Goal: Complete application form

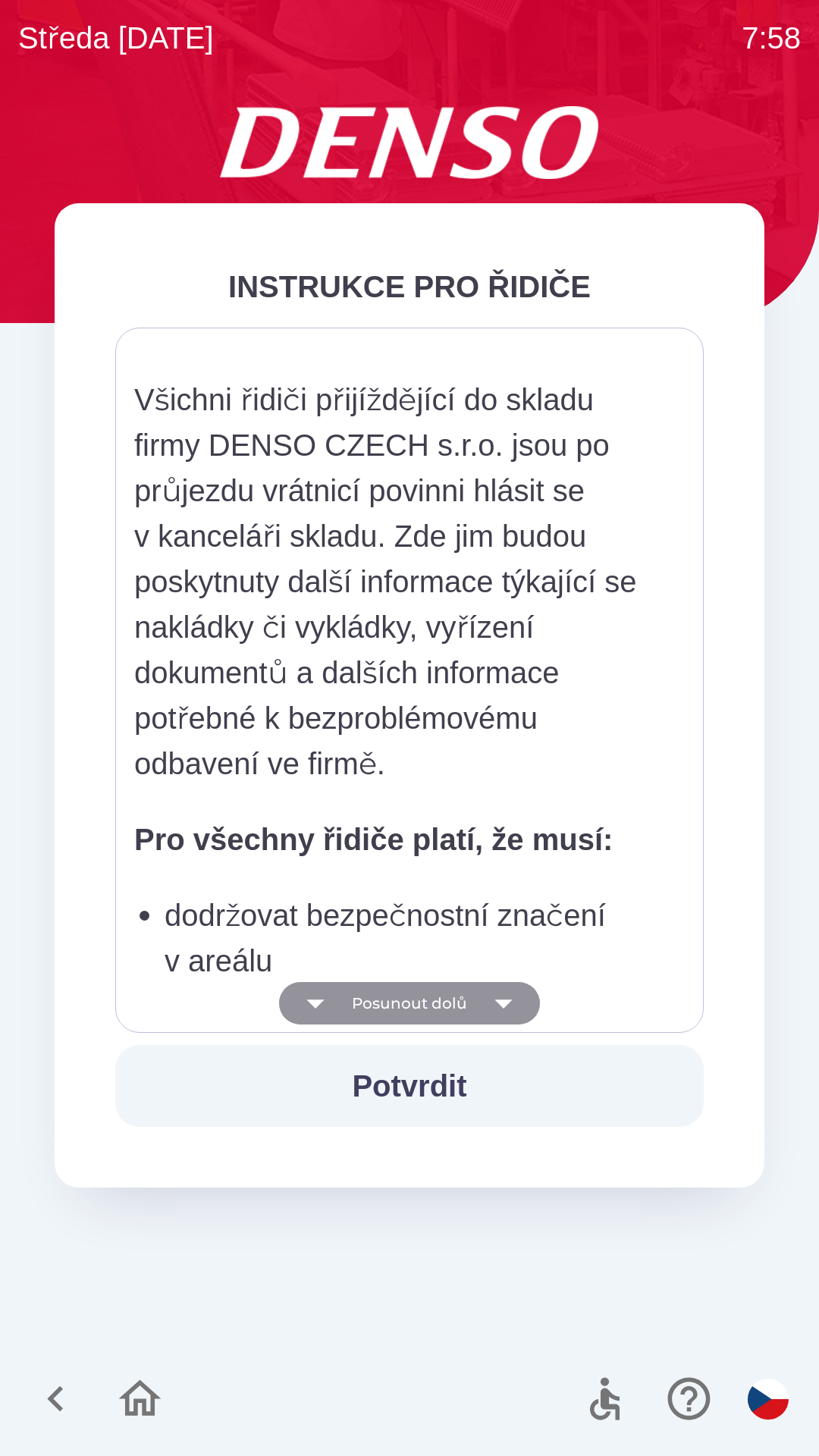
click at [426, 1005] on button "Posunout dolů" at bounding box center [410, 1003] width 261 height 42
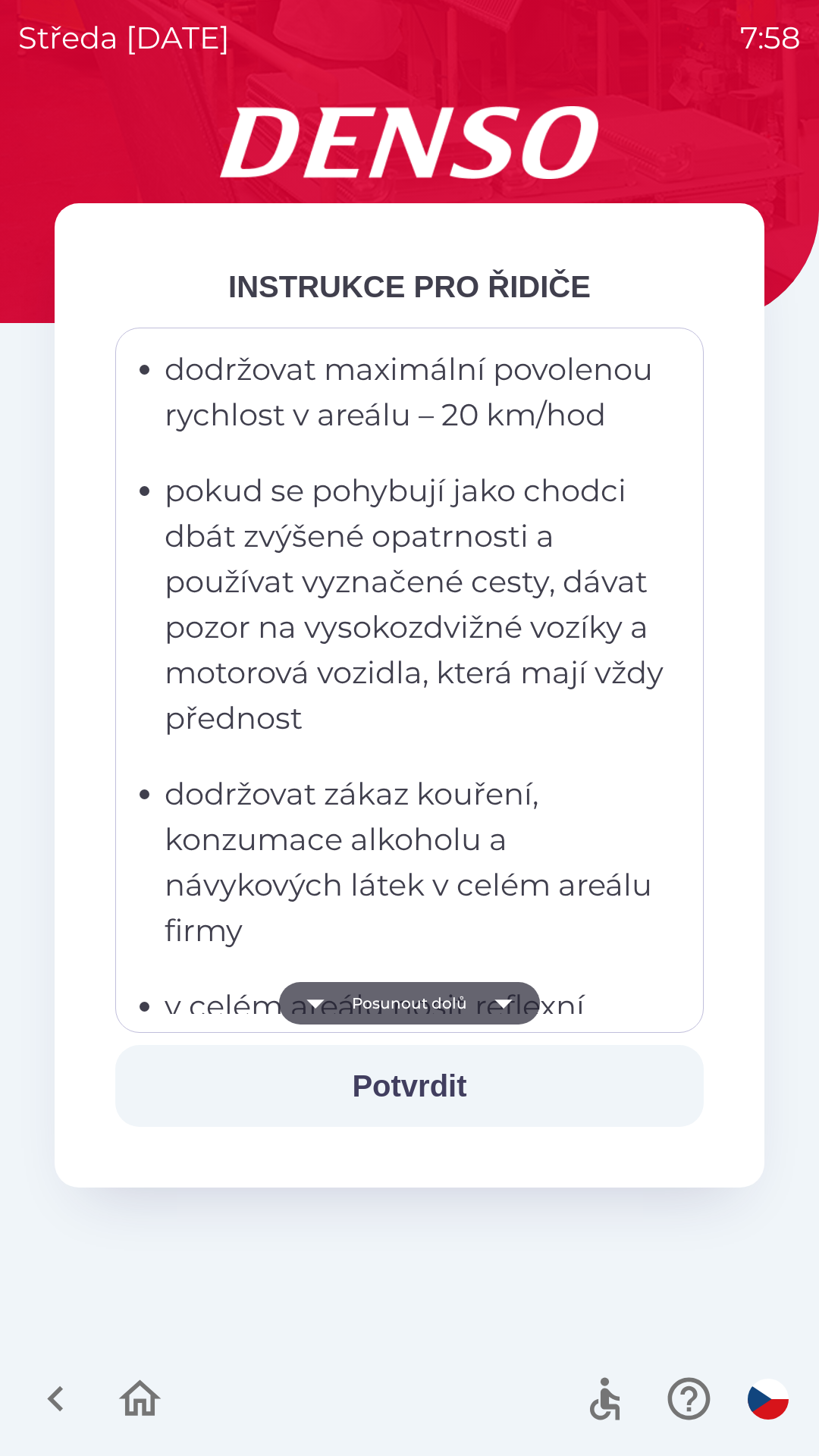
click at [420, 1010] on button "Posunout dolů" at bounding box center [410, 1003] width 261 height 42
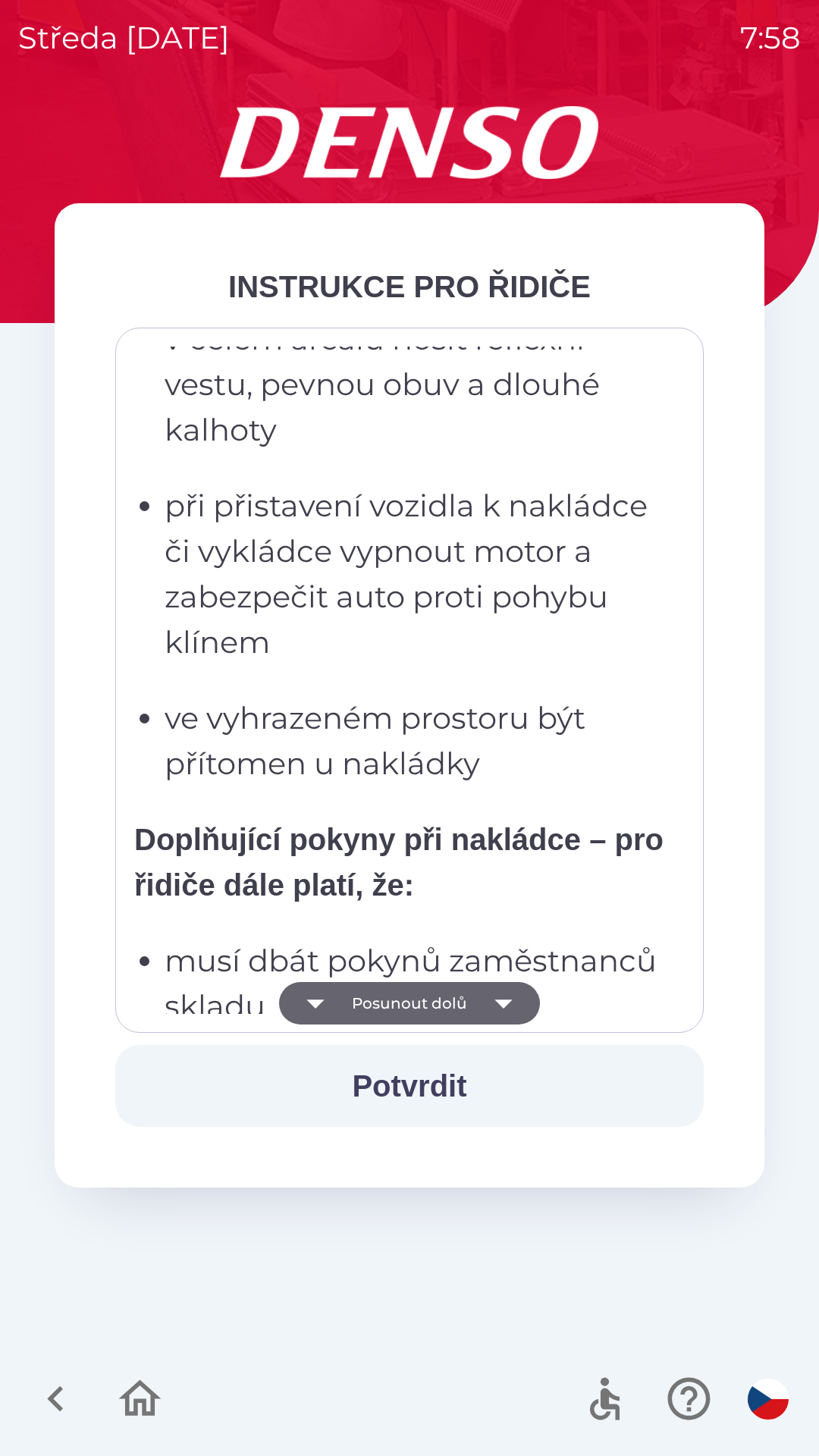
click at [399, 1006] on button "Posunout dolů" at bounding box center [410, 1003] width 261 height 42
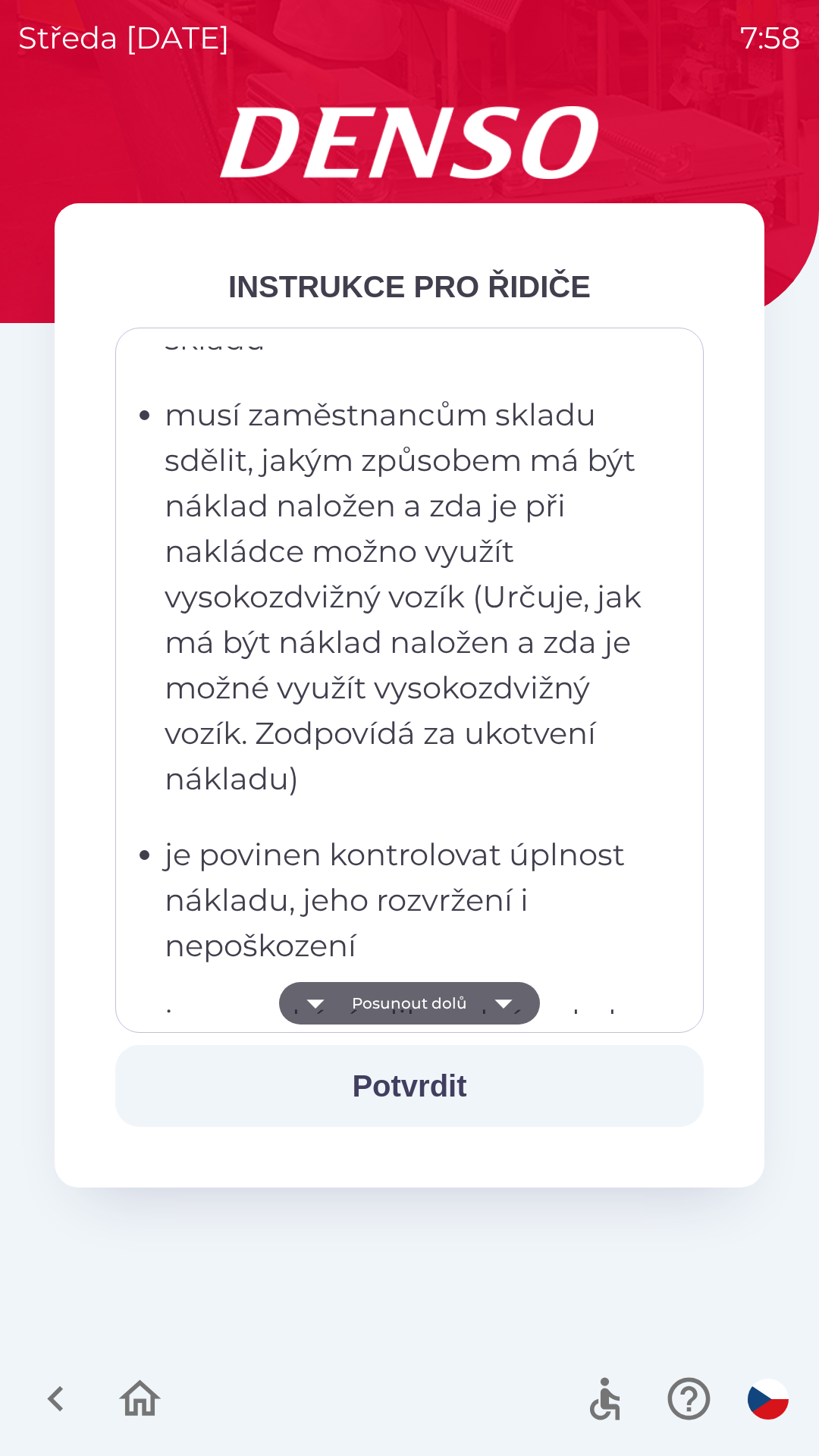
click at [409, 1000] on button "Posunout dolů" at bounding box center [410, 1003] width 261 height 42
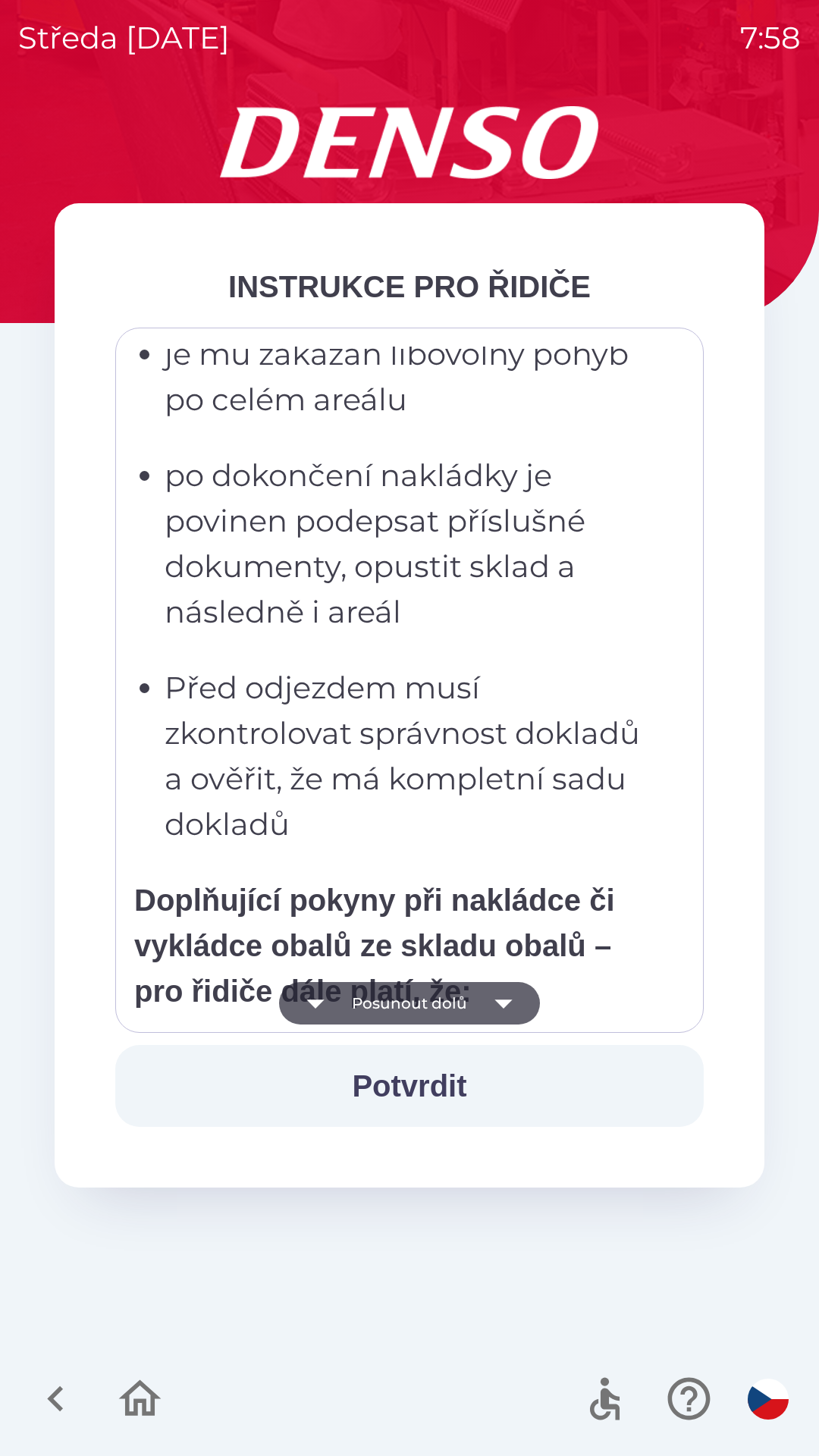
click at [403, 1001] on button "Posunout dolů" at bounding box center [410, 1003] width 261 height 42
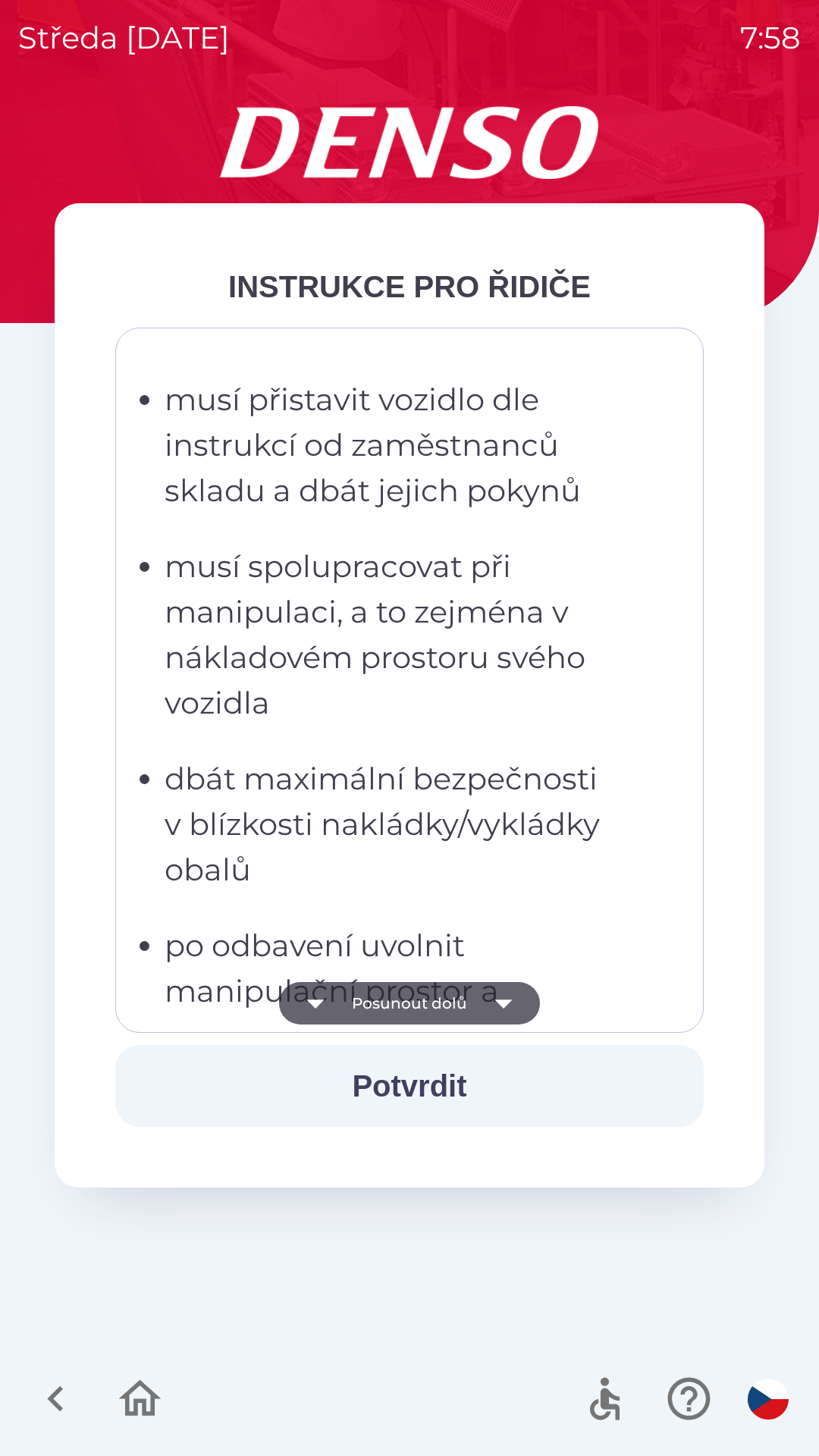
click at [397, 1002] on button "Posunout dolů" at bounding box center [410, 1003] width 261 height 42
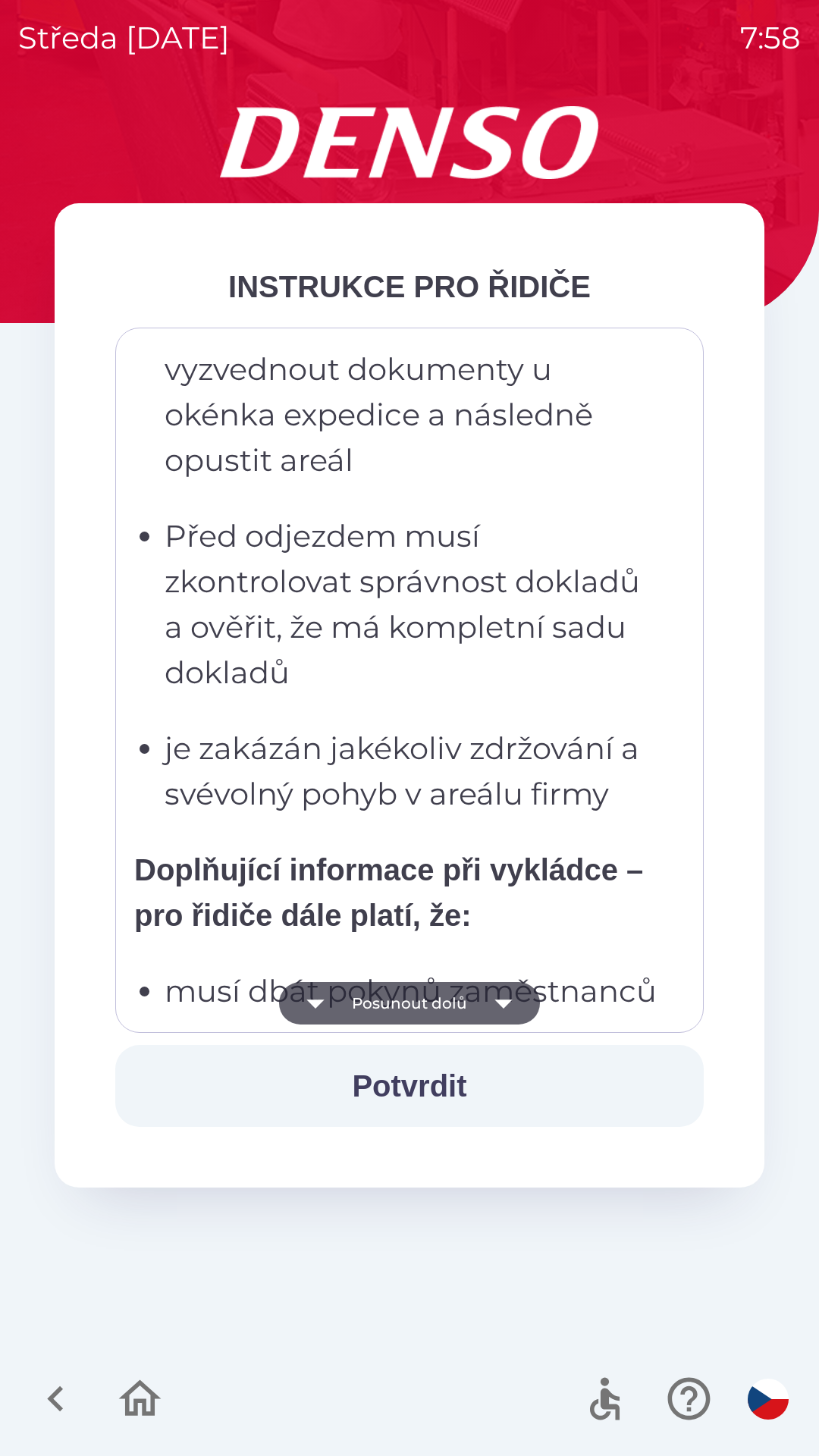
click at [408, 1003] on button "Posunout dolů" at bounding box center [410, 1003] width 261 height 42
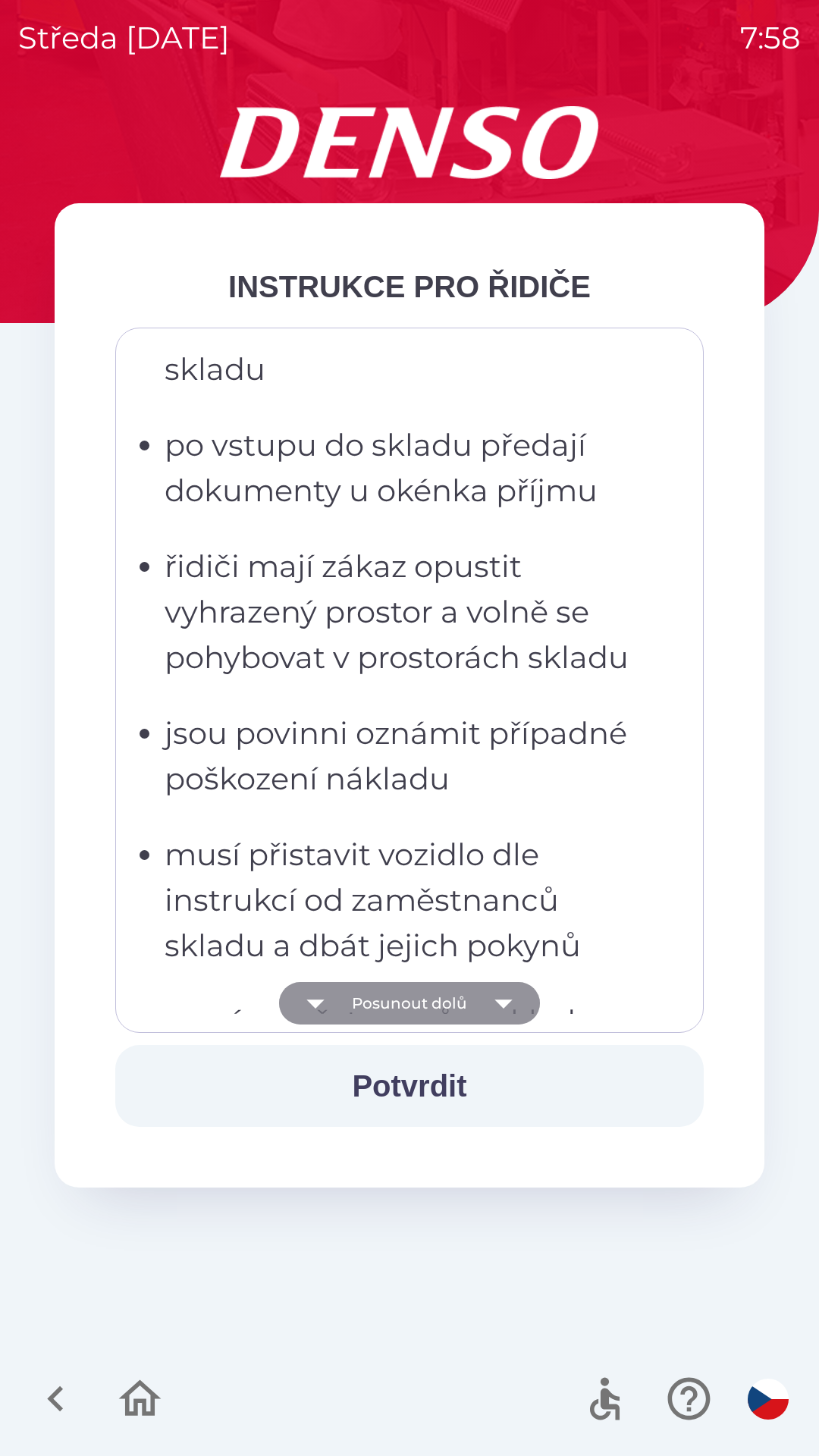
click at [404, 1000] on button "Posunout dolů" at bounding box center [410, 1003] width 261 height 42
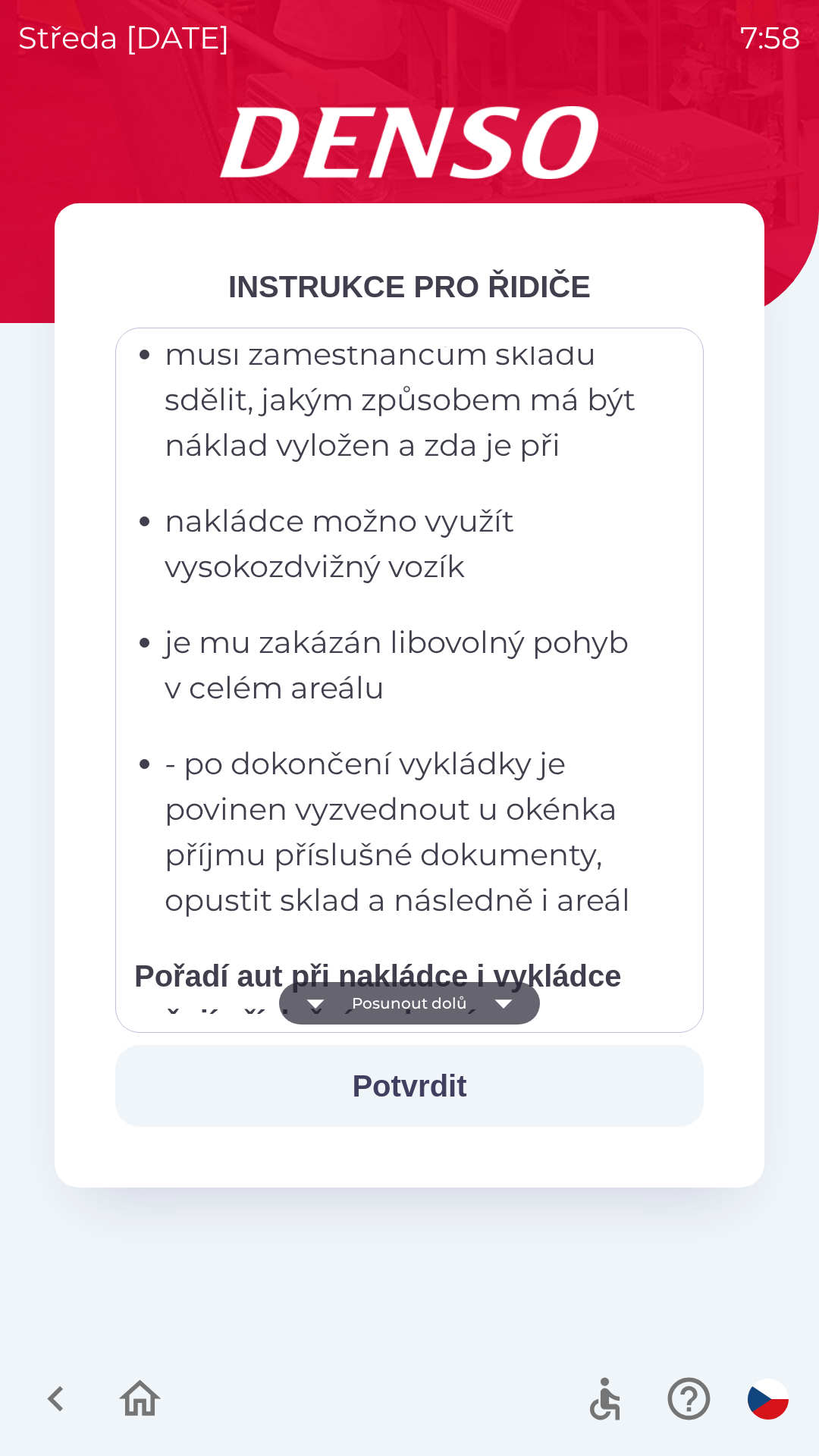
click at [403, 1000] on button "Posunout dolů" at bounding box center [410, 1003] width 261 height 42
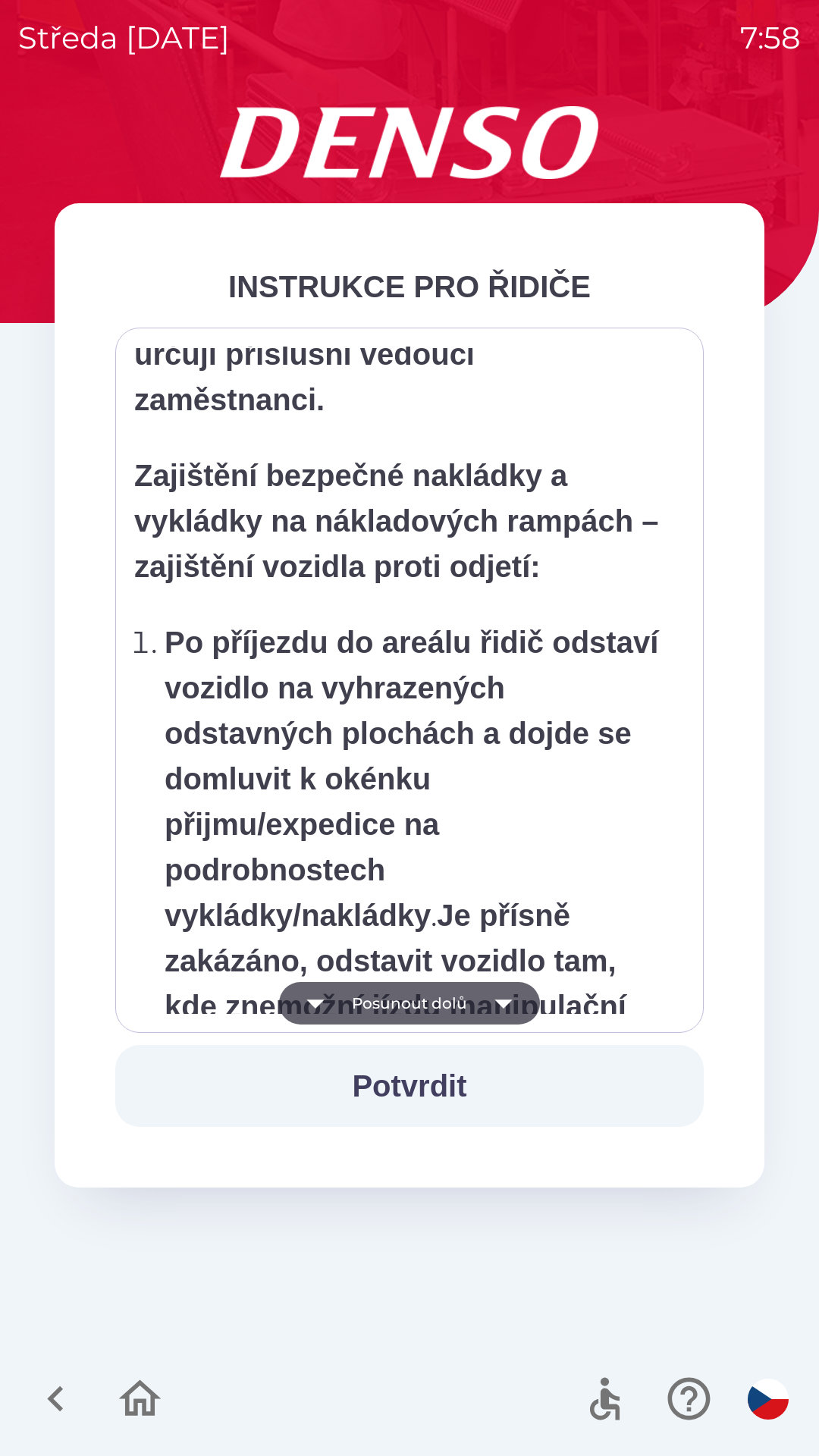
click at [395, 1012] on button "Posunout dolů" at bounding box center [410, 1003] width 261 height 42
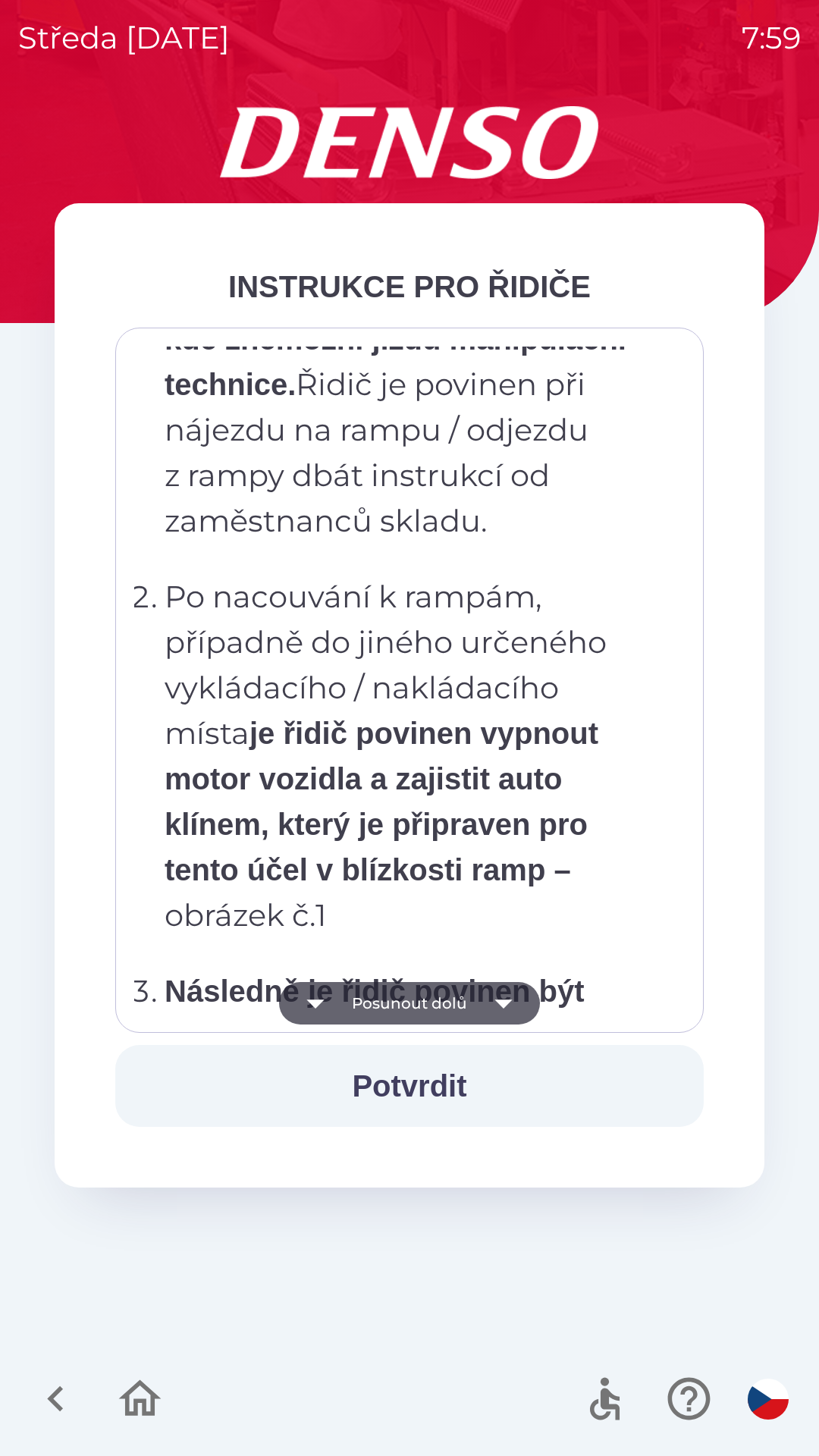
click at [406, 1000] on button "Posunout dolů" at bounding box center [410, 1003] width 261 height 42
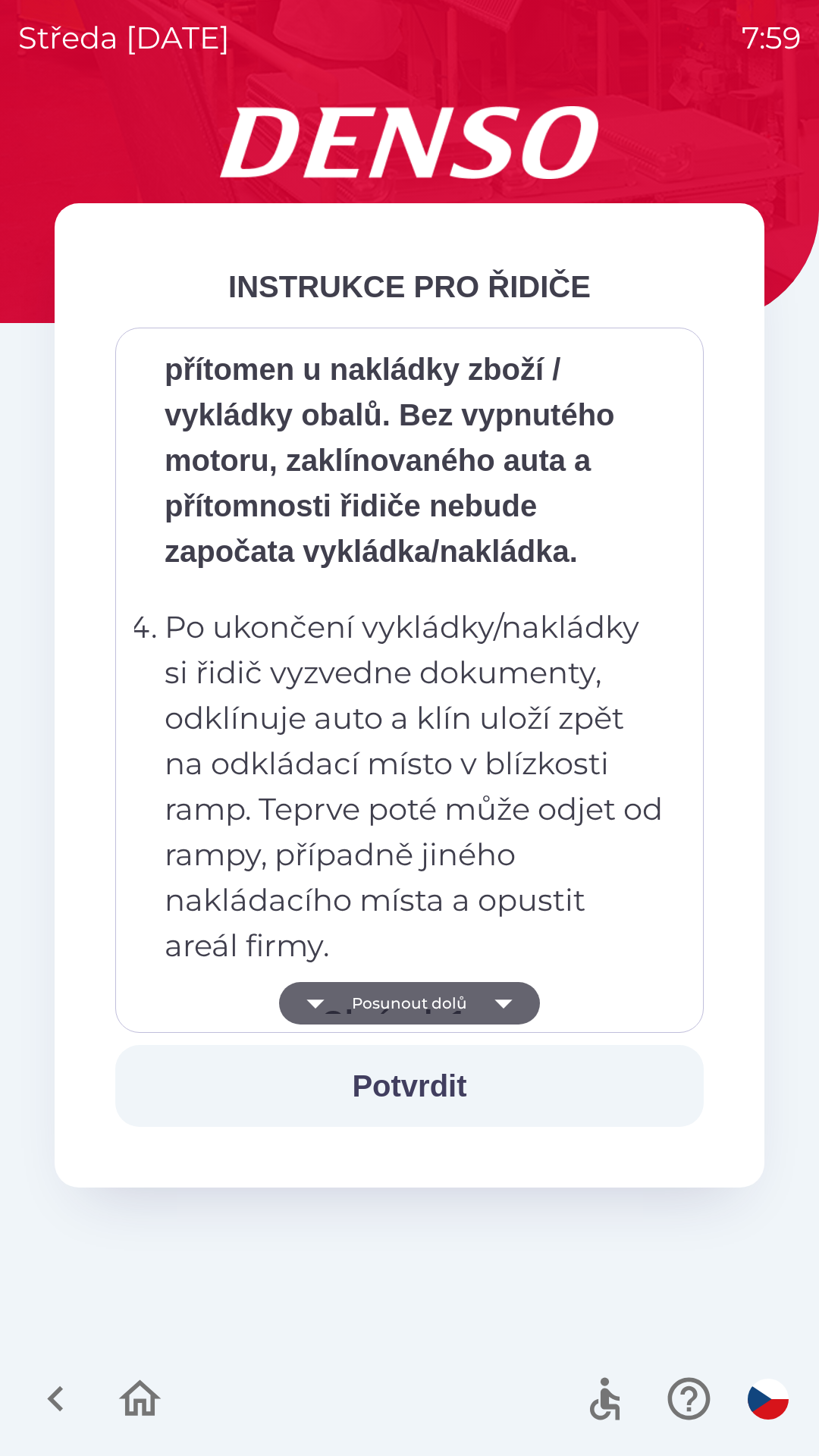
click at [403, 1008] on button "Posunout dolů" at bounding box center [410, 1003] width 261 height 42
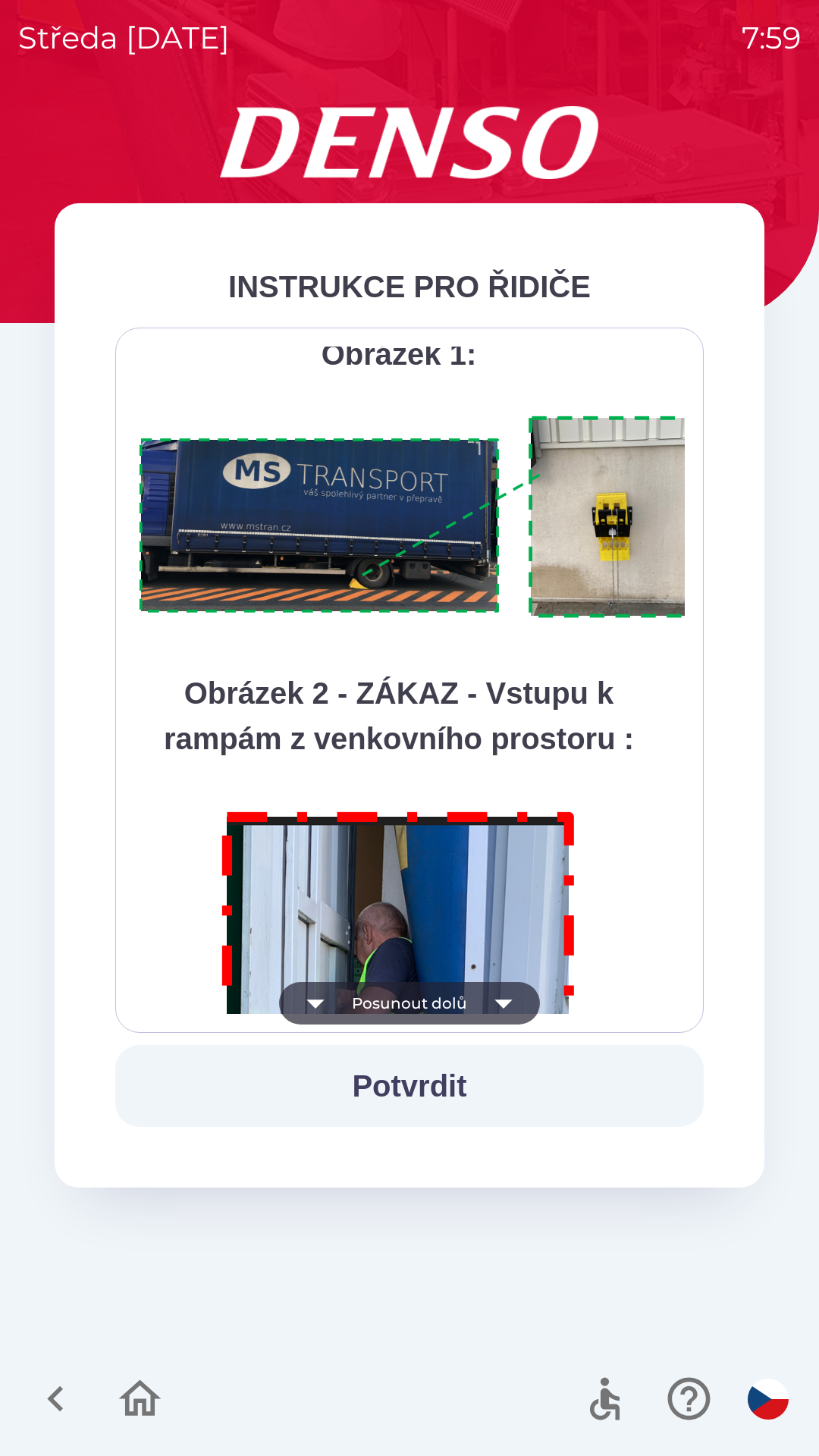
click at [422, 1006] on button "Posunout dolů" at bounding box center [410, 1003] width 261 height 42
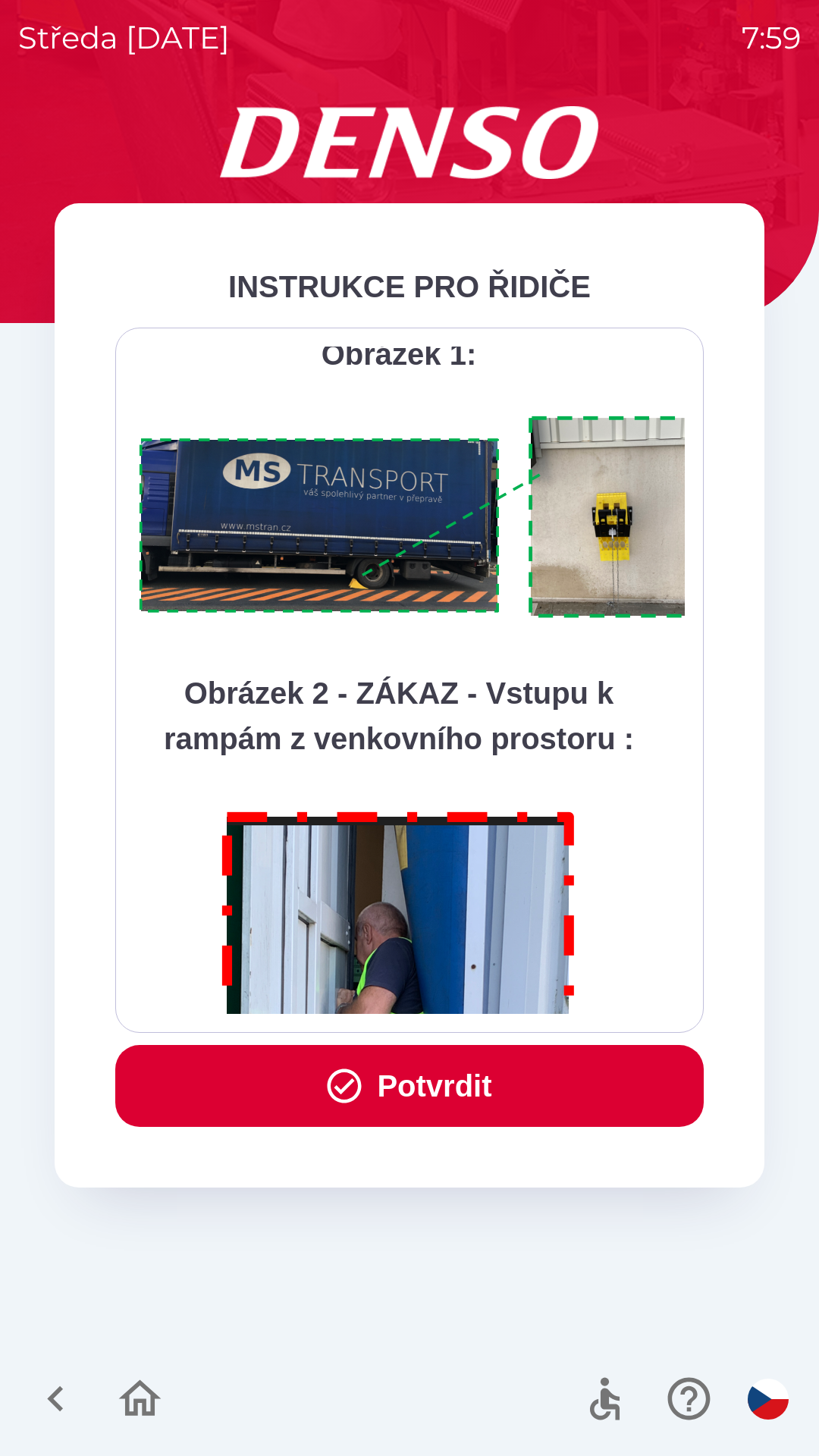
scroll to position [8521, 0]
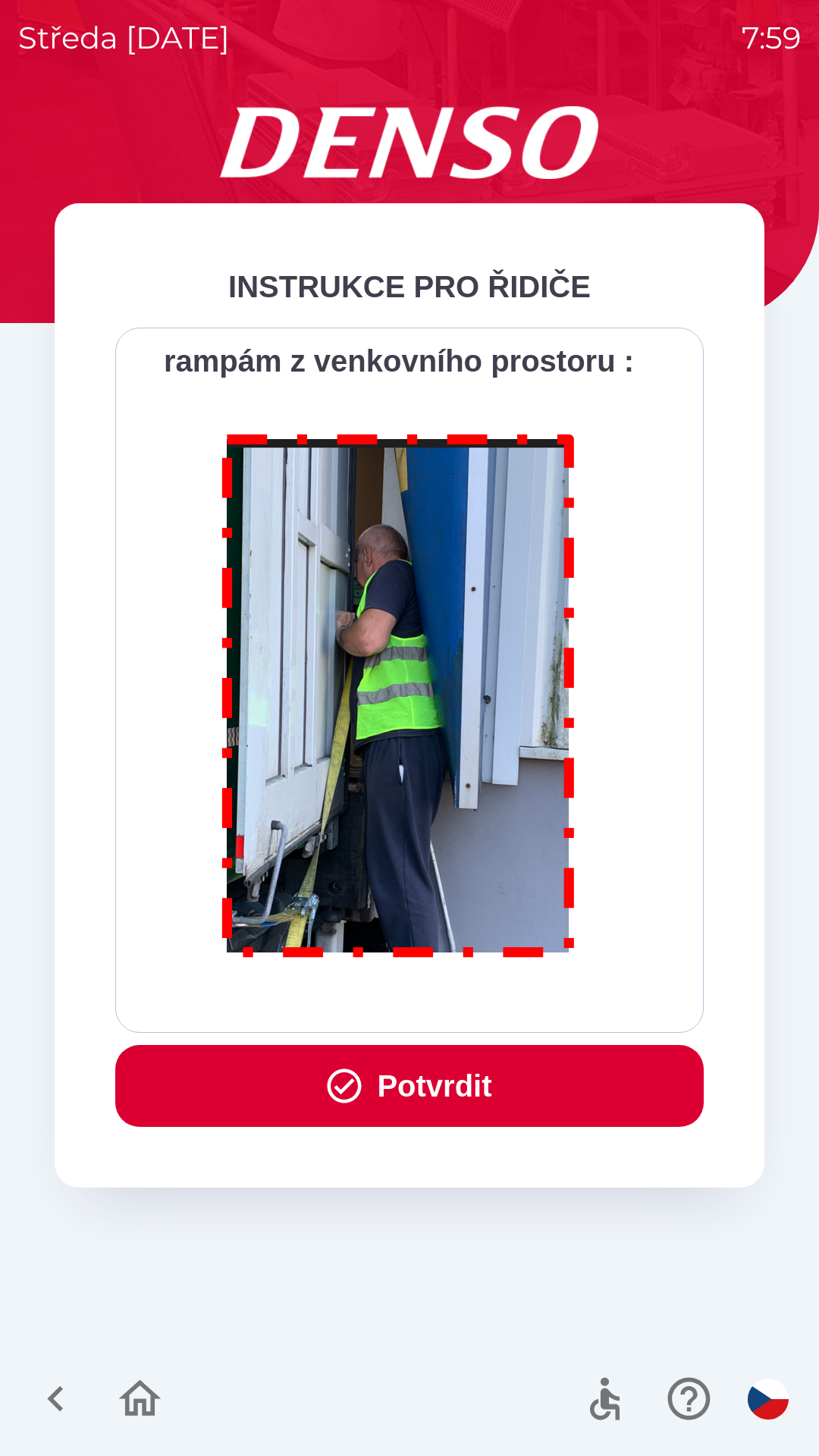
click at [423, 1088] on button "Potvrdit" at bounding box center [410, 1086] width 589 height 82
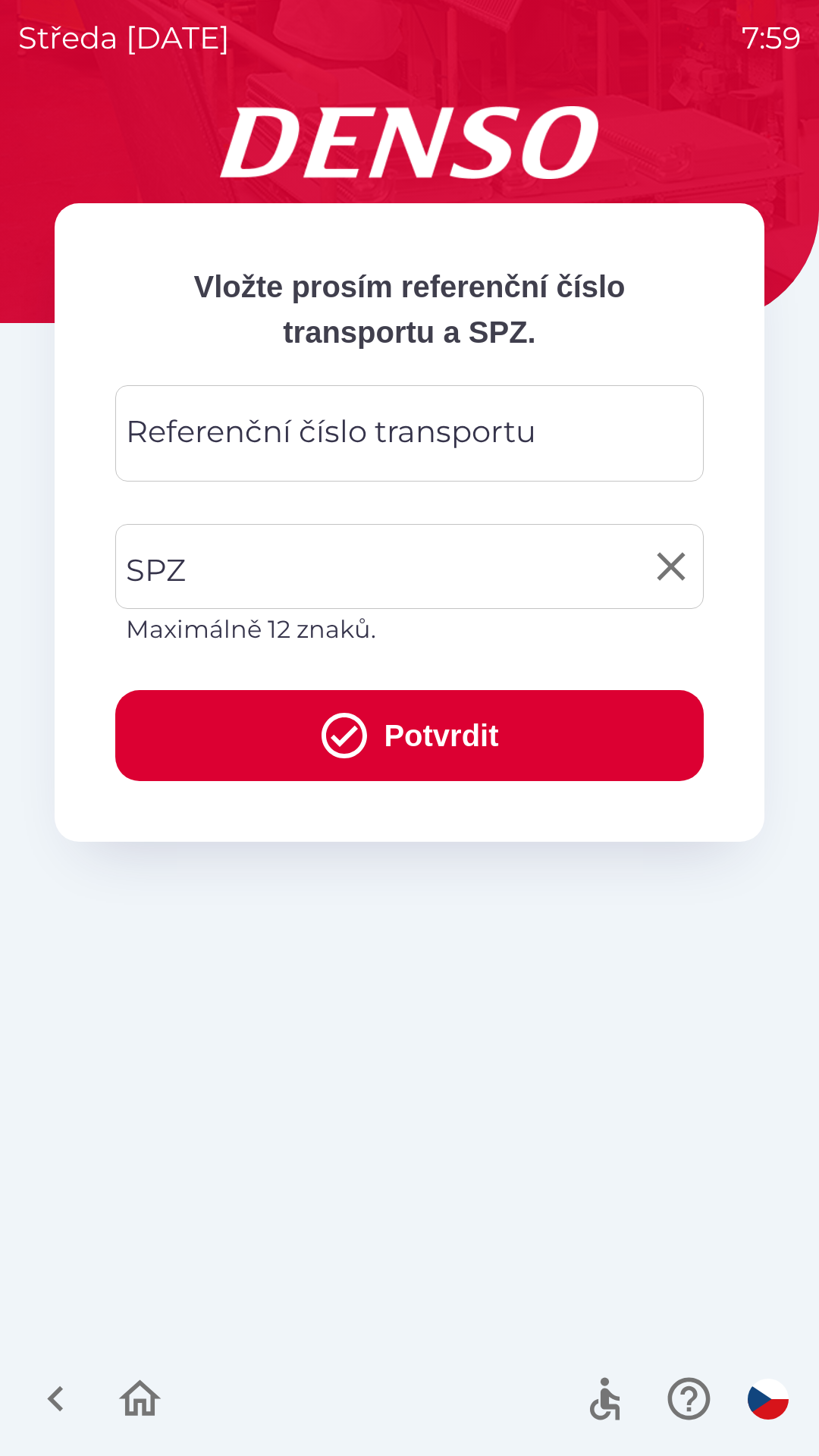
click at [199, 576] on input "SPZ" at bounding box center [398, 566] width 552 height 71
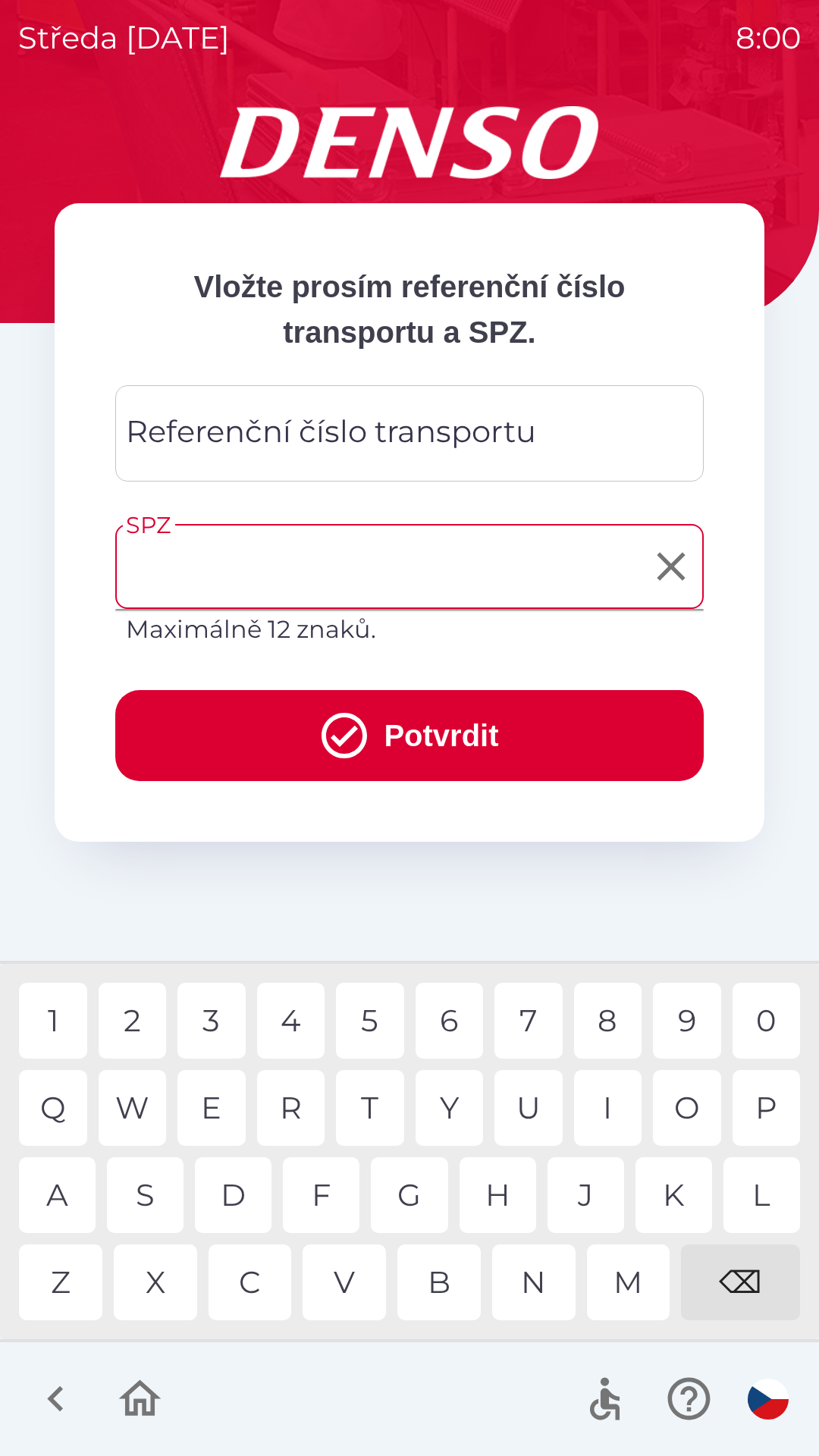
click at [182, 446] on div "Referenční číslo transportu Referenční číslo transportu" at bounding box center [410, 433] width 589 height 97
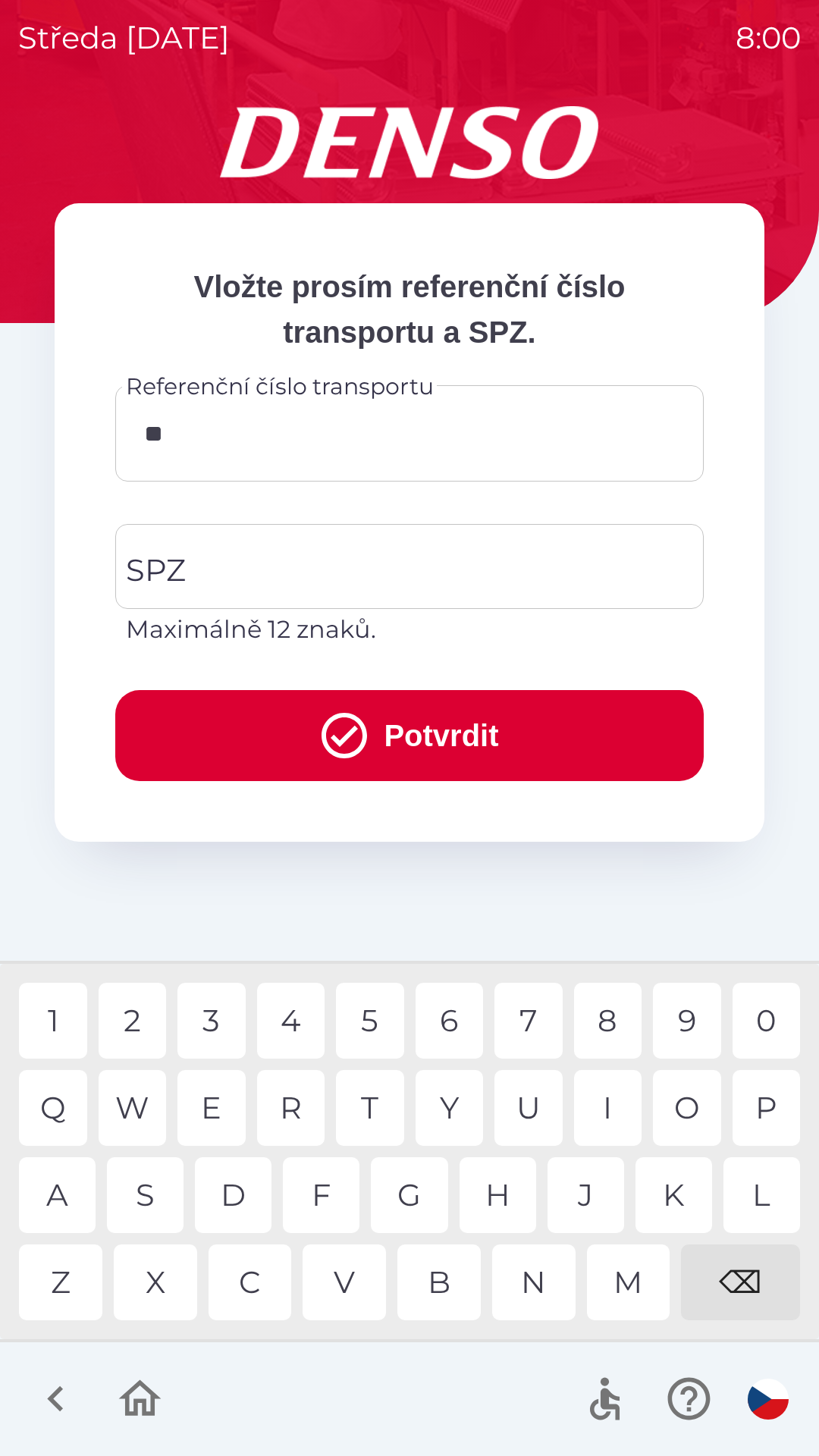
click at [378, 1101] on div "T" at bounding box center [370, 1108] width 68 height 76
click at [536, 1275] on div "N" at bounding box center [534, 1282] width 83 height 76
click at [682, 1023] on div "9" at bounding box center [687, 1020] width 68 height 76
type input "**********"
click at [531, 1020] on div "7" at bounding box center [528, 1020] width 68 height 76
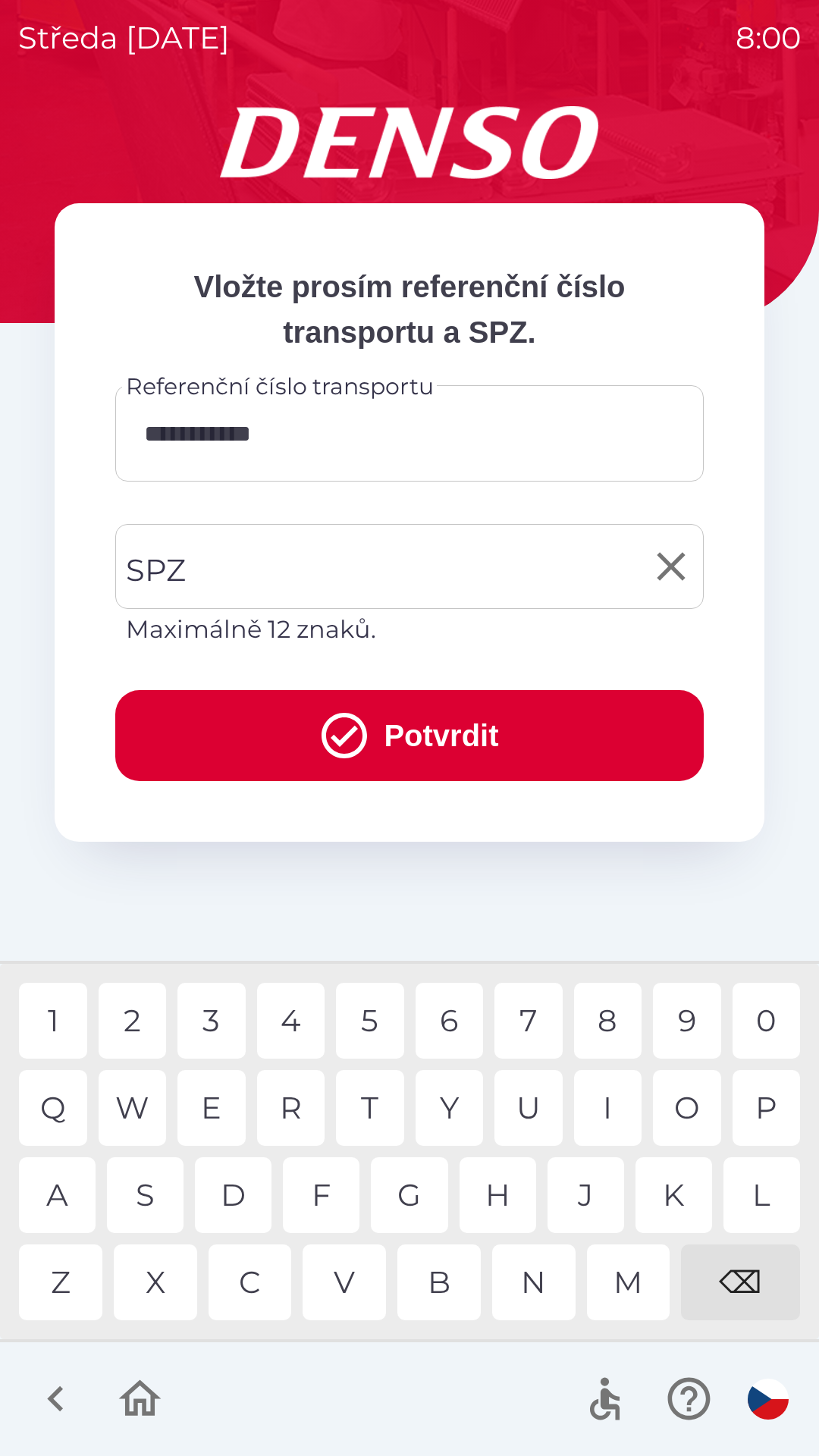
click at [161, 565] on div "SPZ SPZ Maximálně 12 znaků." at bounding box center [410, 585] width 589 height 124
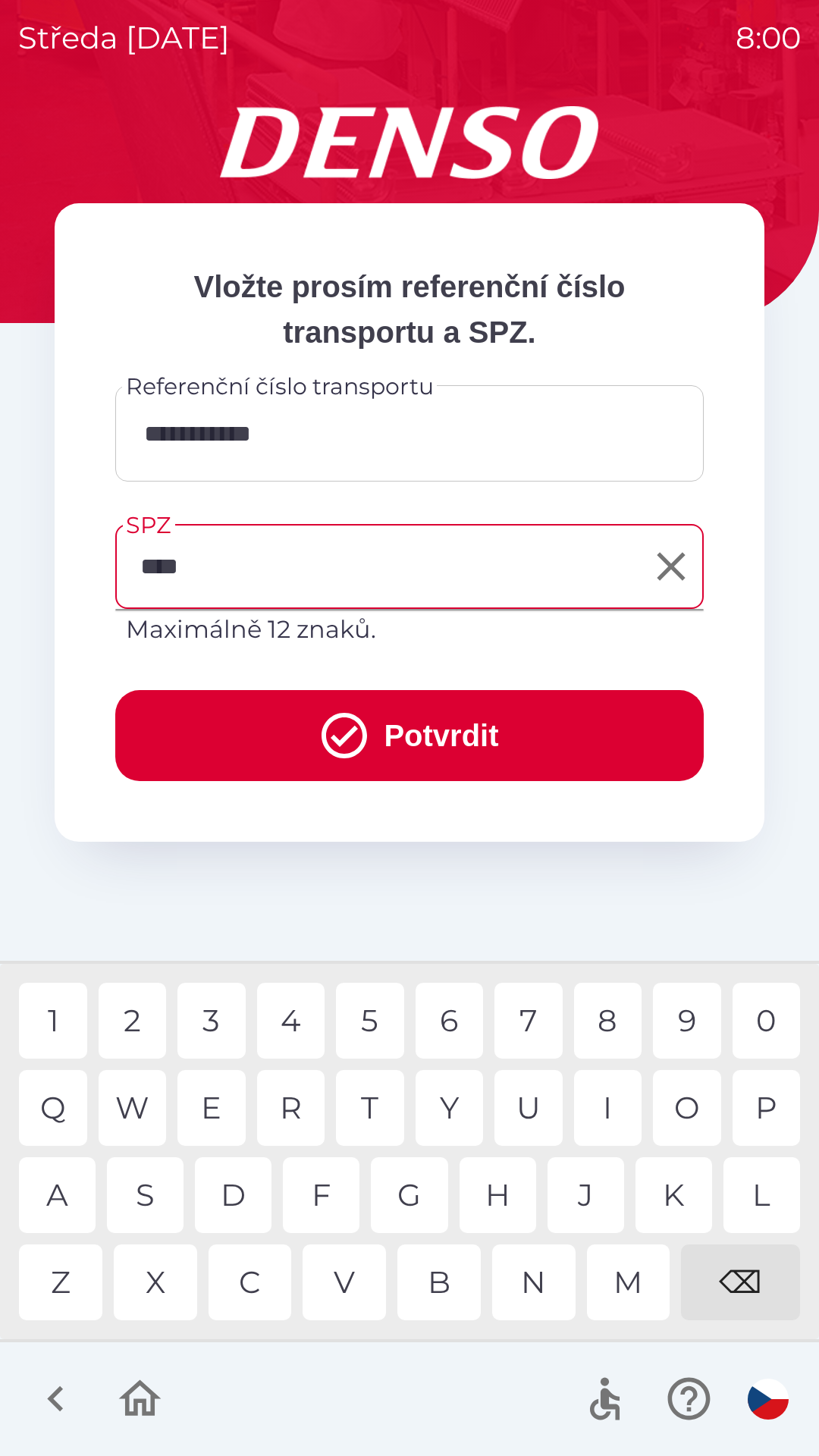
click at [526, 1016] on div "7" at bounding box center [528, 1020] width 68 height 76
type input "*******"
click at [404, 721] on button "Potvrdit" at bounding box center [410, 735] width 589 height 91
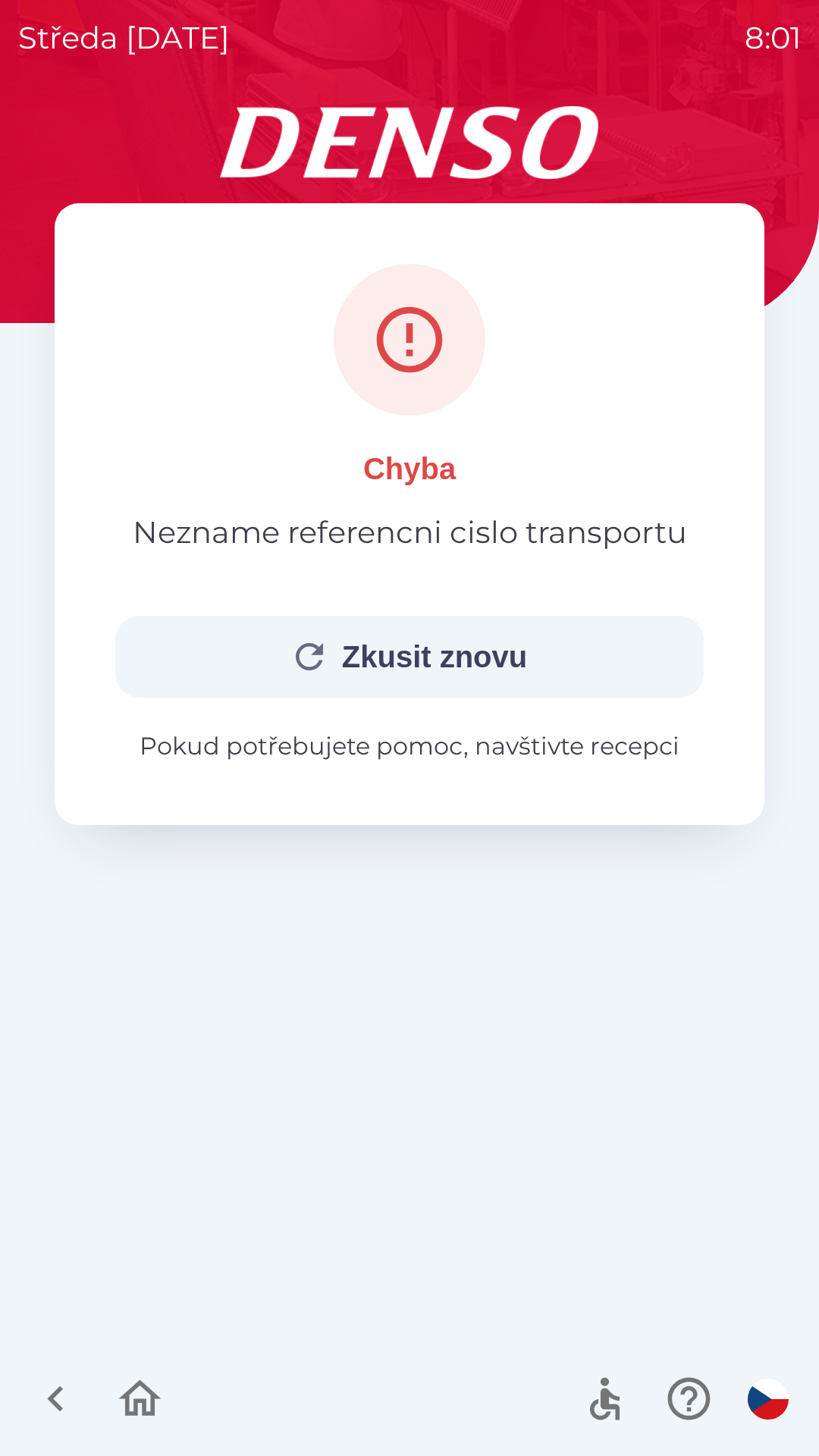
click at [454, 758] on p "Pokud potřebujete pomoc, navštivte recepci" at bounding box center [410, 745] width 589 height 36
click at [145, 1390] on icon "button" at bounding box center [140, 1398] width 42 height 36
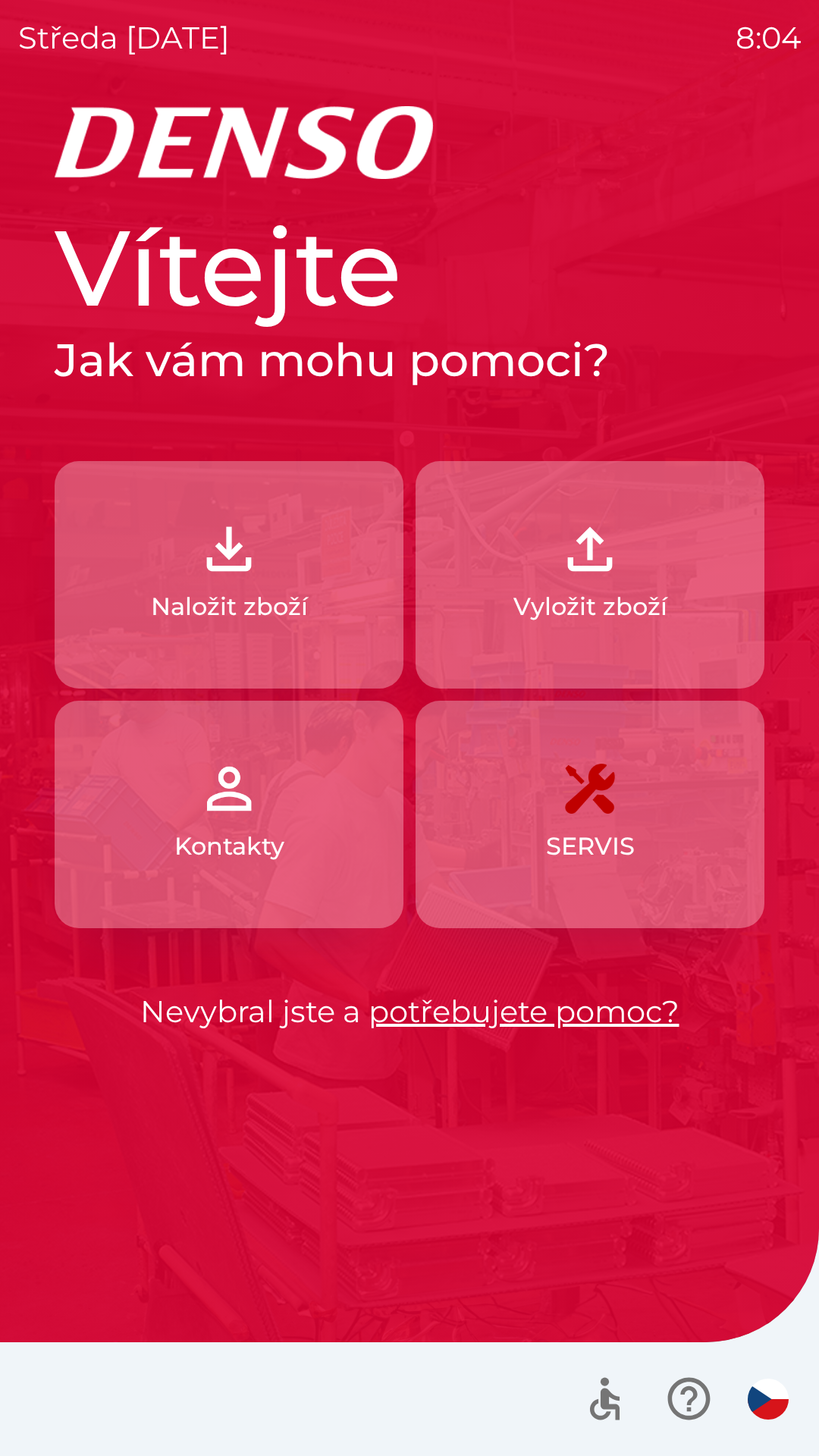
click at [240, 789] on img "button" at bounding box center [229, 789] width 66 height 66
click at [222, 820] on img "button" at bounding box center [229, 789] width 66 height 66
click at [608, 594] on p "Vyložit zboží" at bounding box center [590, 606] width 154 height 36
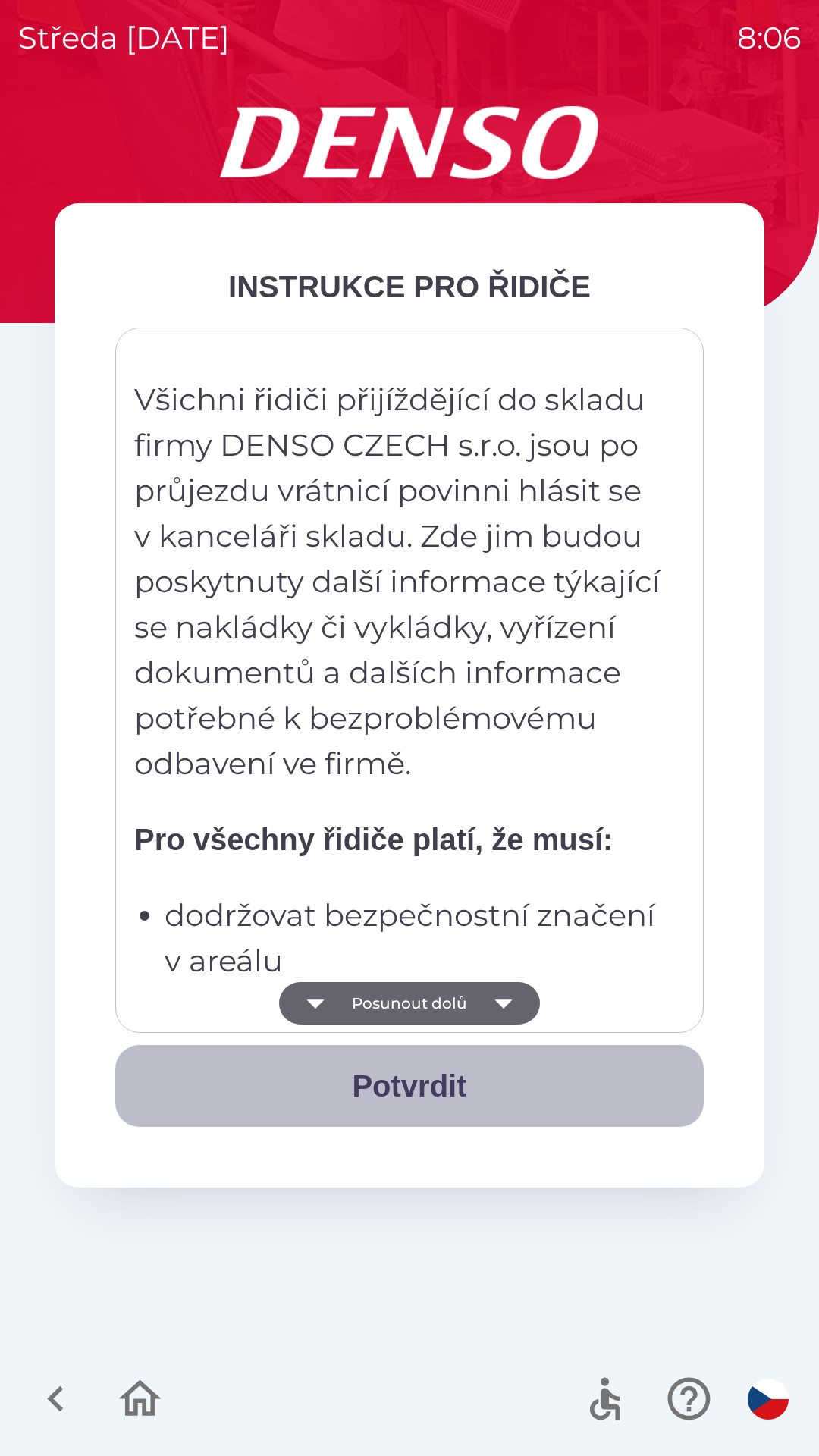
click at [426, 1079] on button "Potvrdit" at bounding box center [410, 1086] width 589 height 82
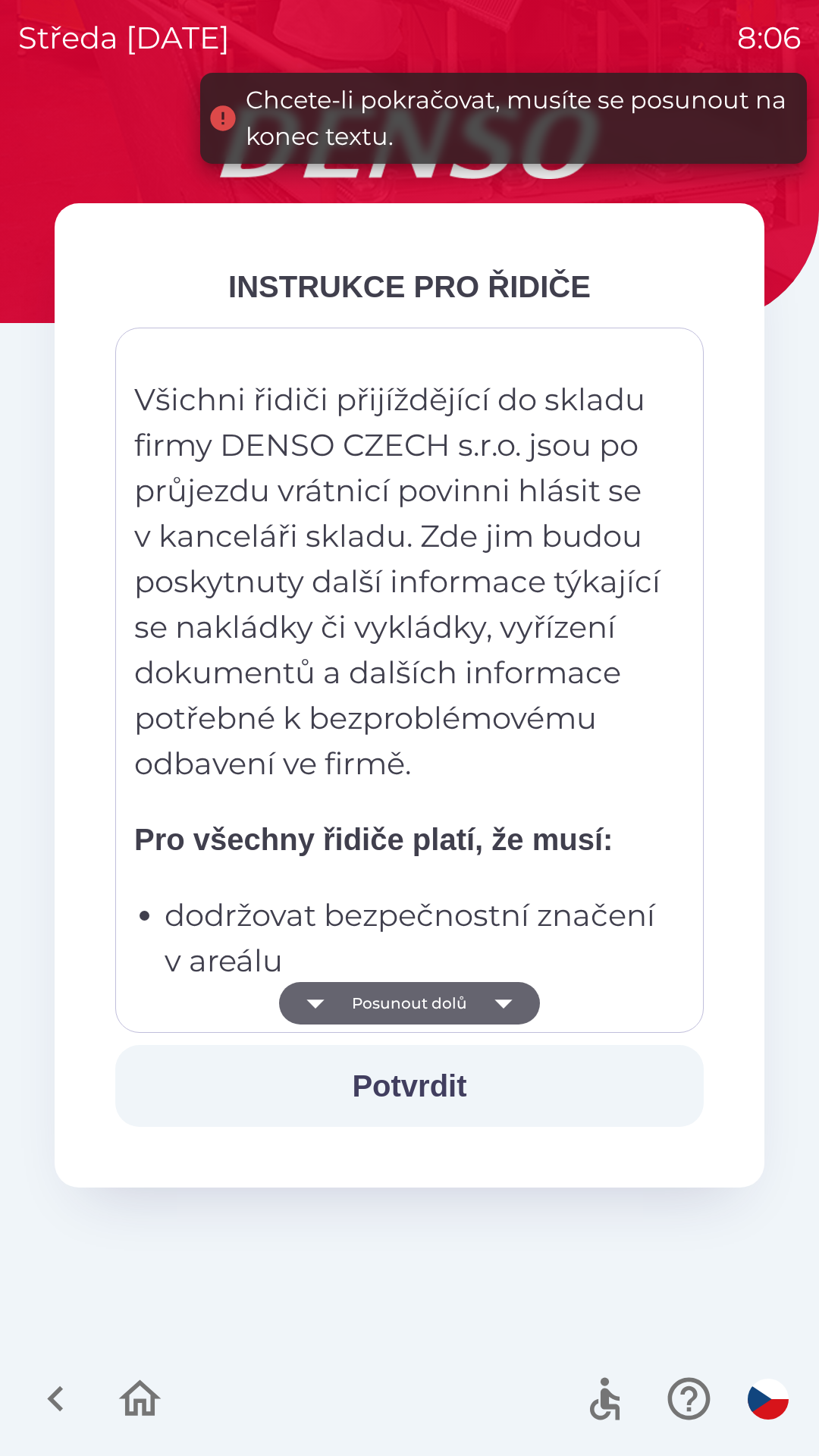
click at [443, 1003] on button "Posunout dolů" at bounding box center [410, 1003] width 261 height 42
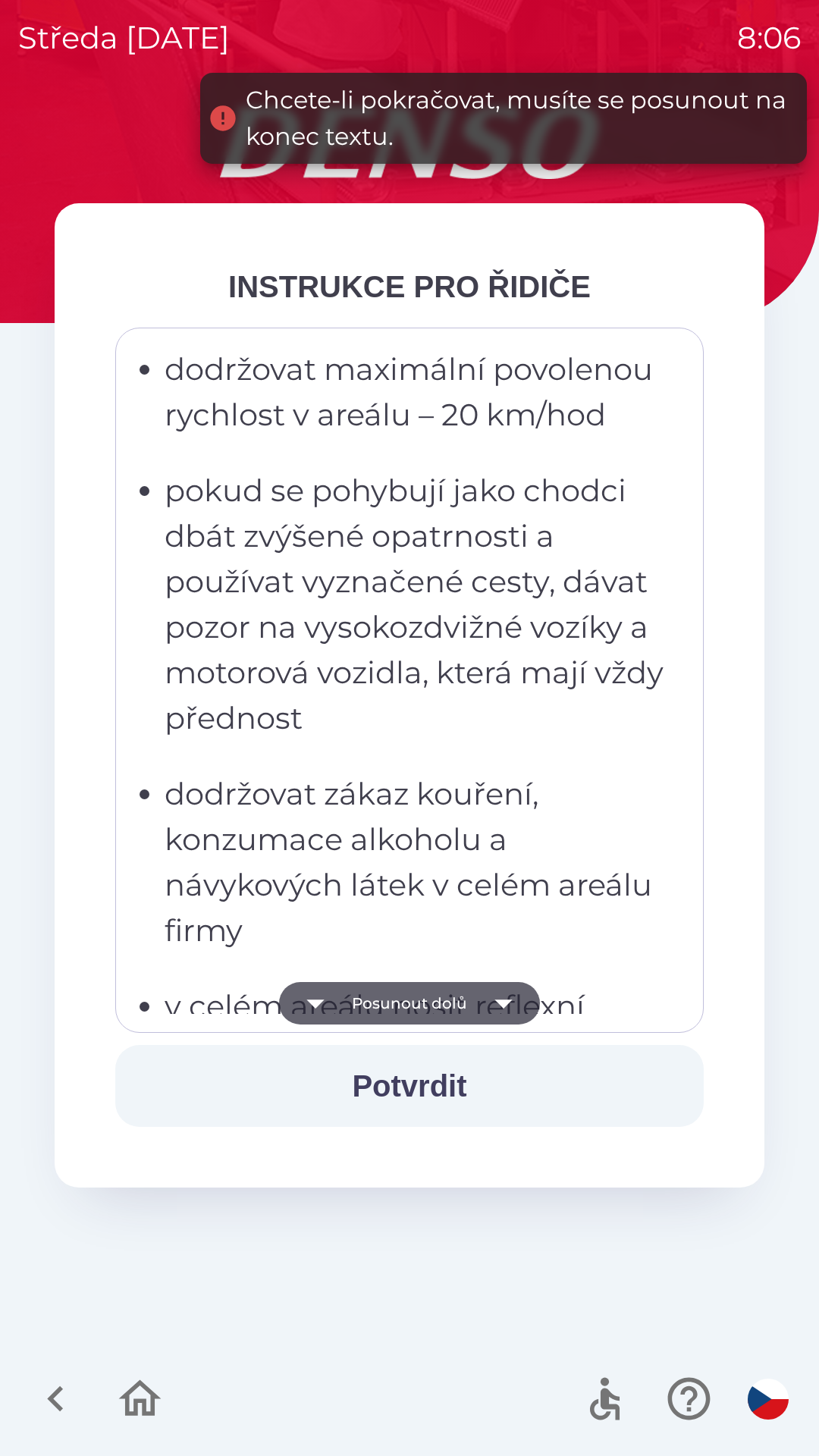
click at [440, 1002] on button "Posunout dolů" at bounding box center [410, 1003] width 261 height 42
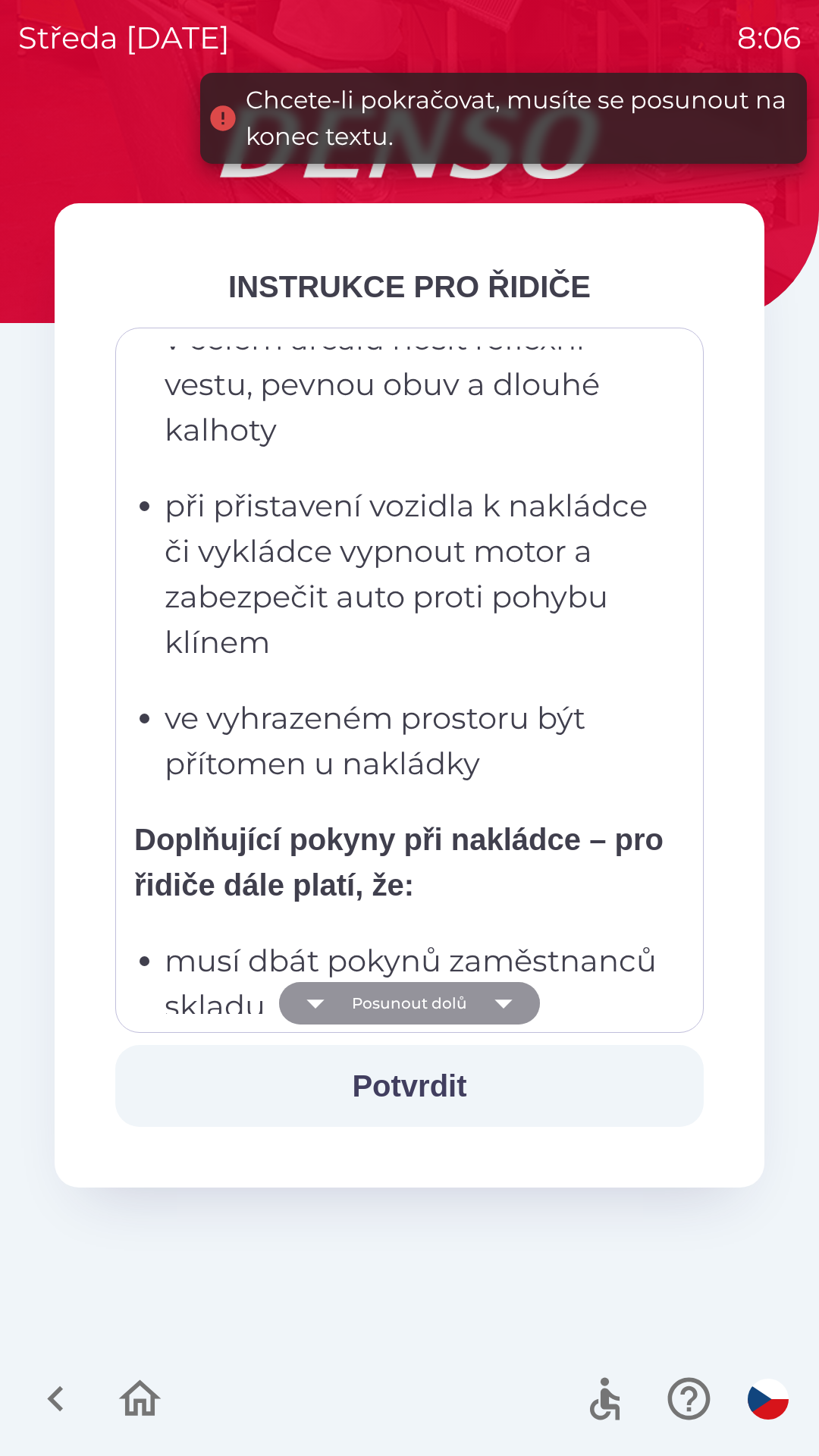
click at [440, 1007] on button "Posunout dolů" at bounding box center [410, 1003] width 261 height 42
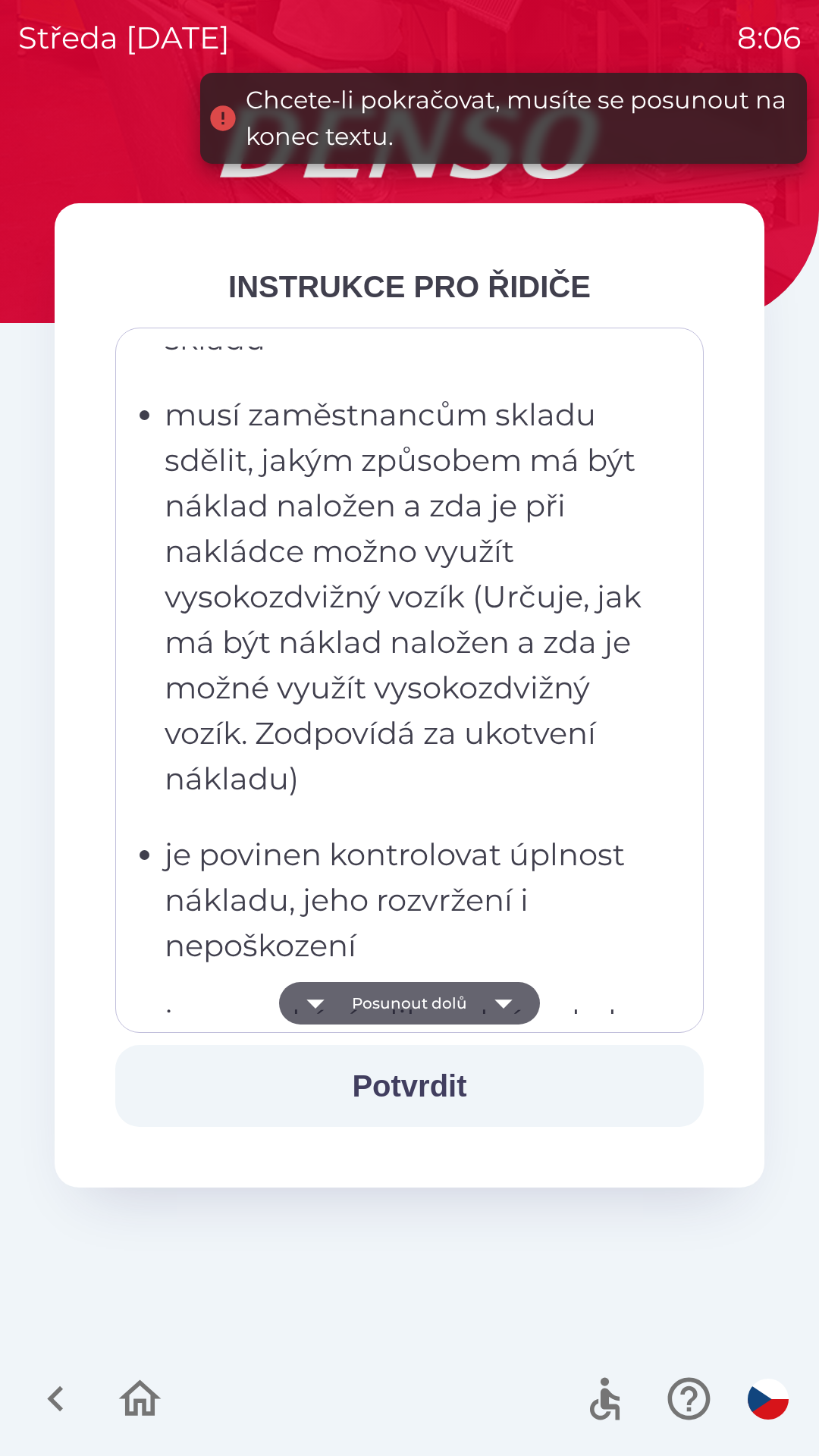
click at [441, 999] on button "Posunout dolů" at bounding box center [410, 1003] width 261 height 42
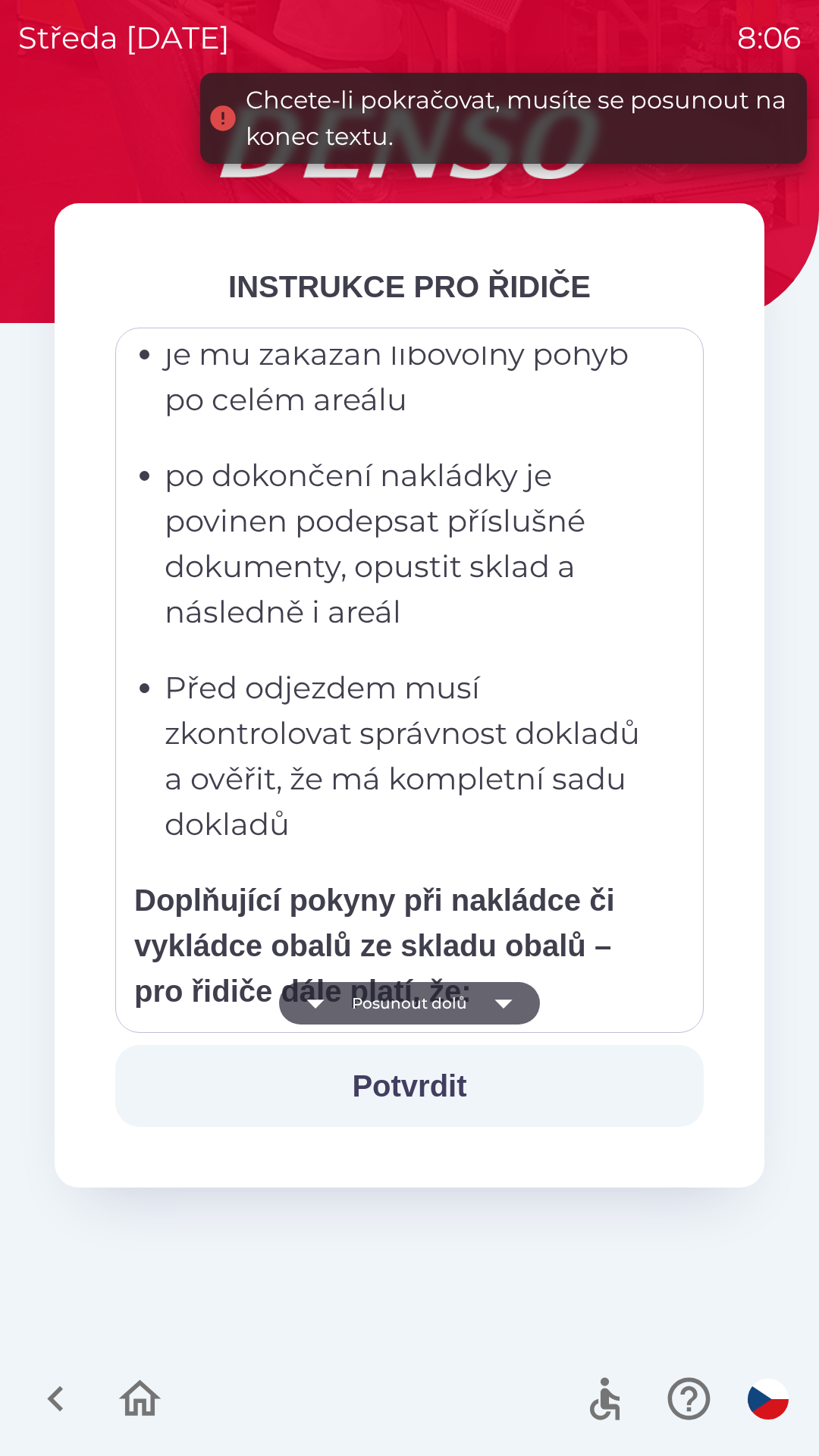
click at [447, 1007] on button "Posunout dolů" at bounding box center [410, 1003] width 261 height 42
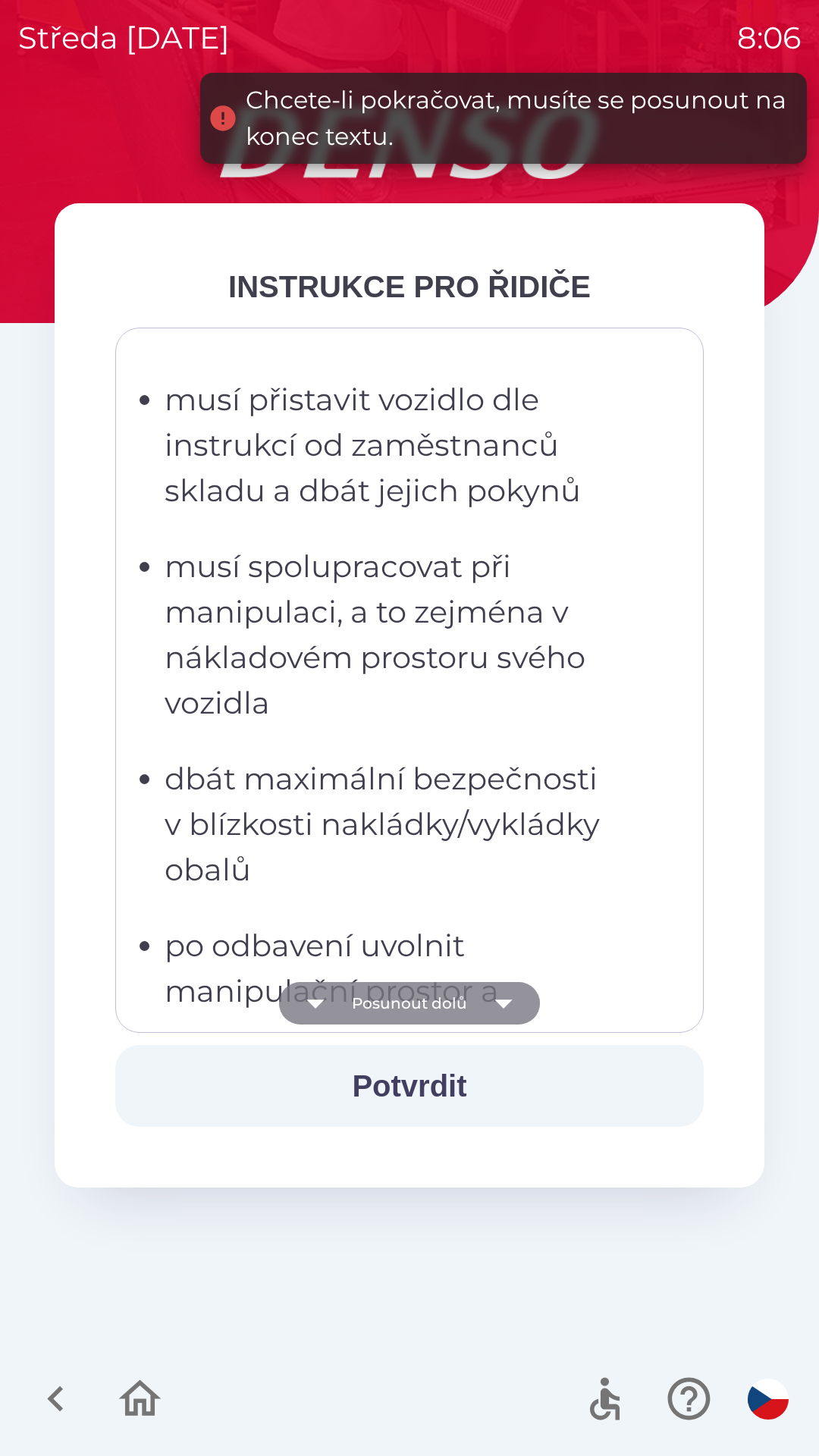
click at [442, 1010] on button "Posunout dolů" at bounding box center [410, 1003] width 261 height 42
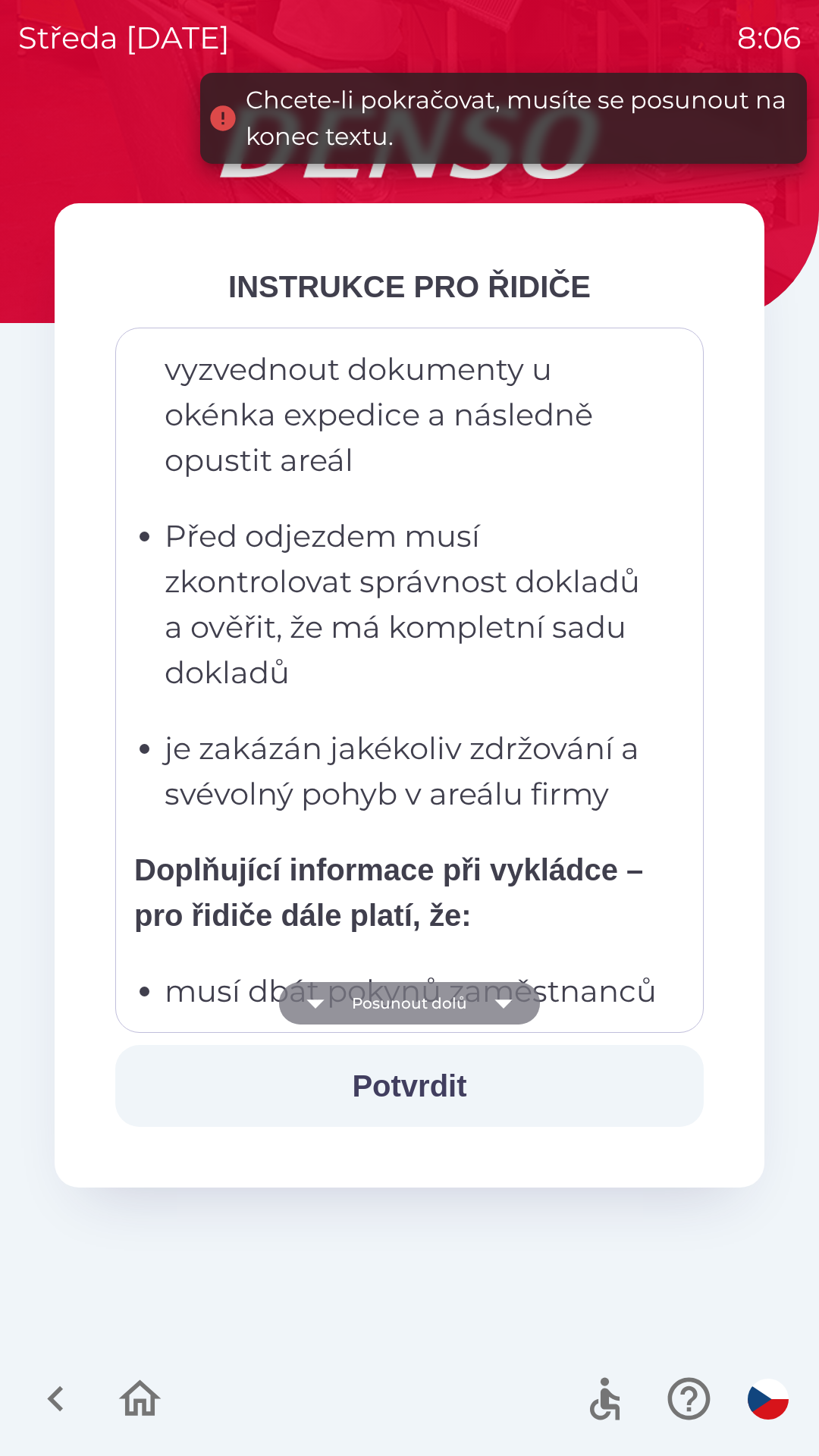
click at [447, 1011] on button "Posunout dolů" at bounding box center [410, 1003] width 261 height 42
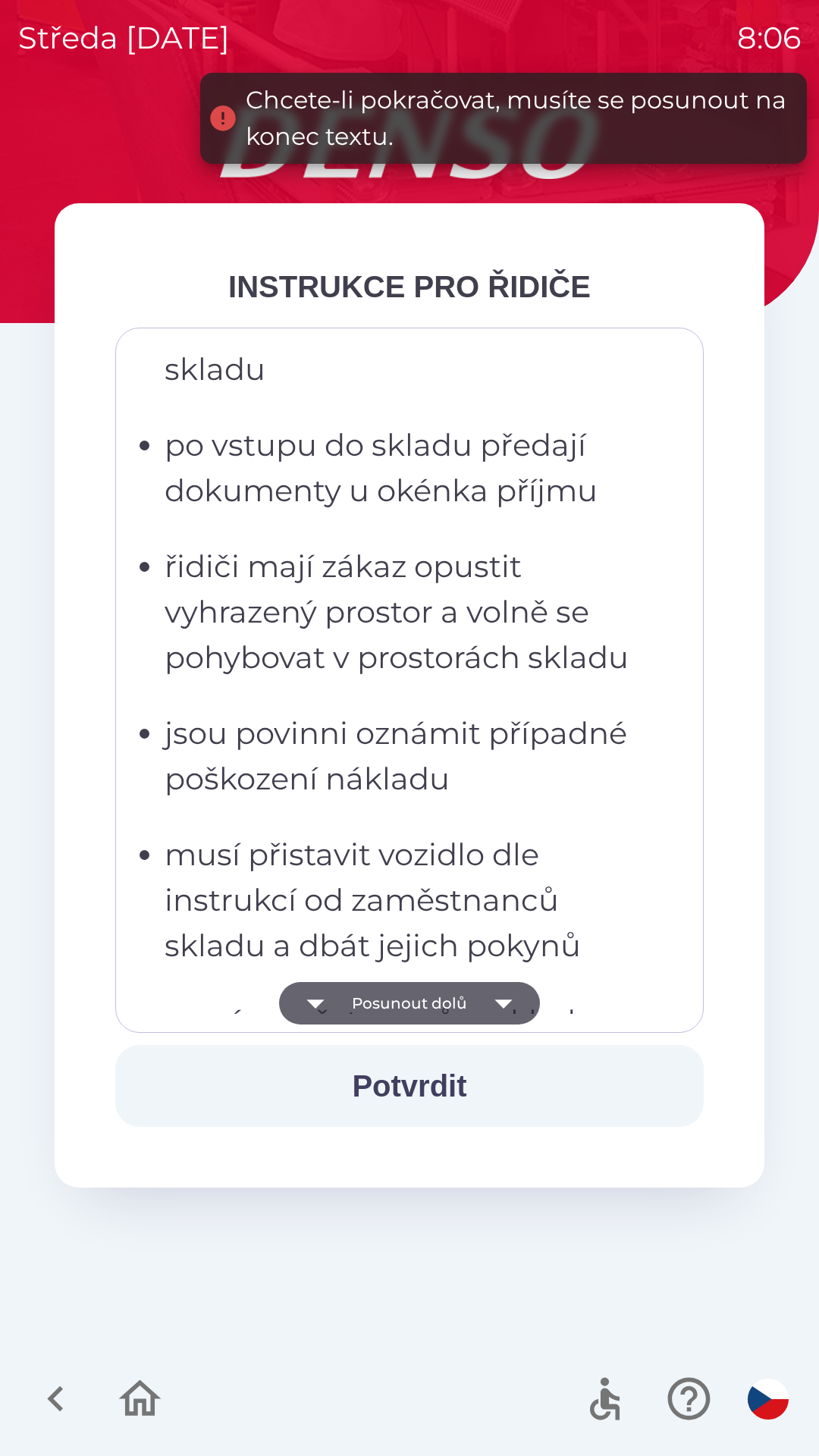
click at [443, 1009] on button "Posunout dolů" at bounding box center [410, 1003] width 261 height 42
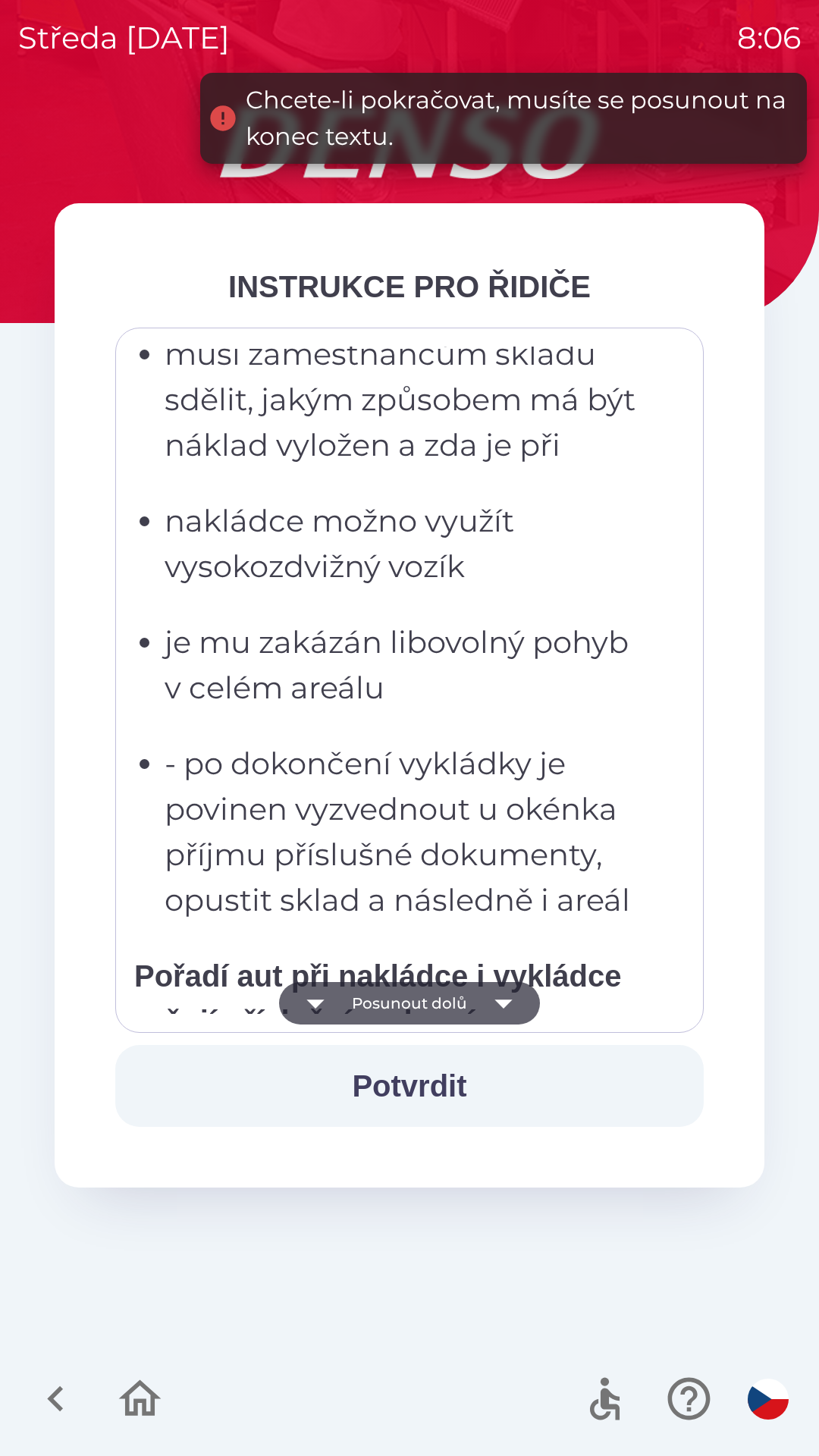
click at [447, 1004] on button "Posunout dolů" at bounding box center [410, 1003] width 261 height 42
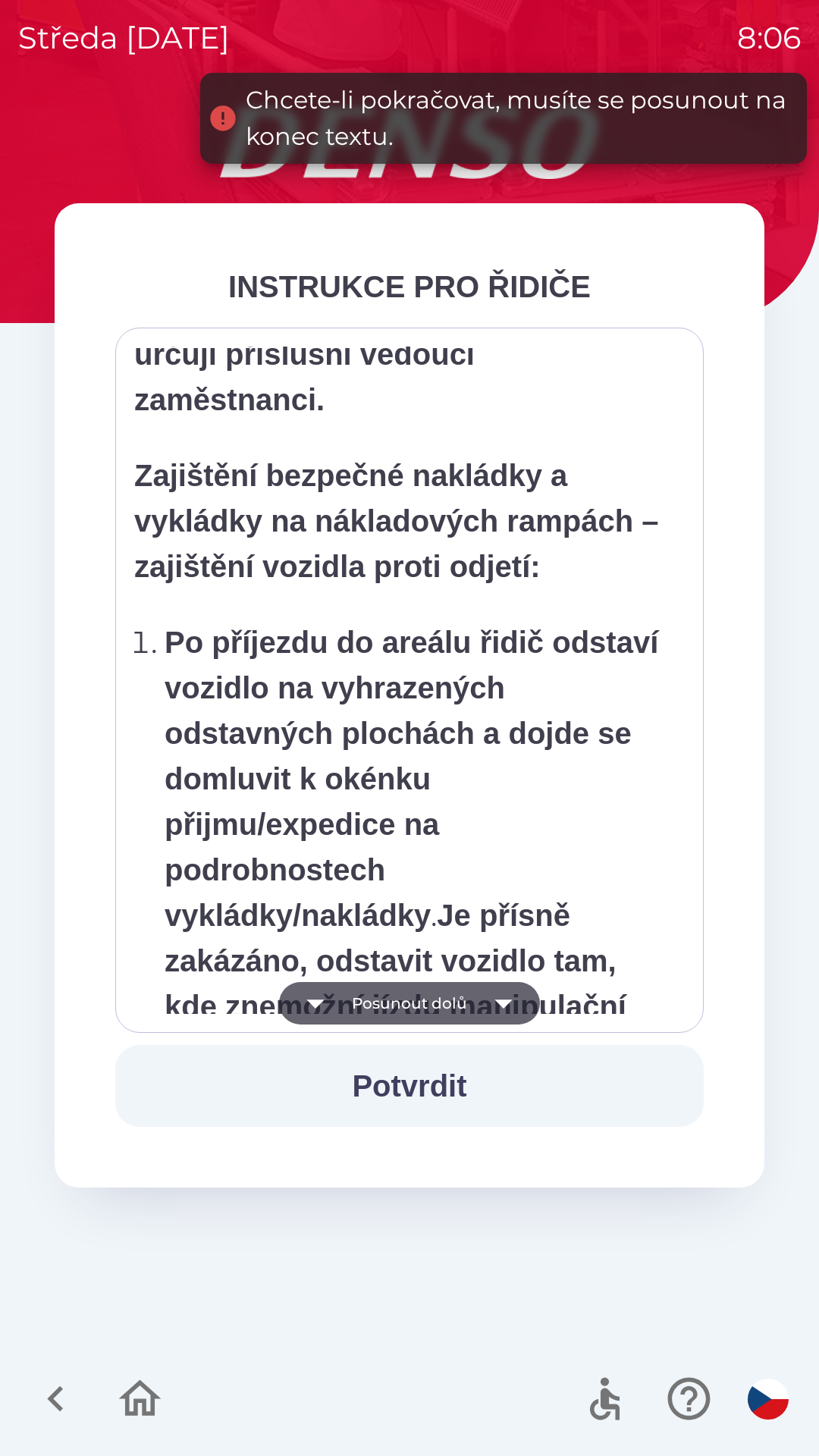
click at [444, 1008] on button "Posunout dolů" at bounding box center [410, 1003] width 261 height 42
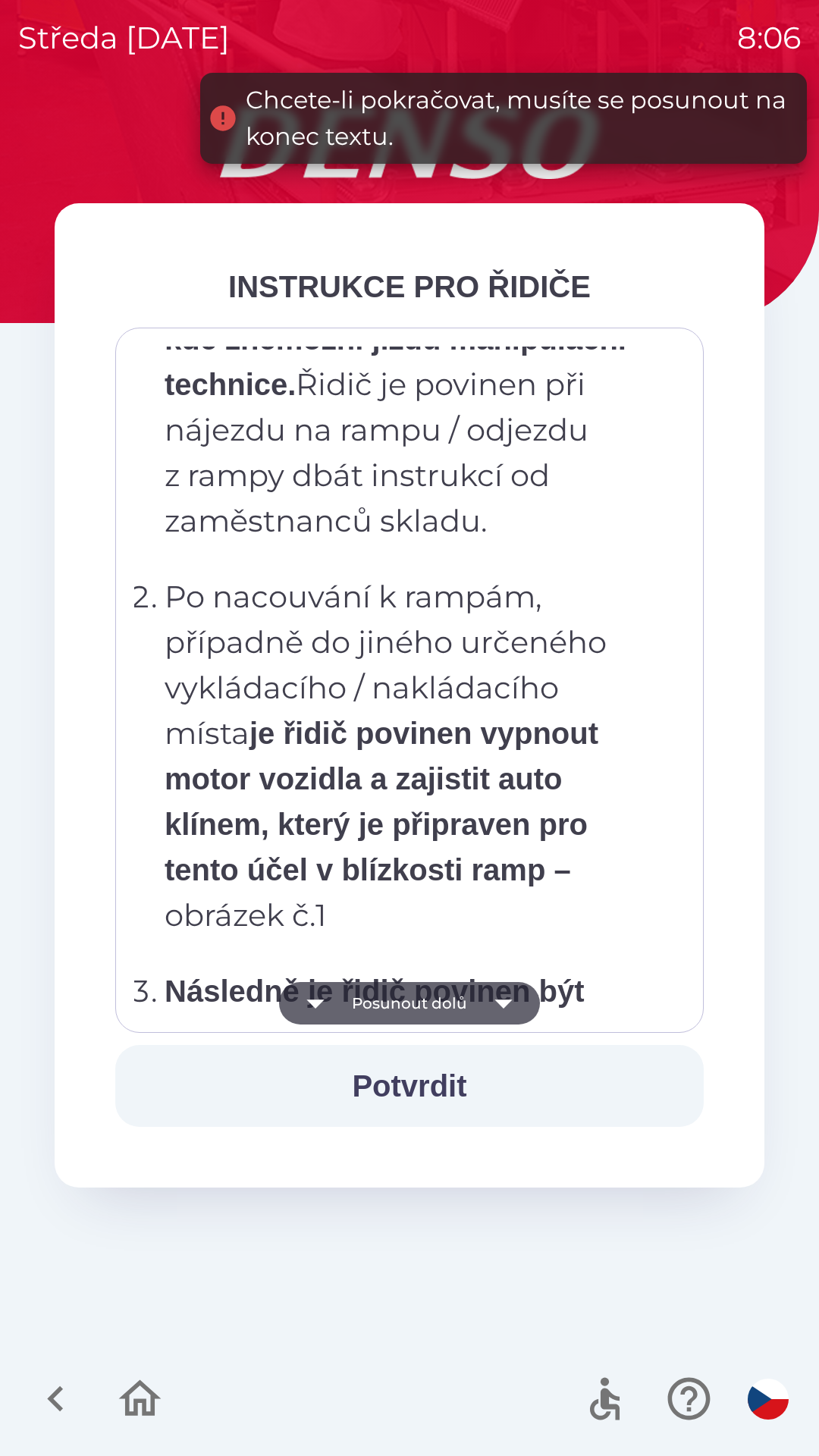
click at [447, 1000] on button "Posunout dolů" at bounding box center [410, 1003] width 261 height 42
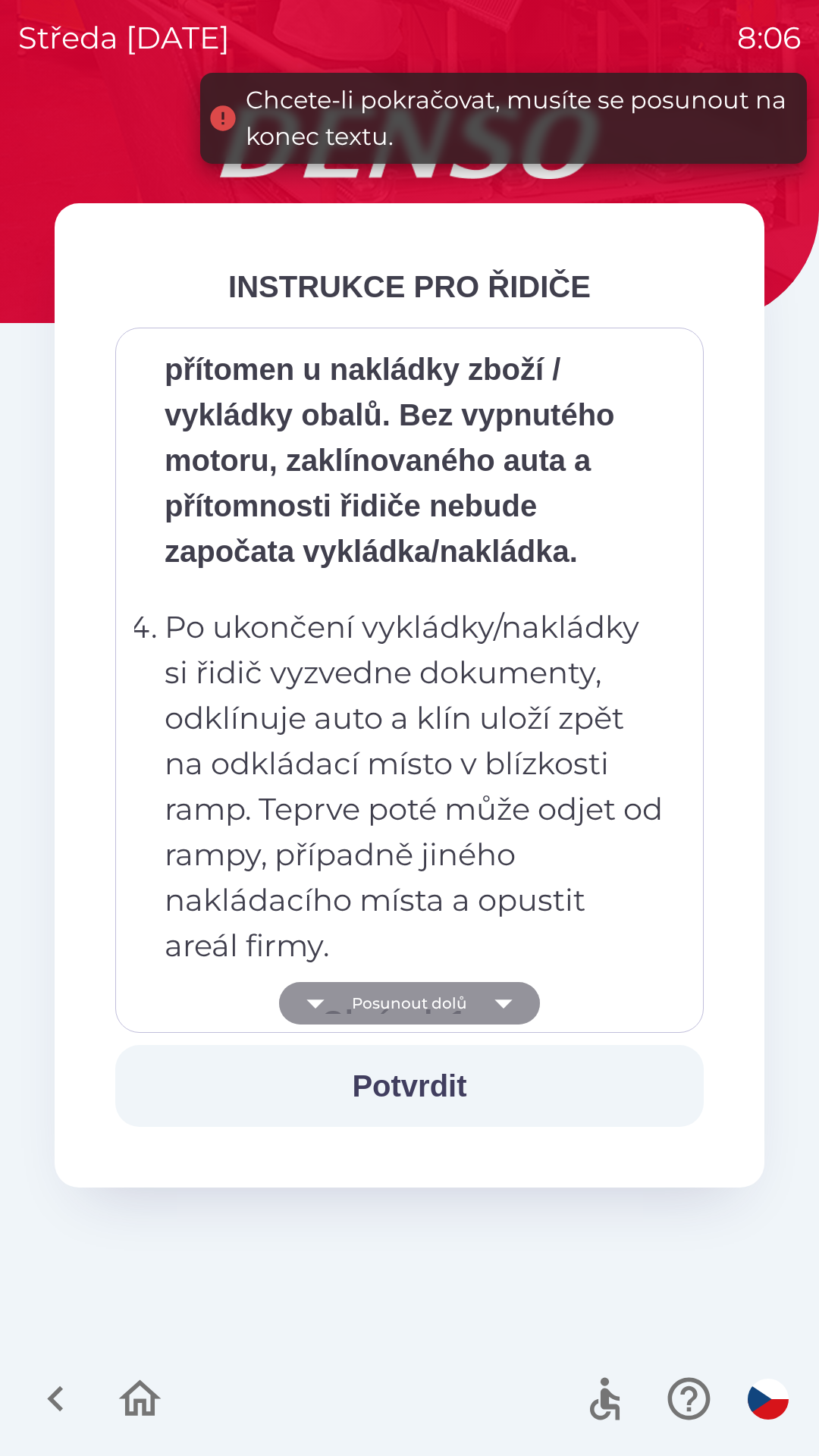
click at [441, 1004] on button "Posunout dolů" at bounding box center [410, 1003] width 261 height 42
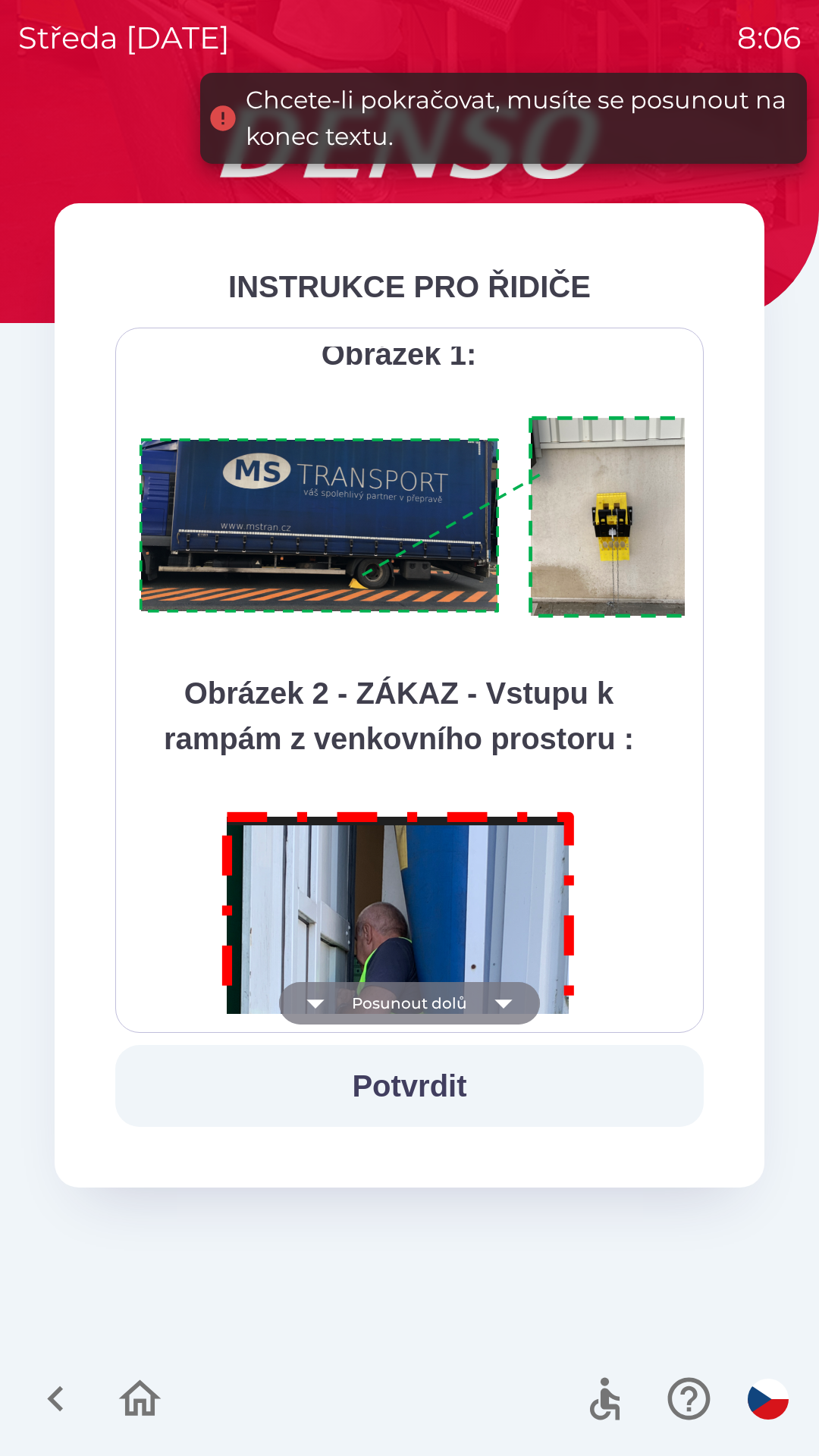
click at [444, 1003] on button "Posunout dolů" at bounding box center [410, 1003] width 261 height 42
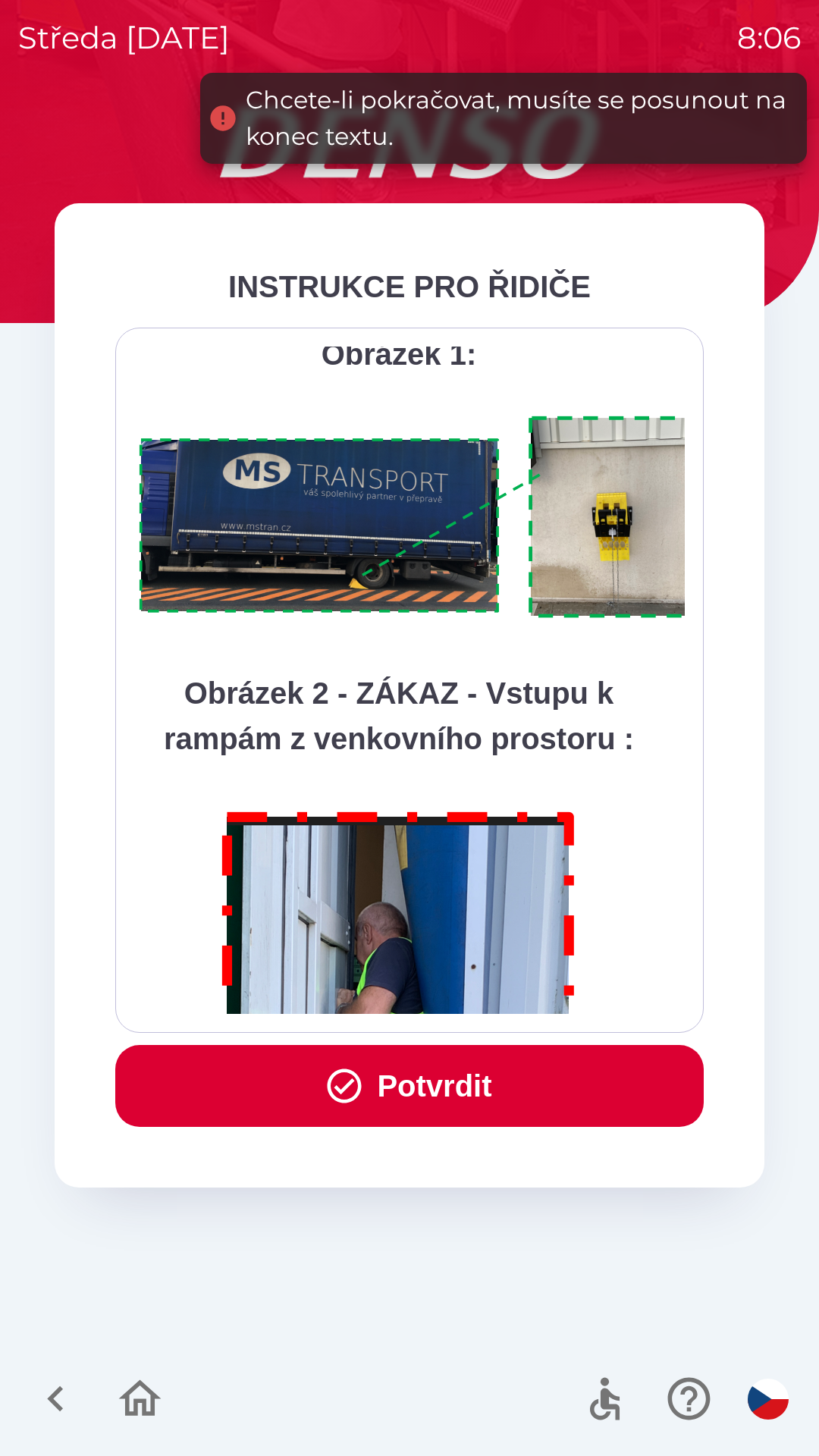
scroll to position [8521, 0]
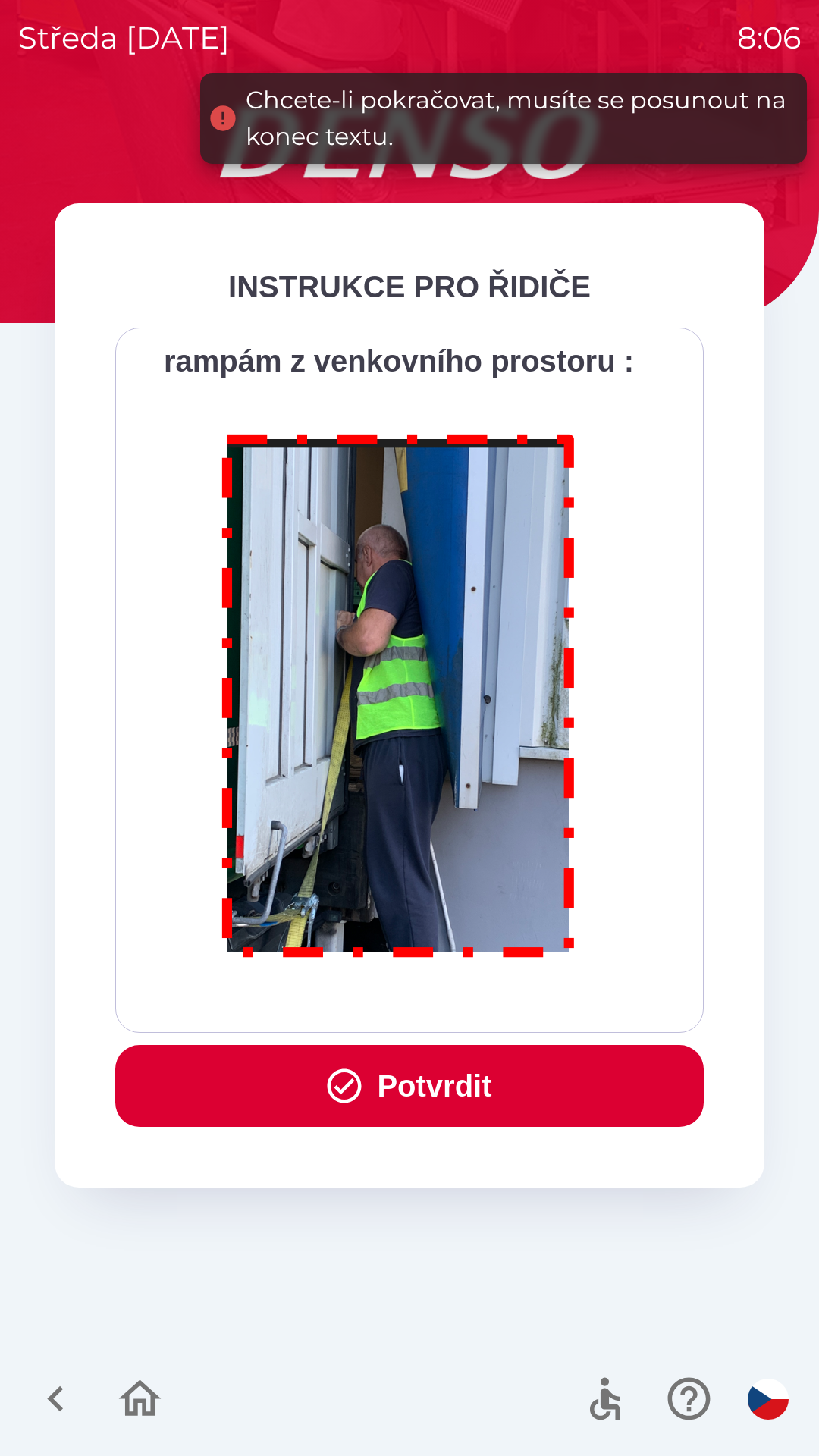
click at [441, 1002] on div "Všichni řidiči přijíždějící do skladu firmy DENSO CZECH s.r.o. jsou po průjezdu…" at bounding box center [410, 680] width 551 height 667
click at [447, 1090] on button "Potvrdit" at bounding box center [410, 1086] width 589 height 82
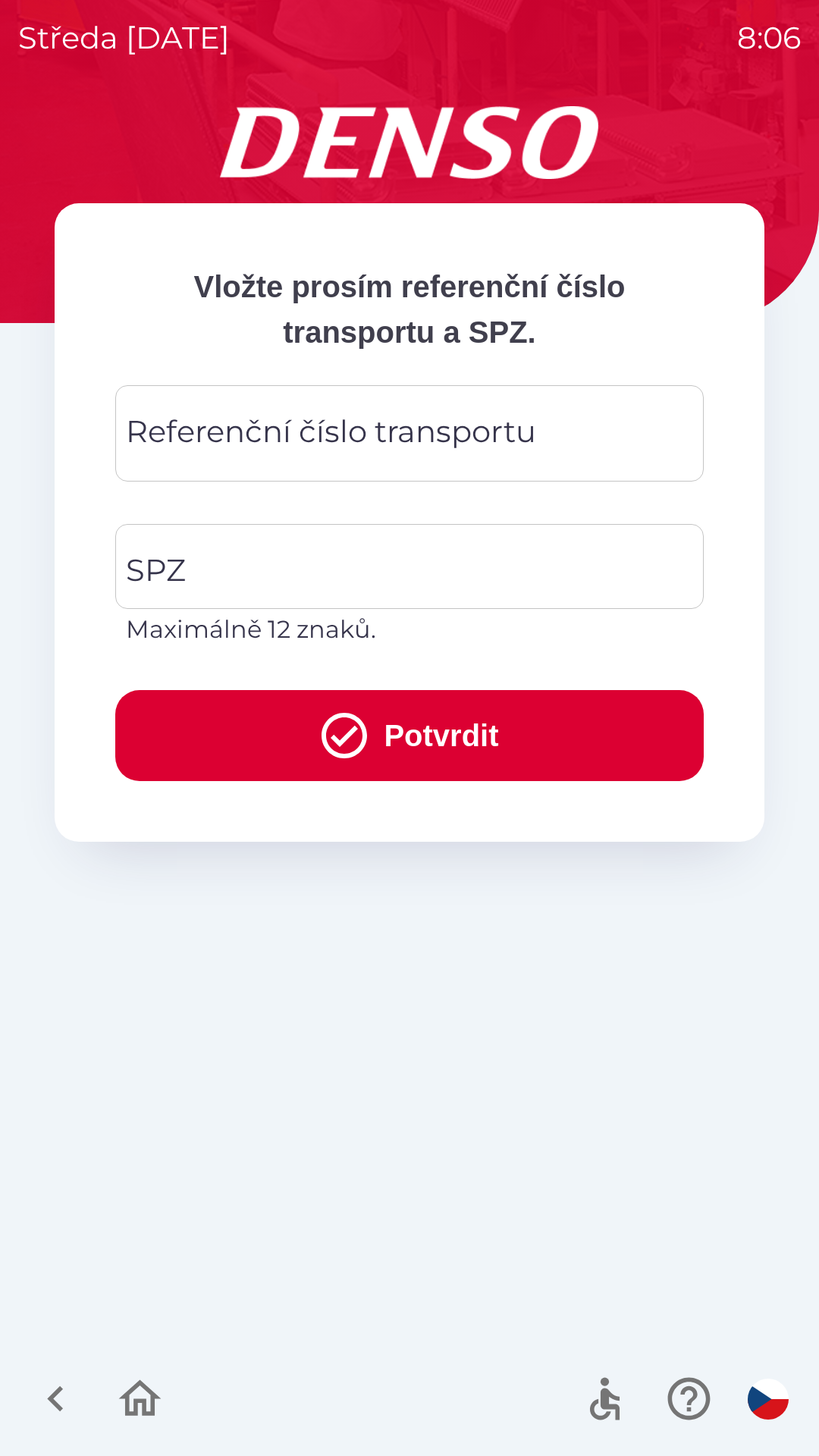
click at [166, 439] on div "Referenční číslo transportu Referenční číslo transportu" at bounding box center [410, 433] width 589 height 97
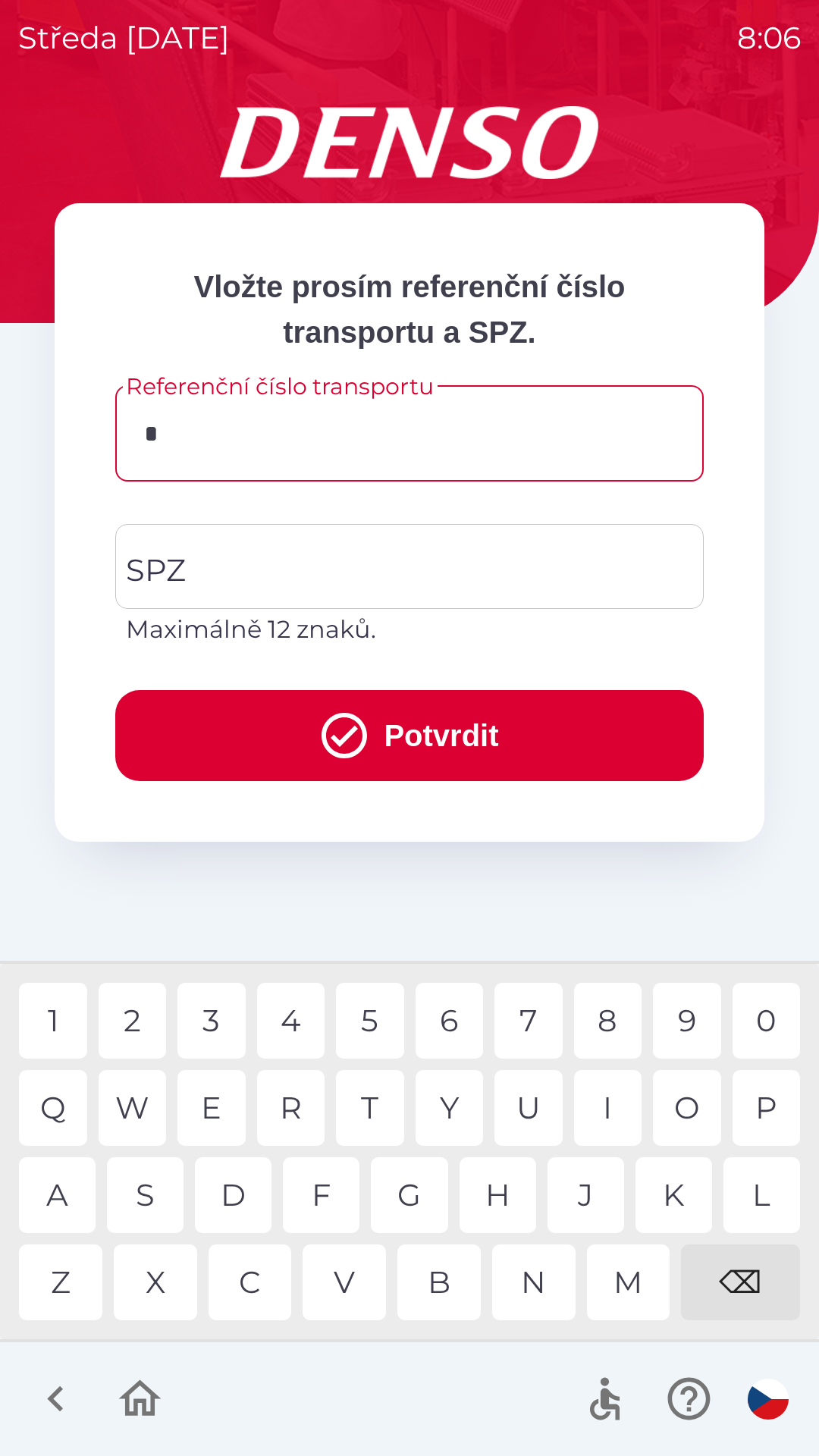
click at [412, 1202] on div "G" at bounding box center [409, 1195] width 76 height 76
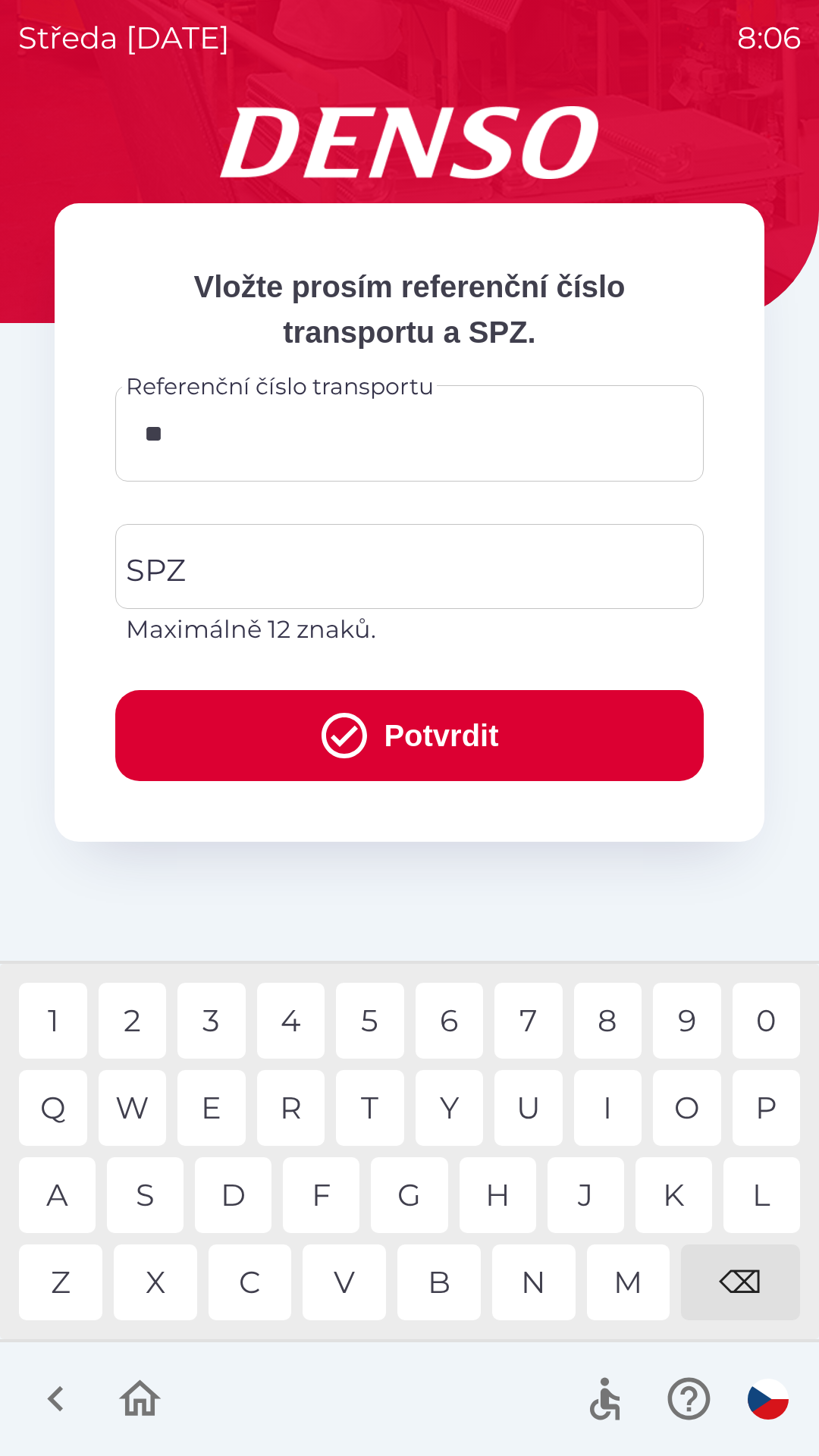
click at [68, 1191] on div "A" at bounding box center [57, 1195] width 76 height 76
click at [134, 1023] on div "2" at bounding box center [133, 1020] width 68 height 76
click at [138, 1021] on div "2" at bounding box center [133, 1020] width 68 height 76
click at [122, 1020] on div "2" at bounding box center [133, 1020] width 68 height 76
type input "**********"
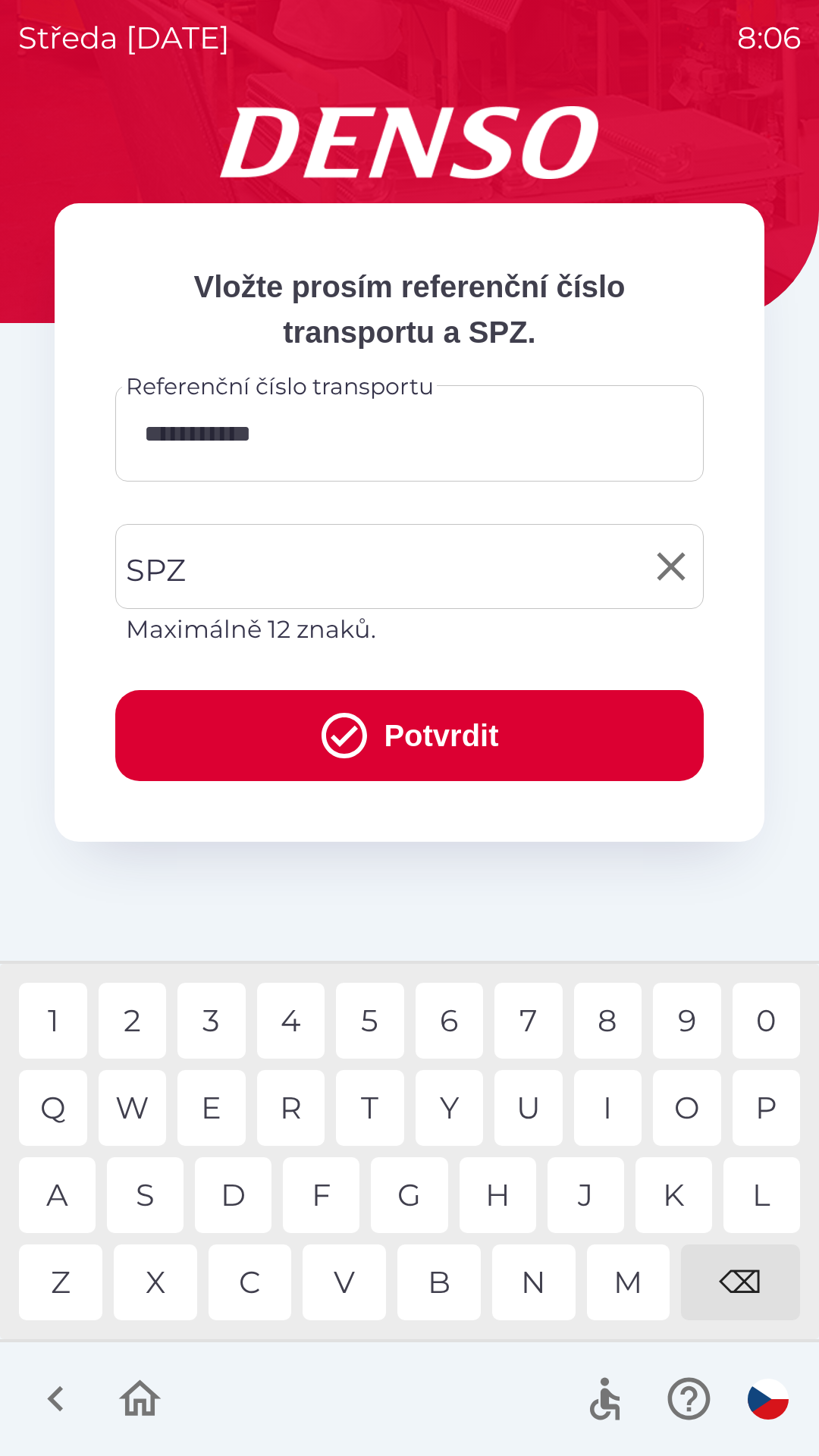
click at [169, 568] on div "SPZ SPZ Maximálně 12 znaků." at bounding box center [410, 585] width 589 height 124
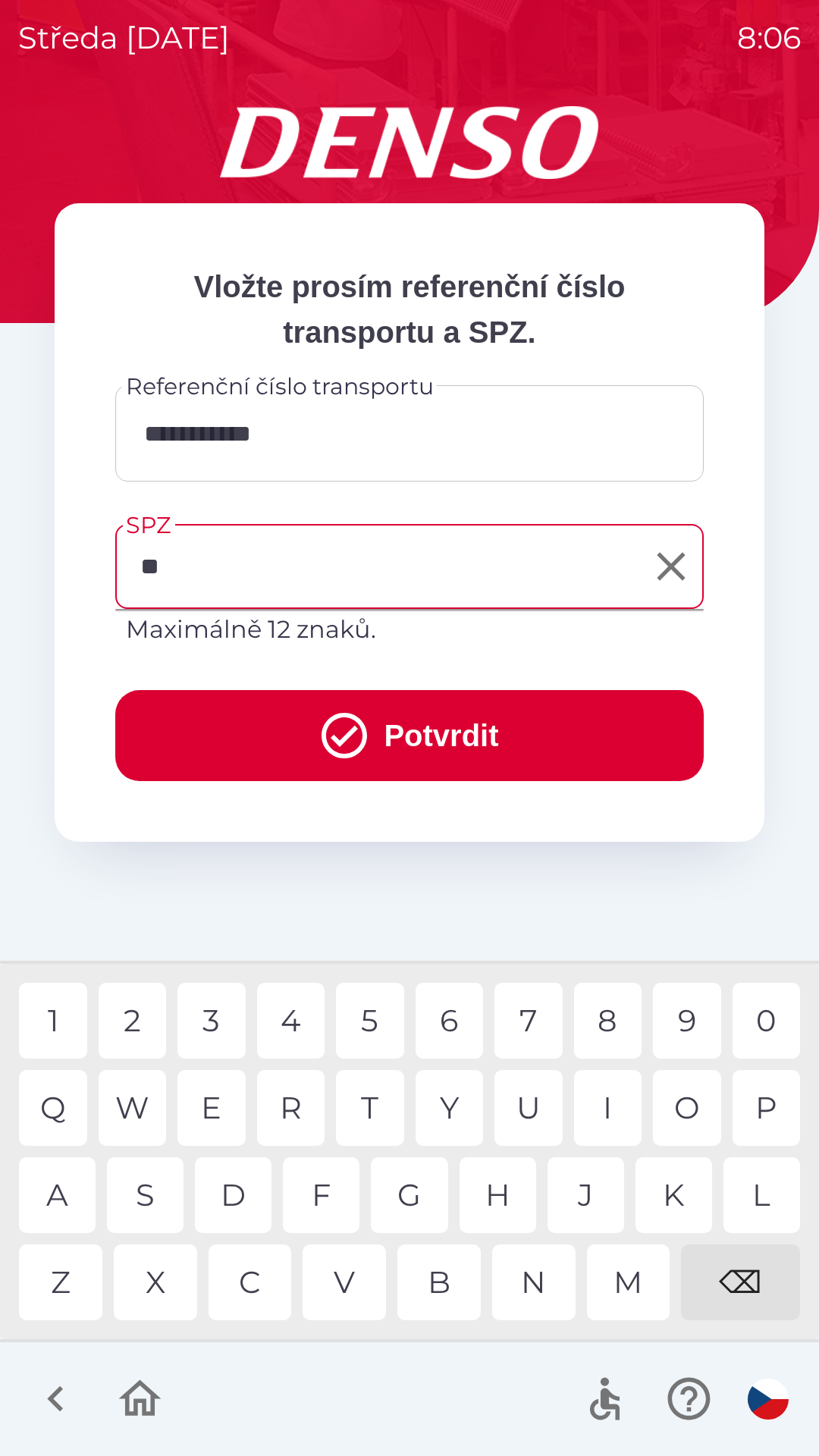
click at [144, 1200] on div "S" at bounding box center [144, 1195] width 76 height 76
click at [531, 1017] on div "7" at bounding box center [528, 1020] width 68 height 76
click at [766, 1029] on div "0" at bounding box center [766, 1020] width 68 height 76
type input "*******"
click at [427, 731] on button "Potvrdit" at bounding box center [410, 735] width 589 height 91
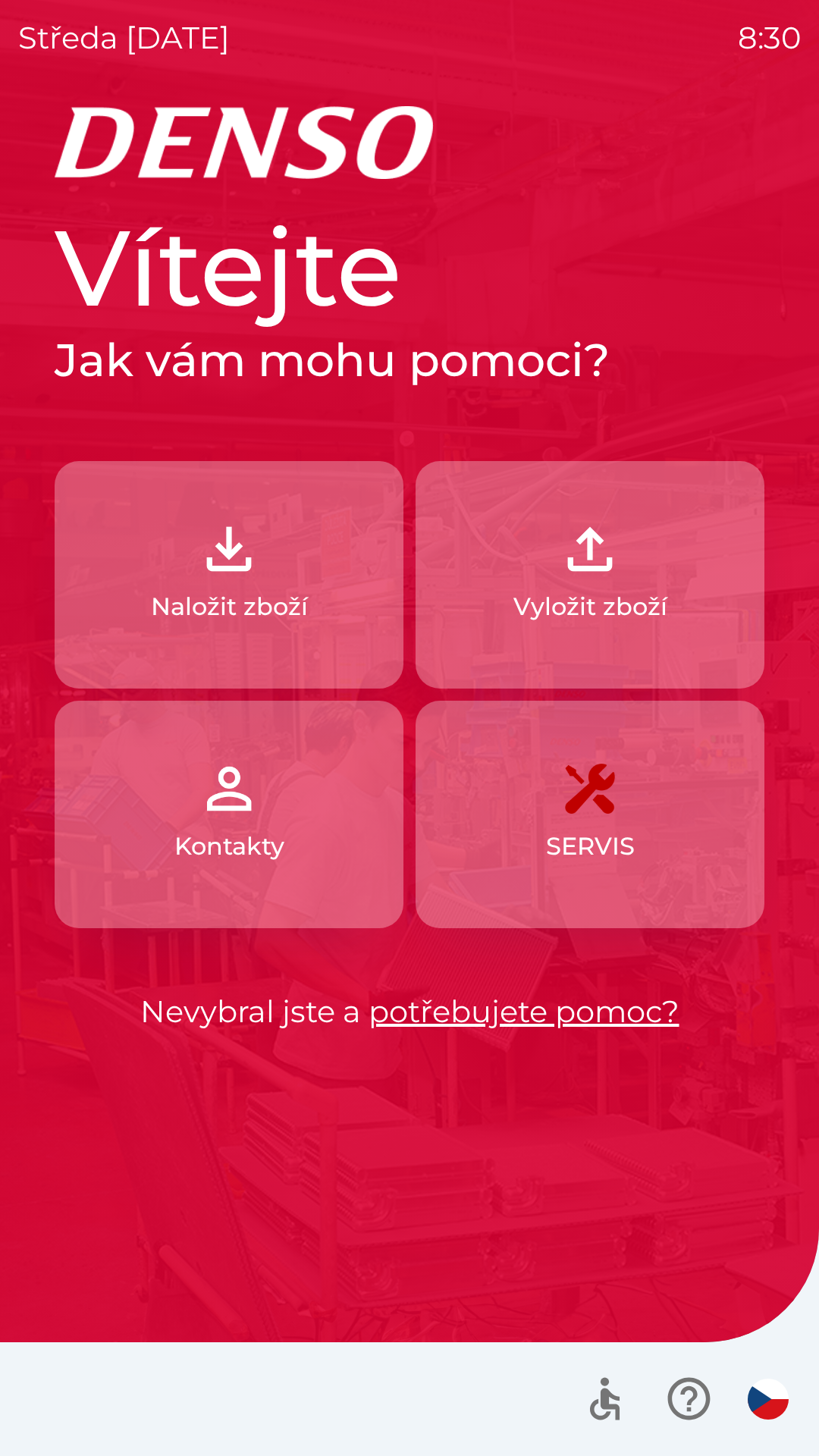
click at [227, 532] on img "button" at bounding box center [229, 549] width 66 height 66
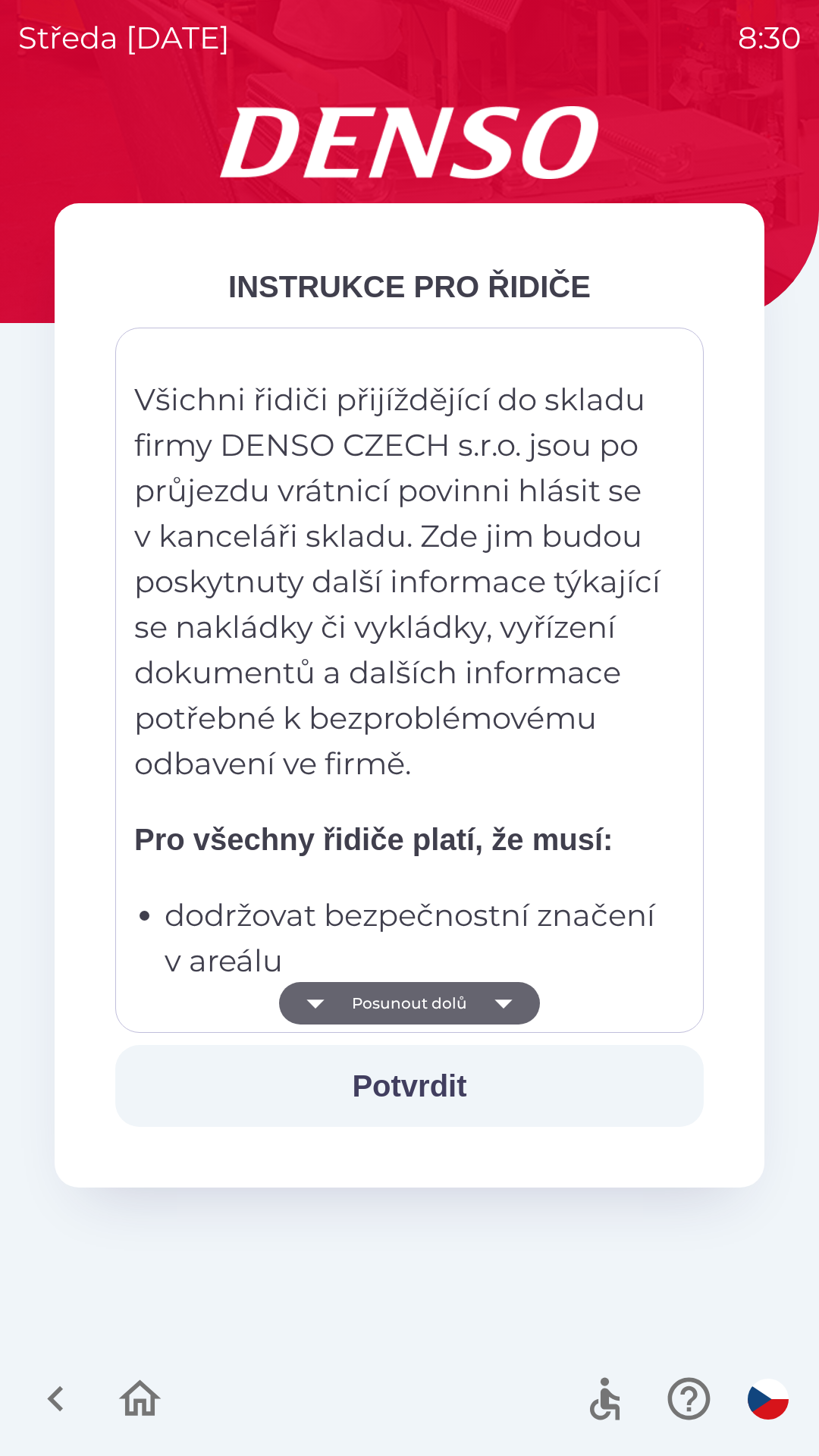
click at [509, 1002] on icon "button" at bounding box center [503, 1004] width 18 height 9
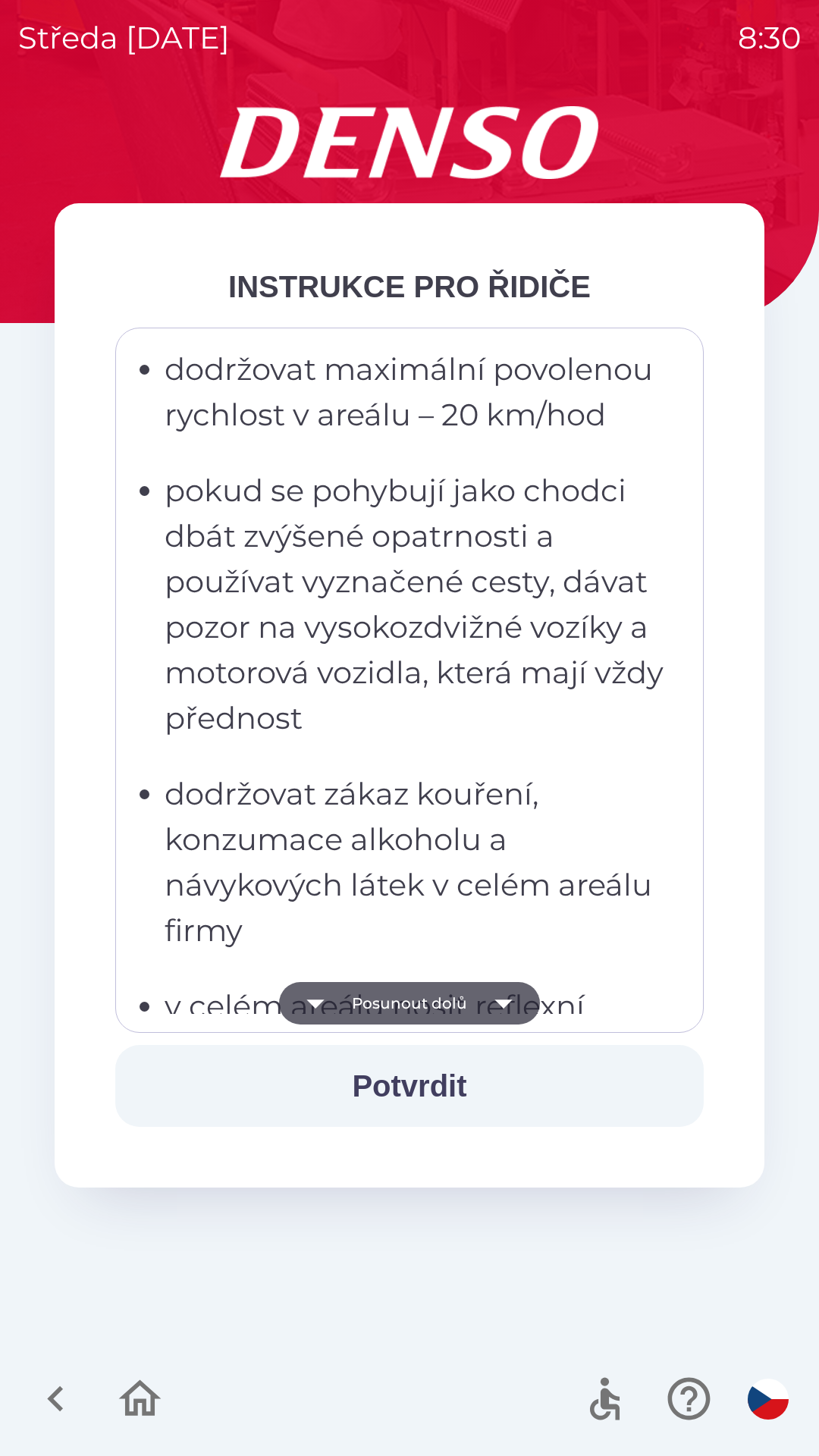
click at [513, 1001] on icon "button" at bounding box center [503, 1003] width 42 height 42
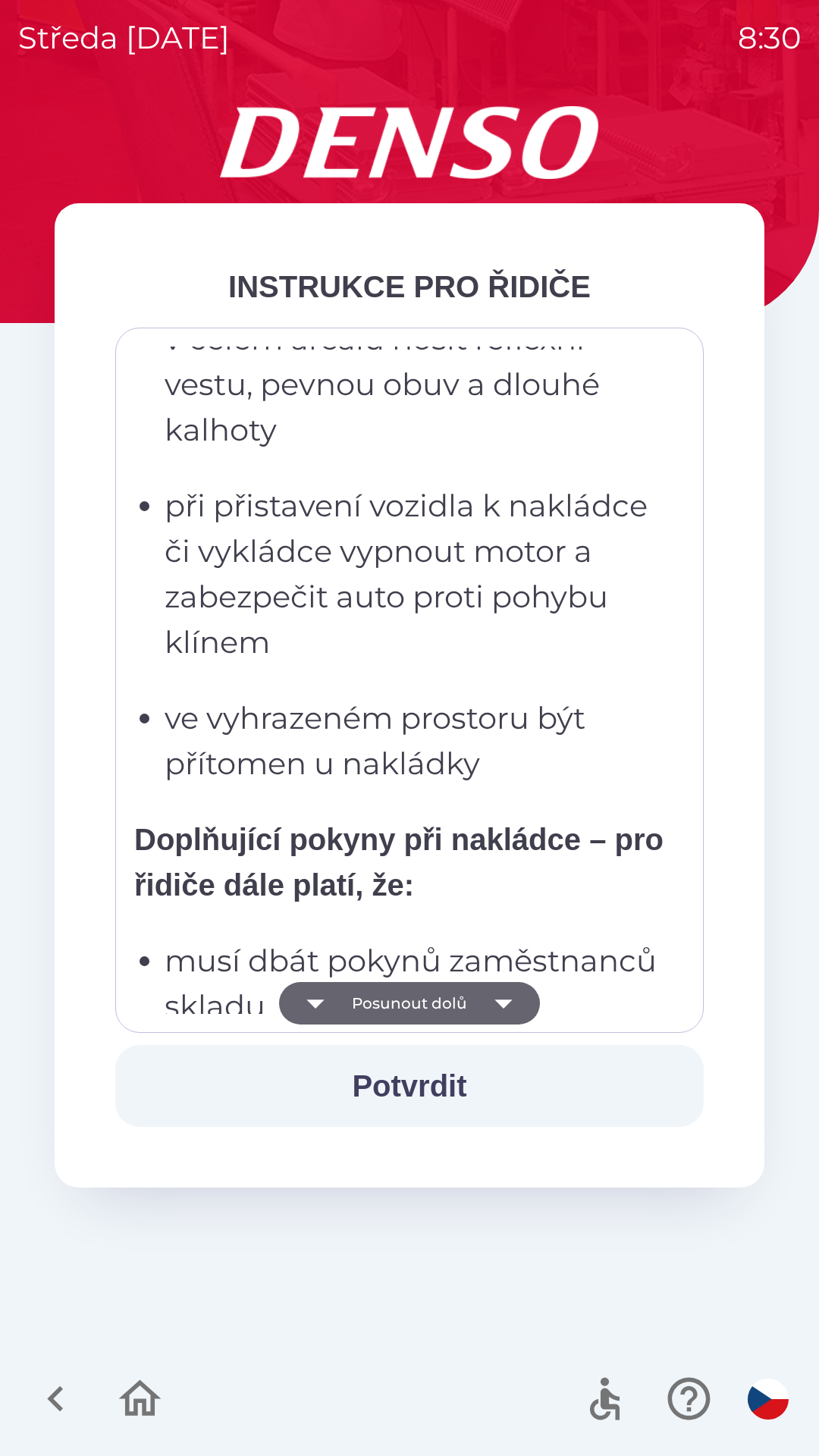
click at [526, 1009] on button "Posunout dolů" at bounding box center [410, 1003] width 261 height 42
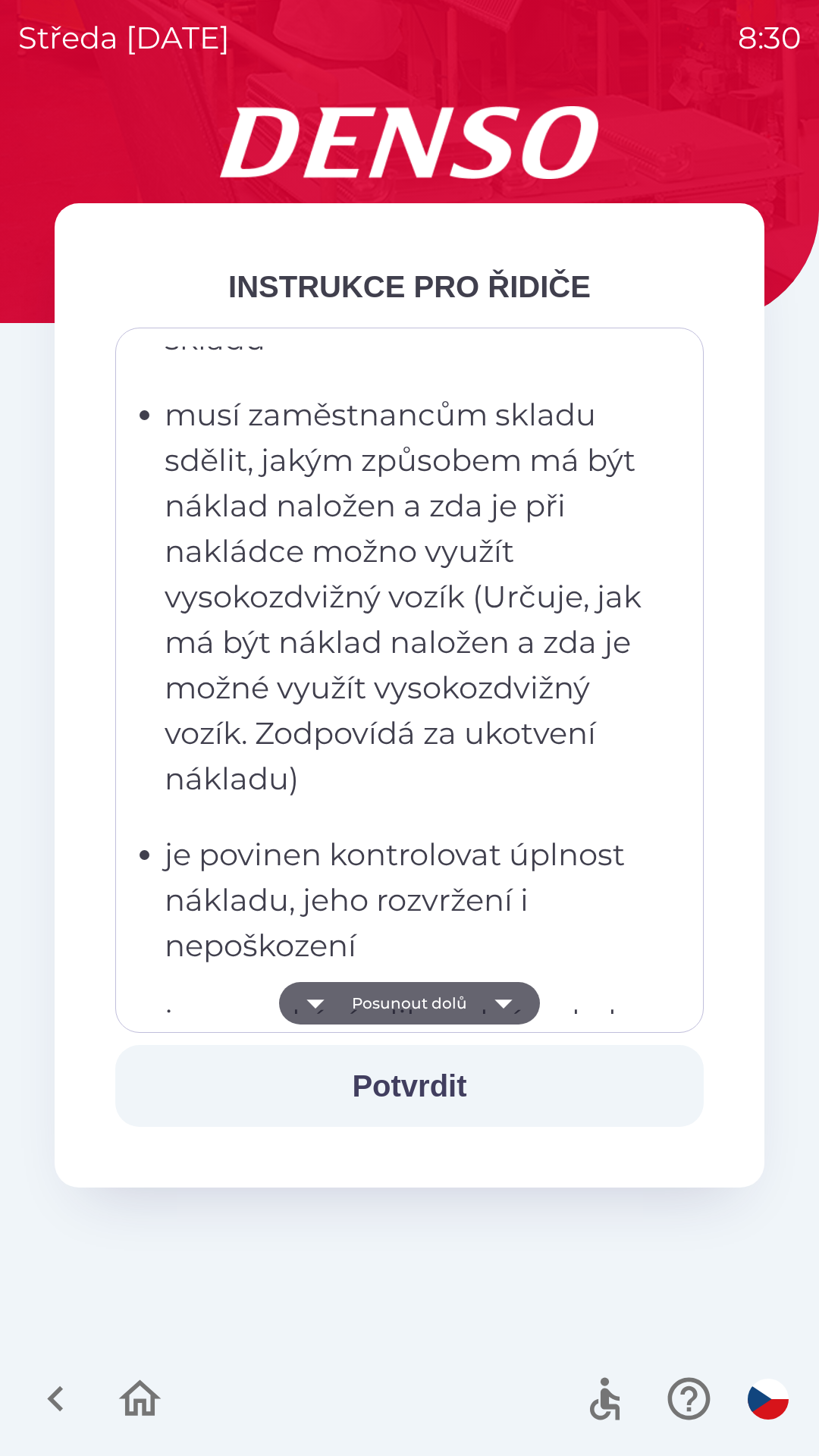
click at [523, 1007] on icon "button" at bounding box center [503, 1003] width 42 height 42
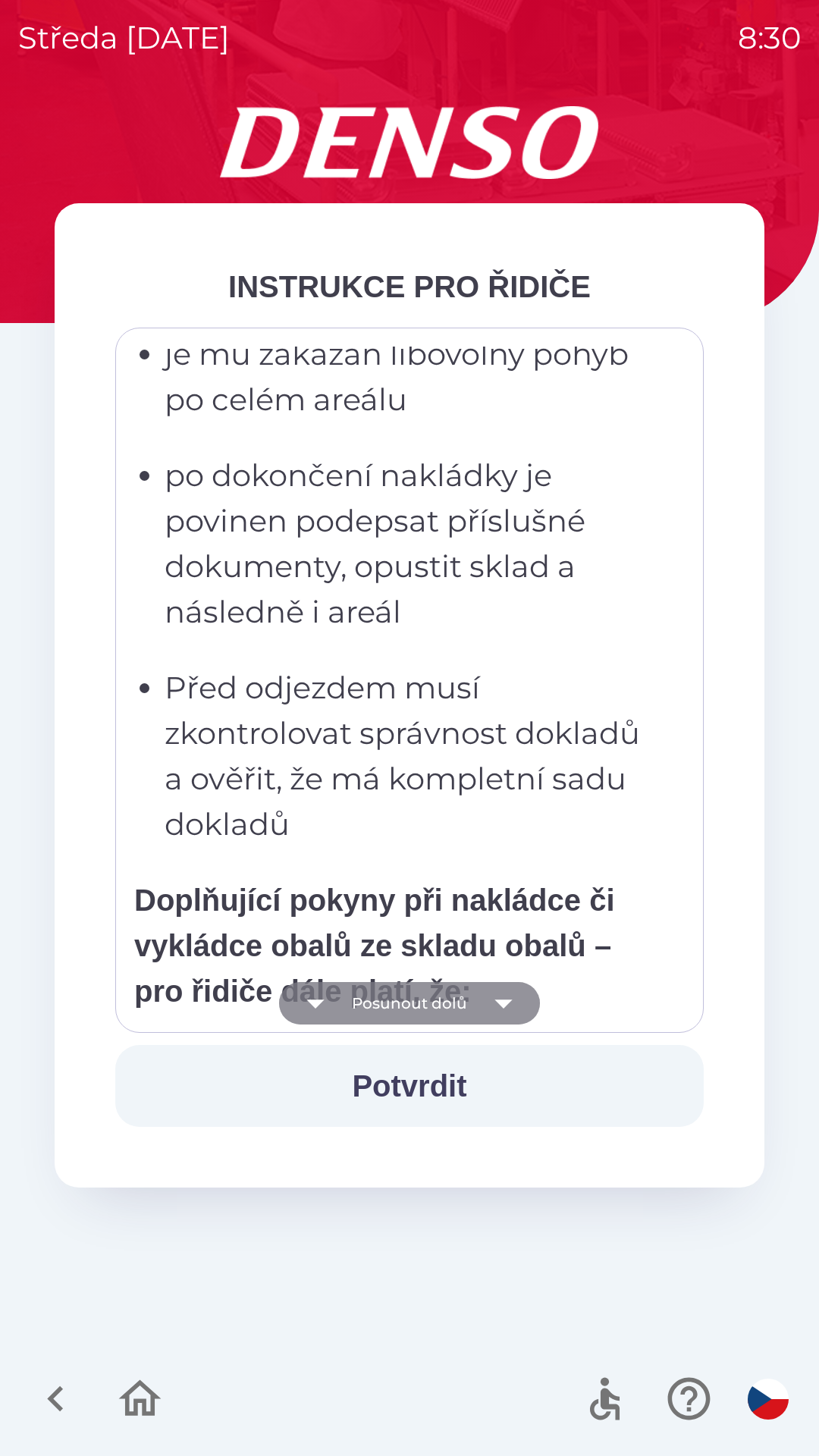
click at [519, 1007] on icon "button" at bounding box center [503, 1003] width 42 height 42
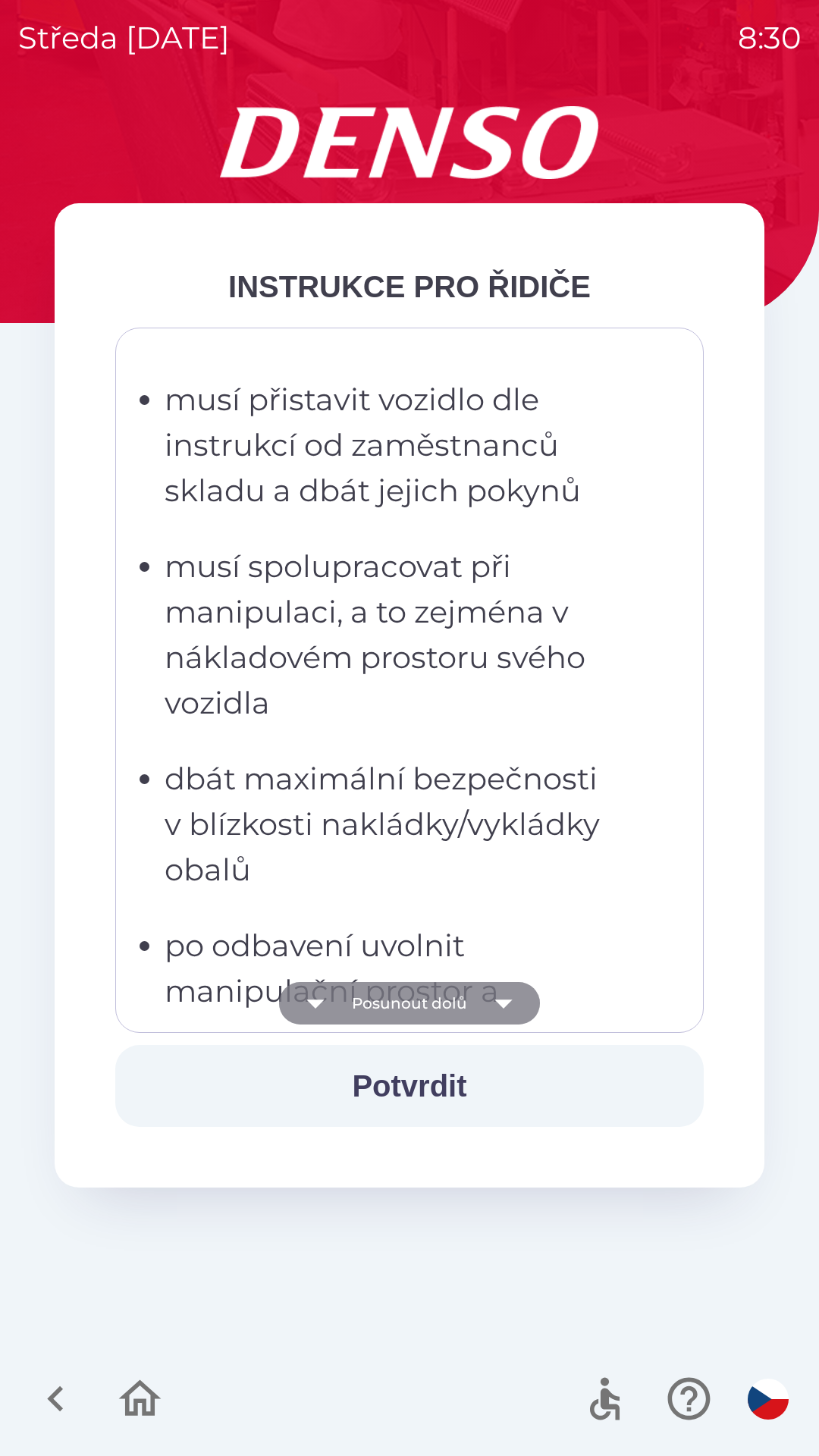
click at [515, 1014] on icon "button" at bounding box center [503, 1003] width 42 height 42
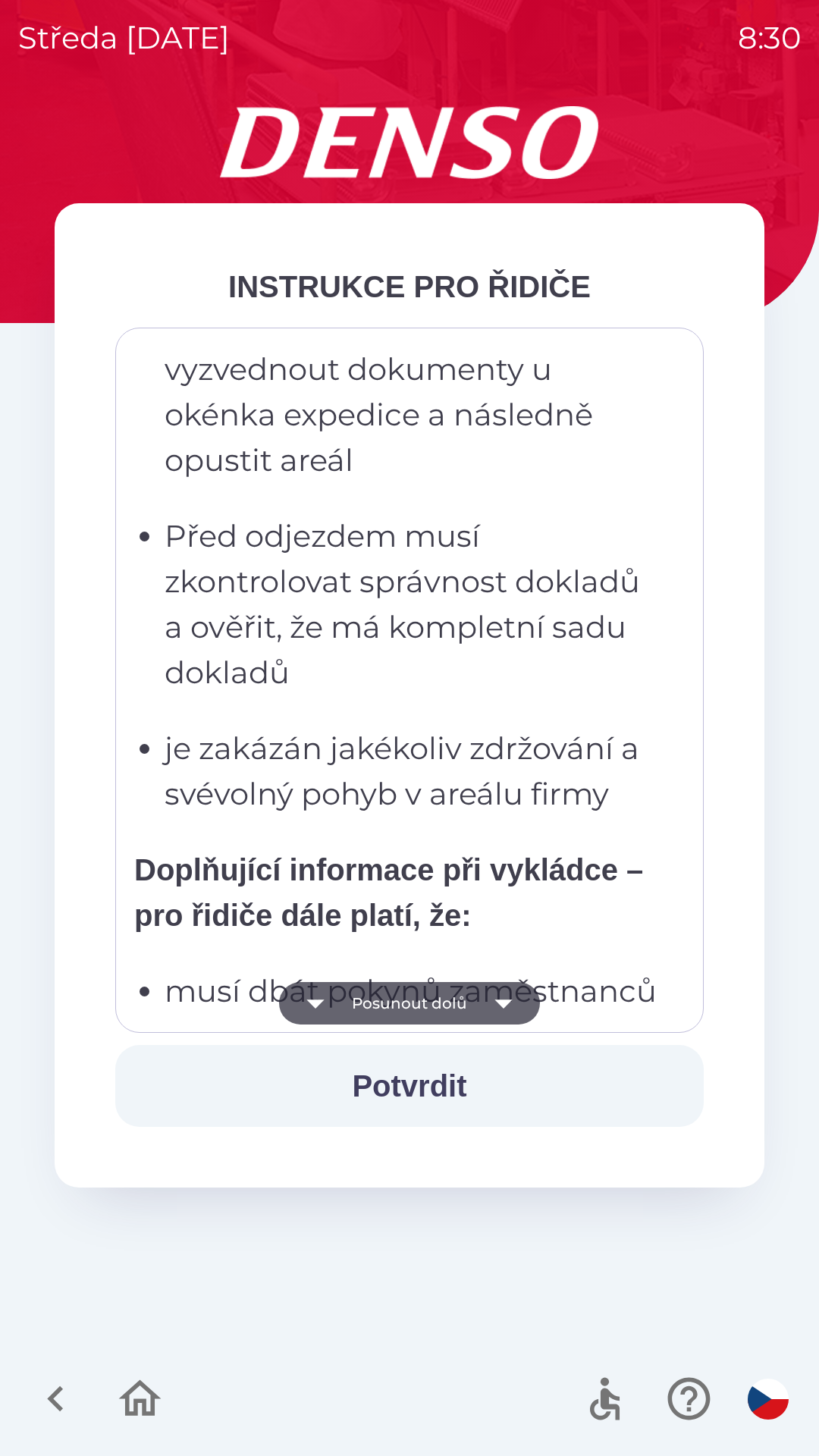
click at [515, 995] on icon "button" at bounding box center [503, 1003] width 42 height 42
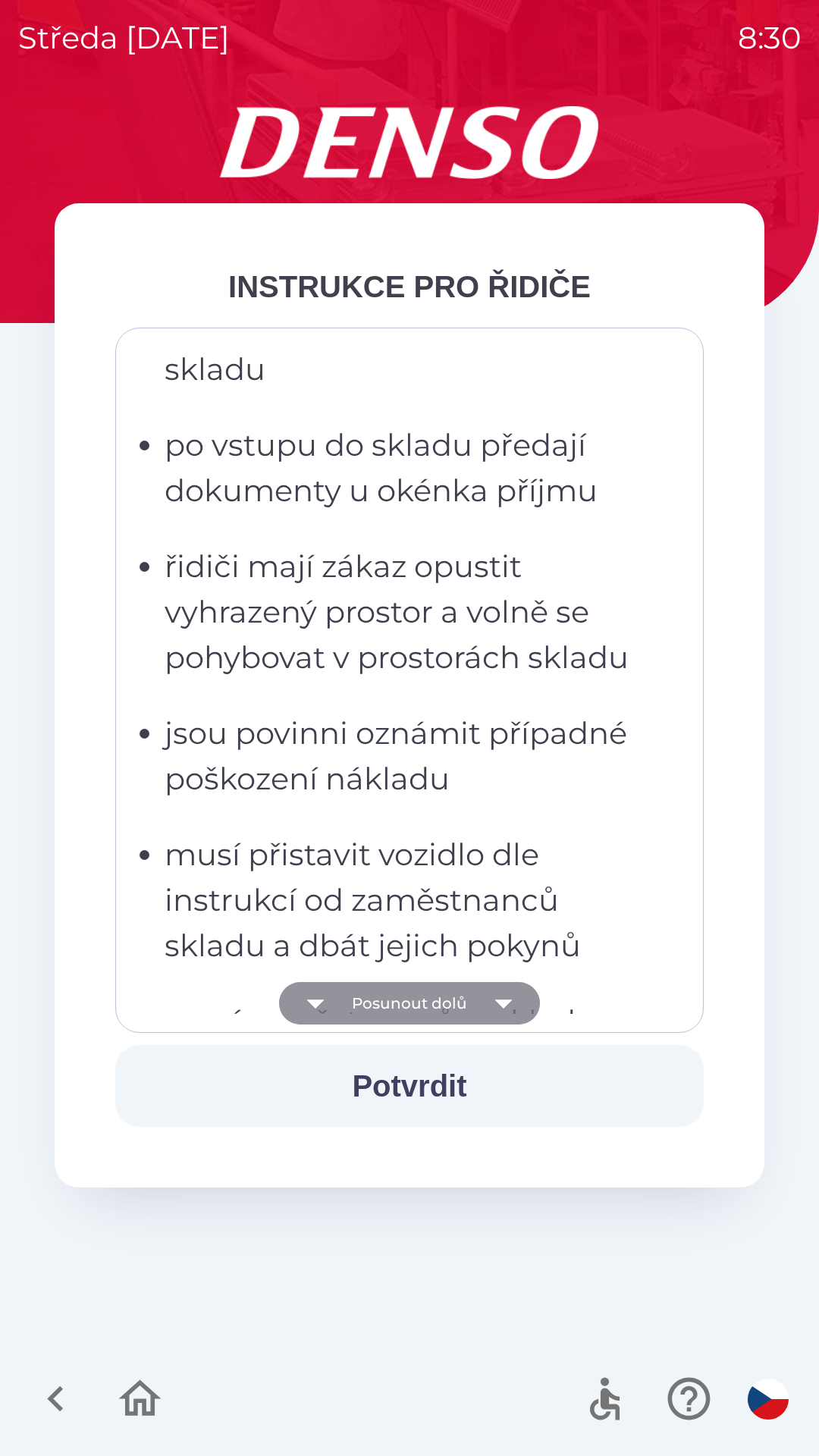
click at [515, 996] on icon "button" at bounding box center [503, 1003] width 42 height 42
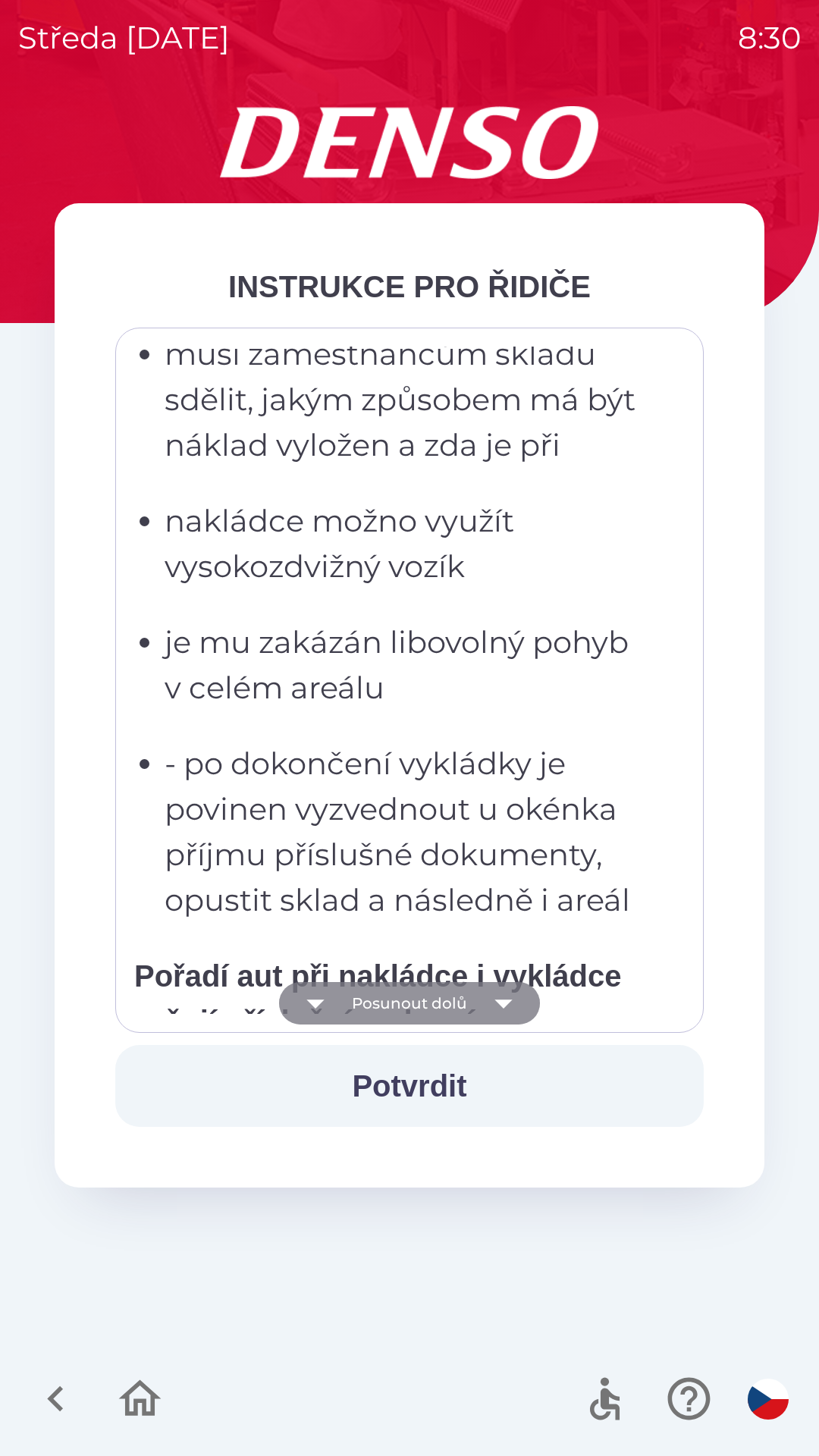
click at [513, 986] on icon "button" at bounding box center [503, 1003] width 42 height 42
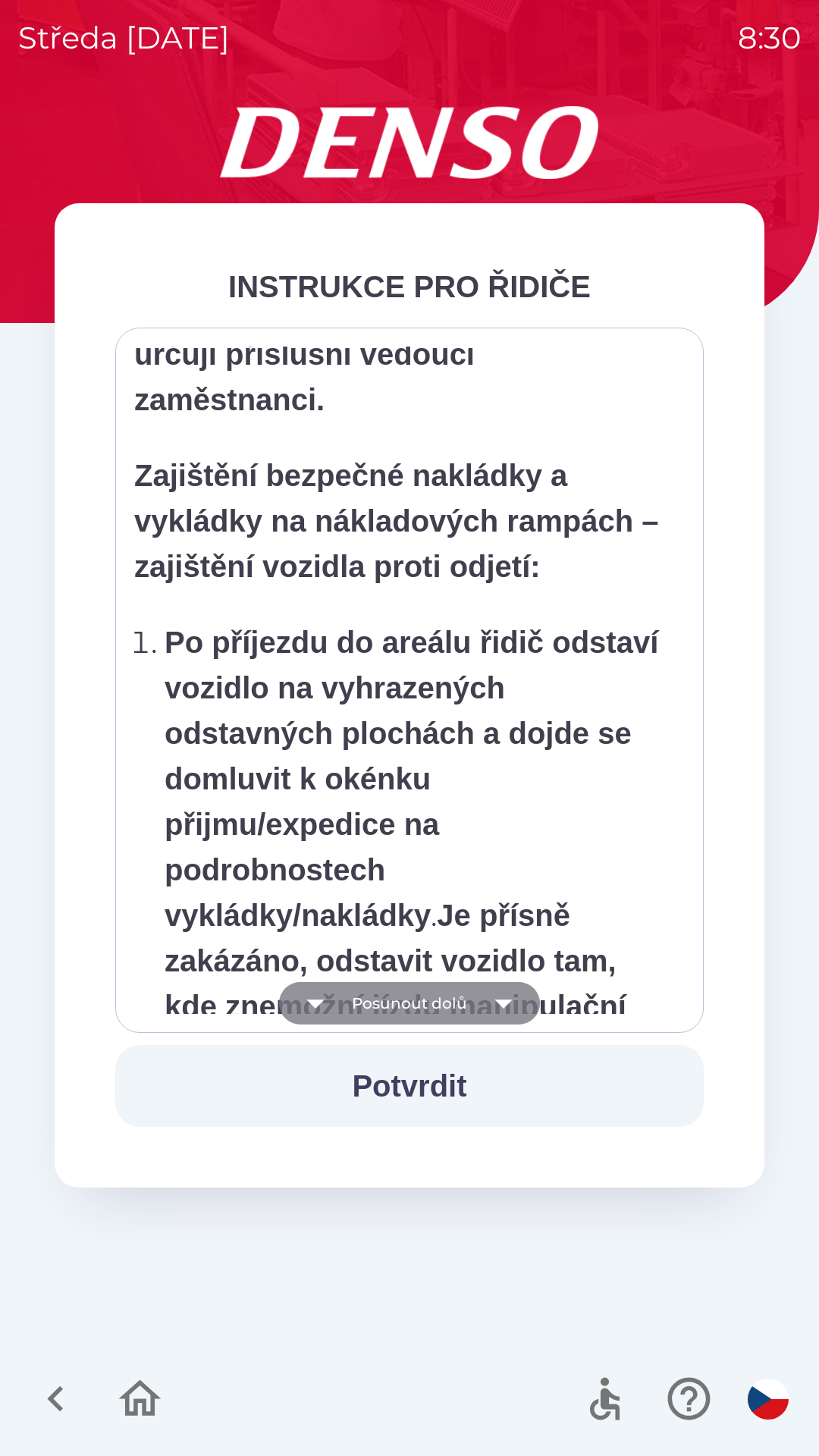
click at [516, 989] on icon "button" at bounding box center [503, 1003] width 42 height 42
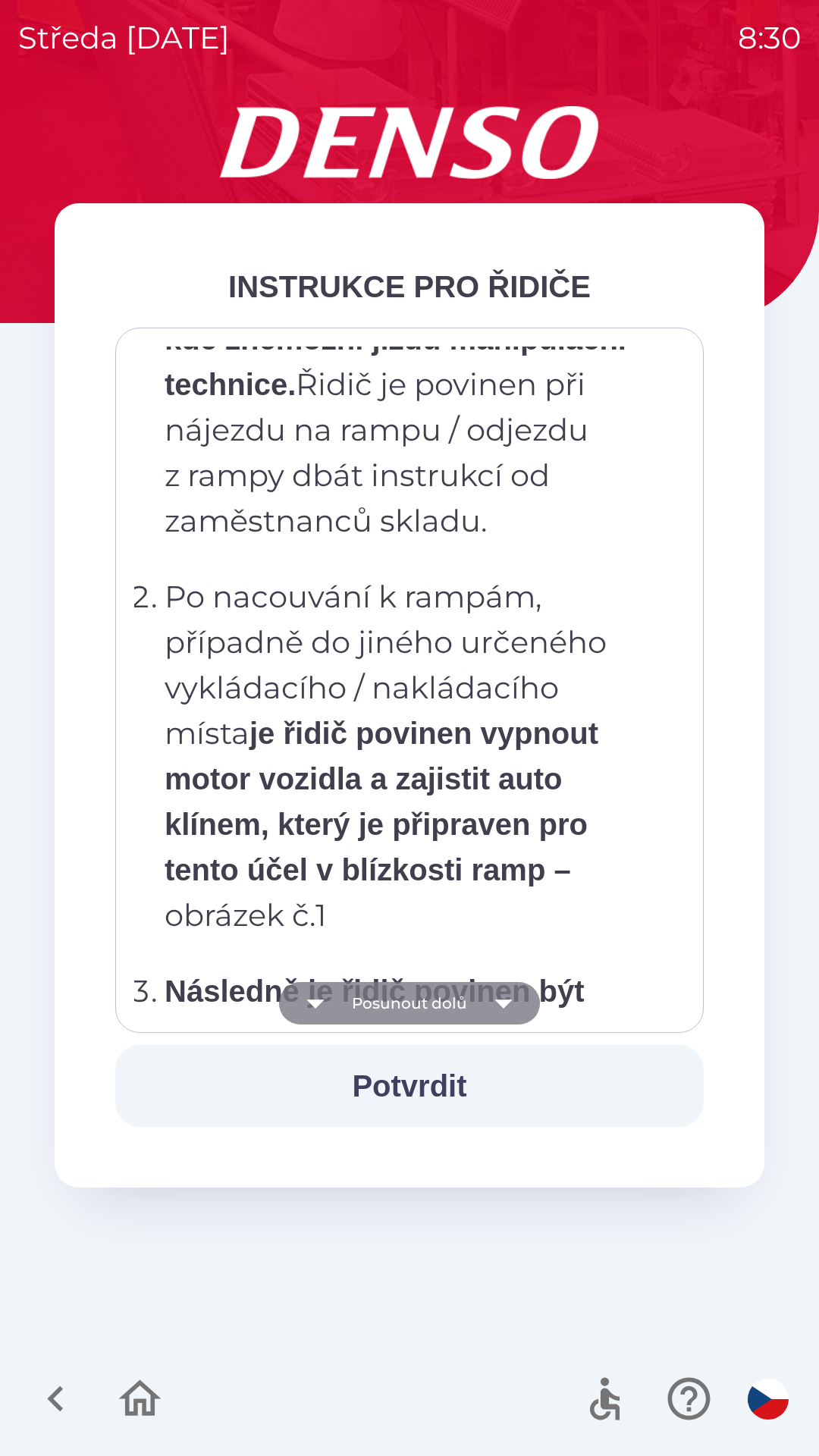
click at [523, 983] on icon "button" at bounding box center [503, 1003] width 42 height 42
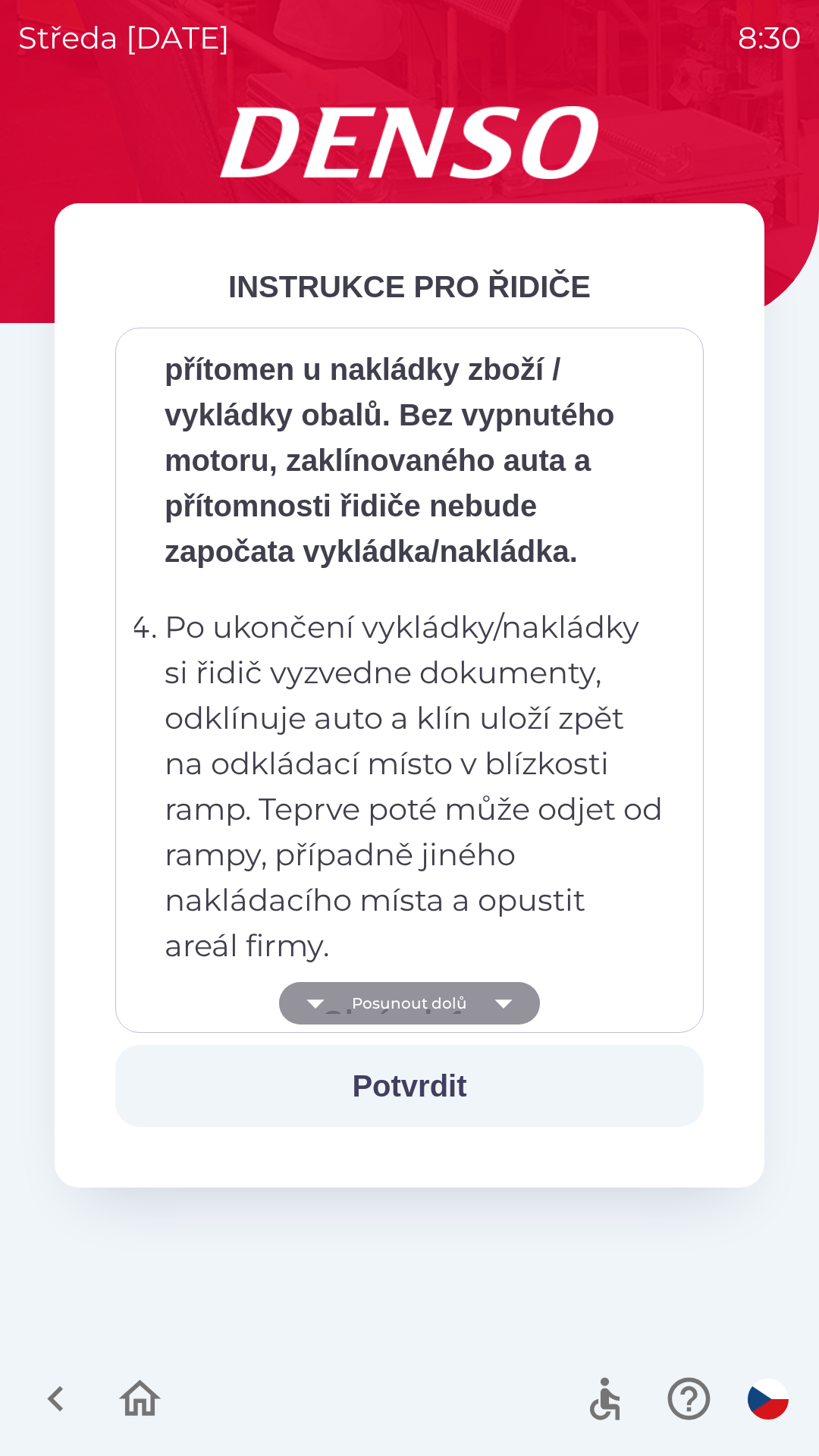
click at [517, 994] on icon "button" at bounding box center [503, 1003] width 42 height 42
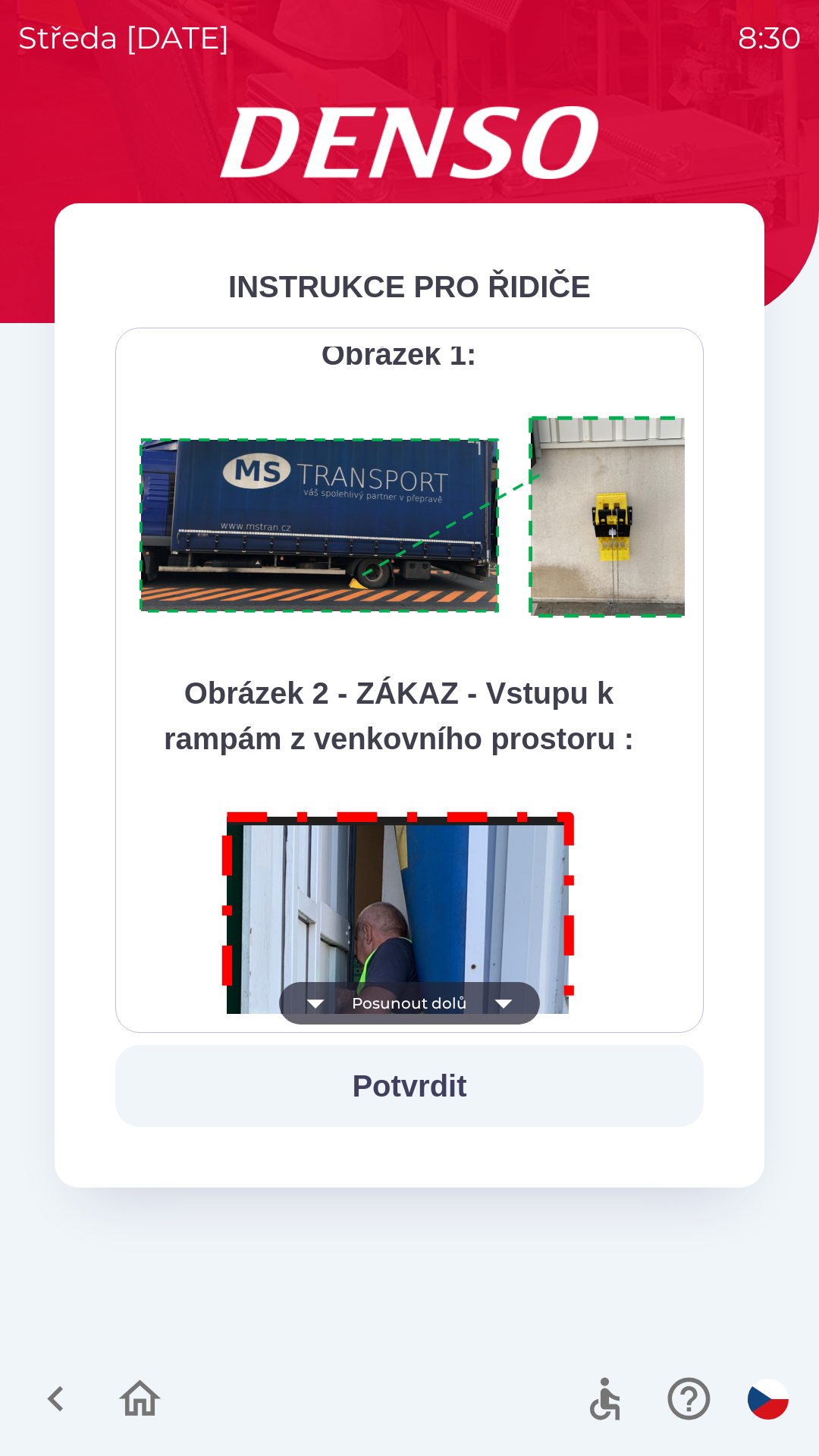
click at [517, 1013] on icon "button" at bounding box center [503, 1003] width 42 height 42
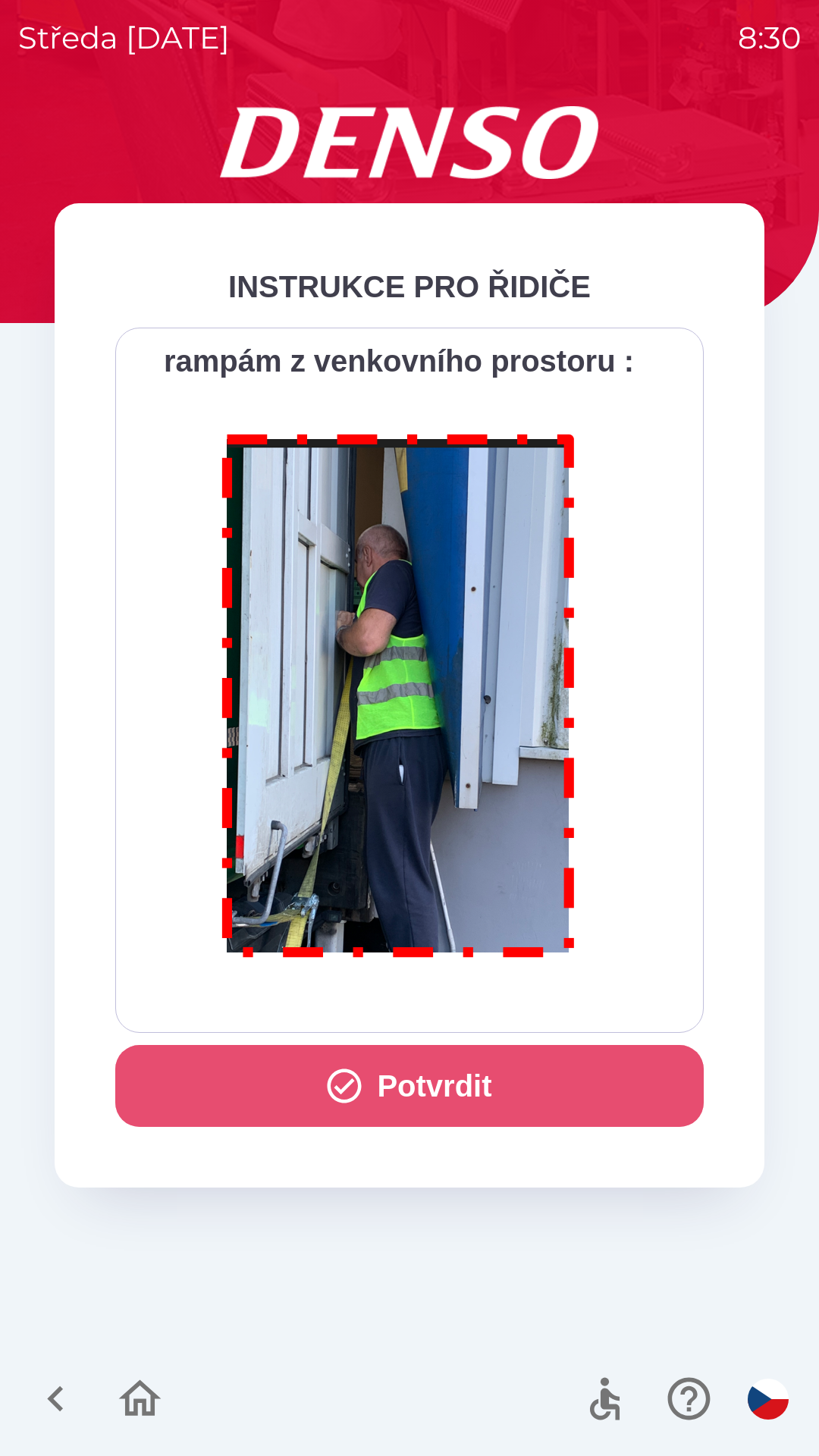
click at [541, 1085] on button "Potvrdit" at bounding box center [410, 1086] width 589 height 82
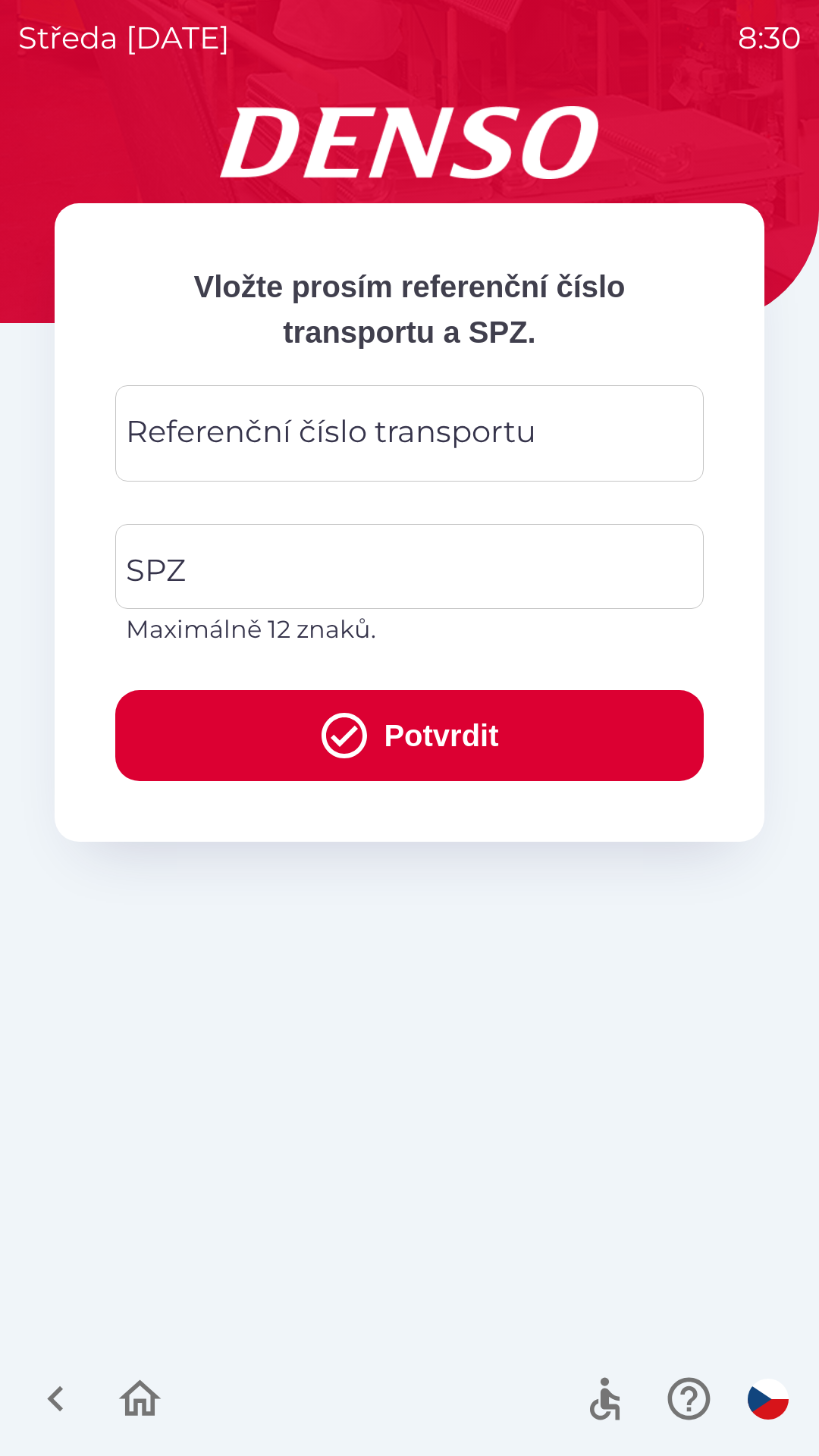
click at [369, 427] on div "Referenční číslo transportu Referenční číslo transportu" at bounding box center [410, 433] width 589 height 97
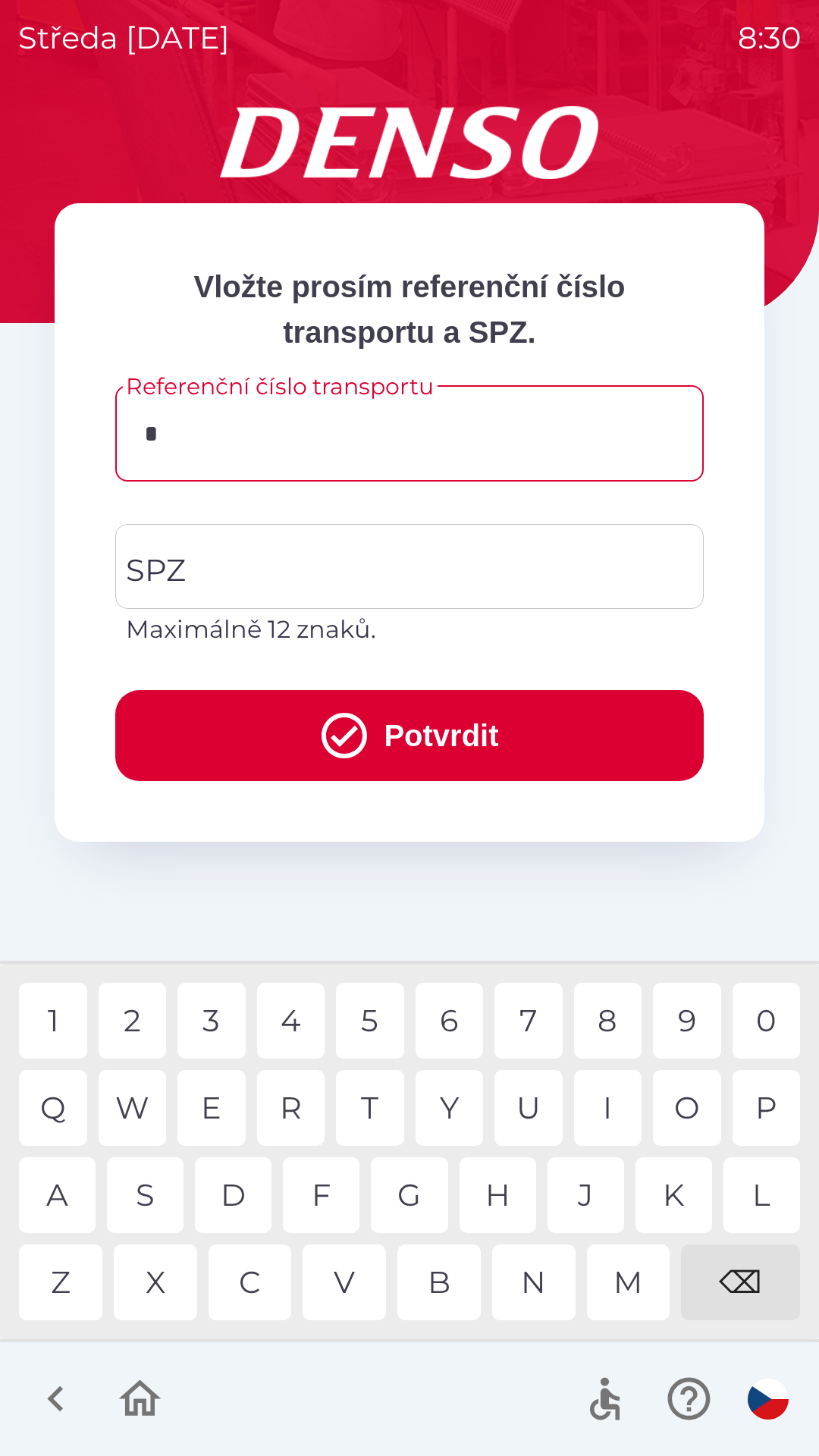
click at [228, 1004] on div "3" at bounding box center [212, 1020] width 68 height 76
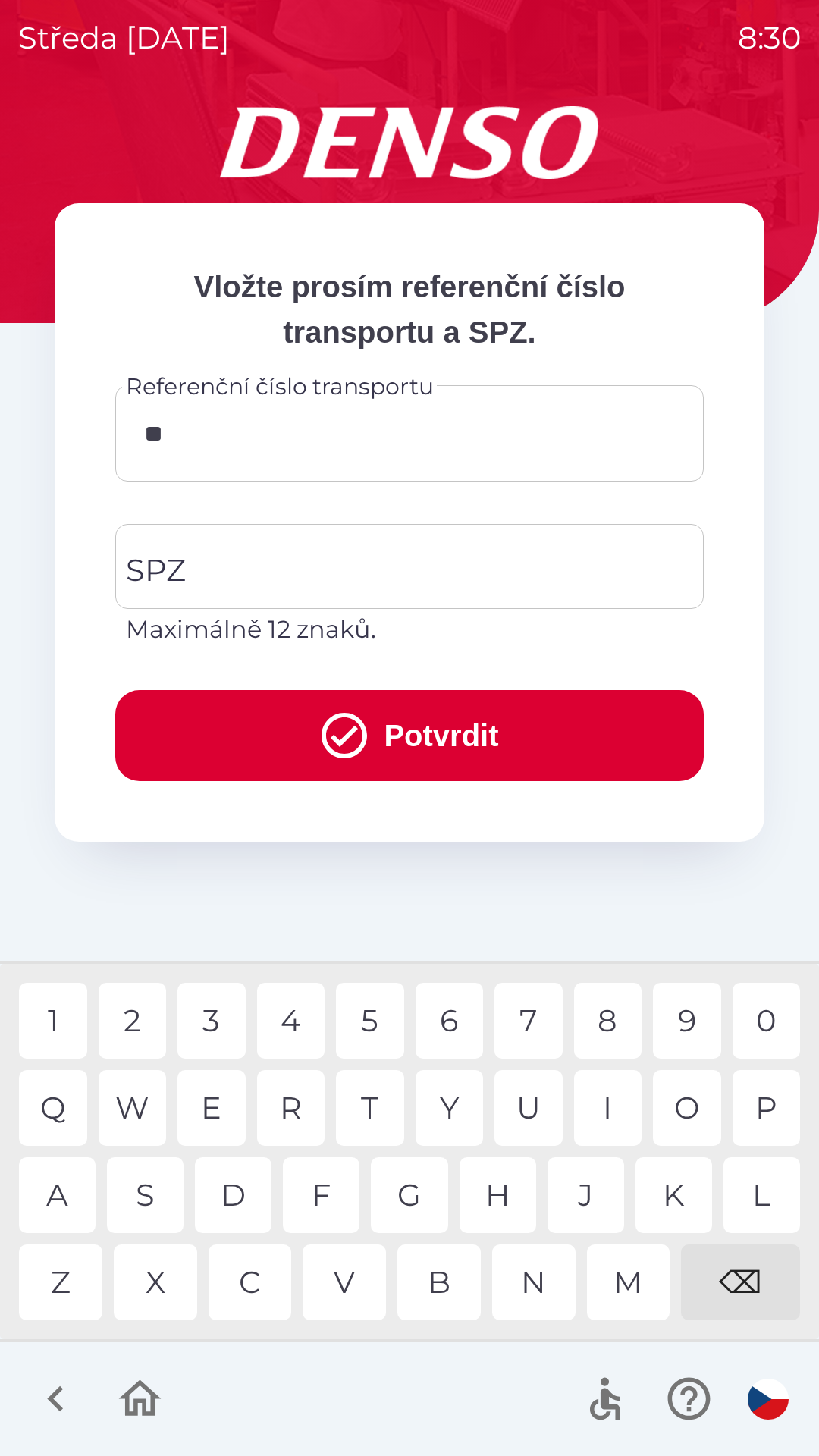
click at [294, 1014] on div "4" at bounding box center [291, 1020] width 68 height 76
click at [530, 1019] on div "7" at bounding box center [528, 1020] width 68 height 76
type input "******"
click at [80, 1010] on div "1" at bounding box center [53, 1020] width 68 height 76
click at [362, 571] on input "SPZ" at bounding box center [398, 566] width 552 height 71
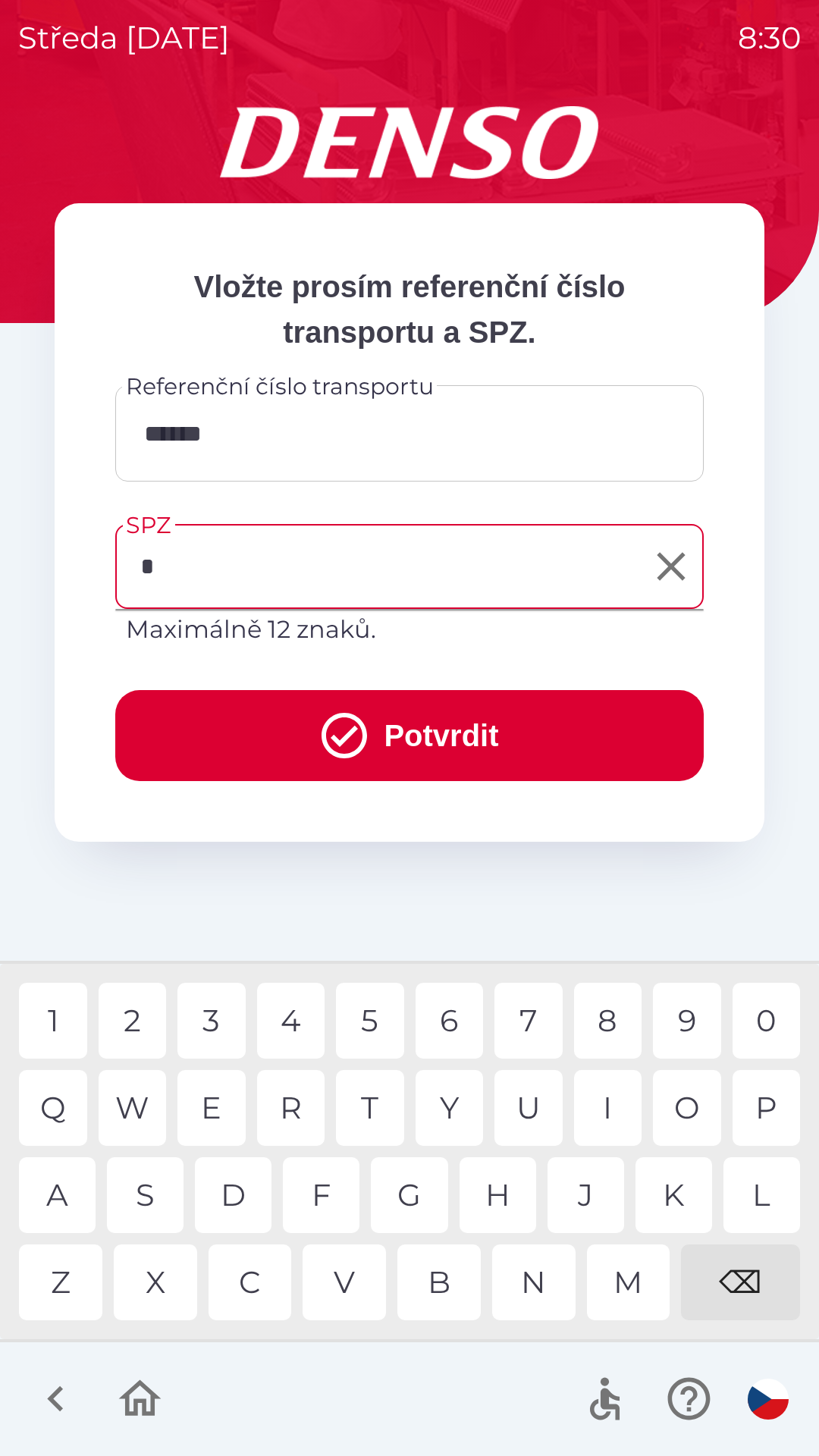
click at [381, 1022] on div "5" at bounding box center [370, 1020] width 68 height 76
click at [457, 1012] on div "6" at bounding box center [450, 1020] width 68 height 76
click at [146, 1020] on div "2" at bounding box center [133, 1020] width 68 height 76
type input "*******"
click at [778, 1020] on div "0" at bounding box center [766, 1020] width 68 height 76
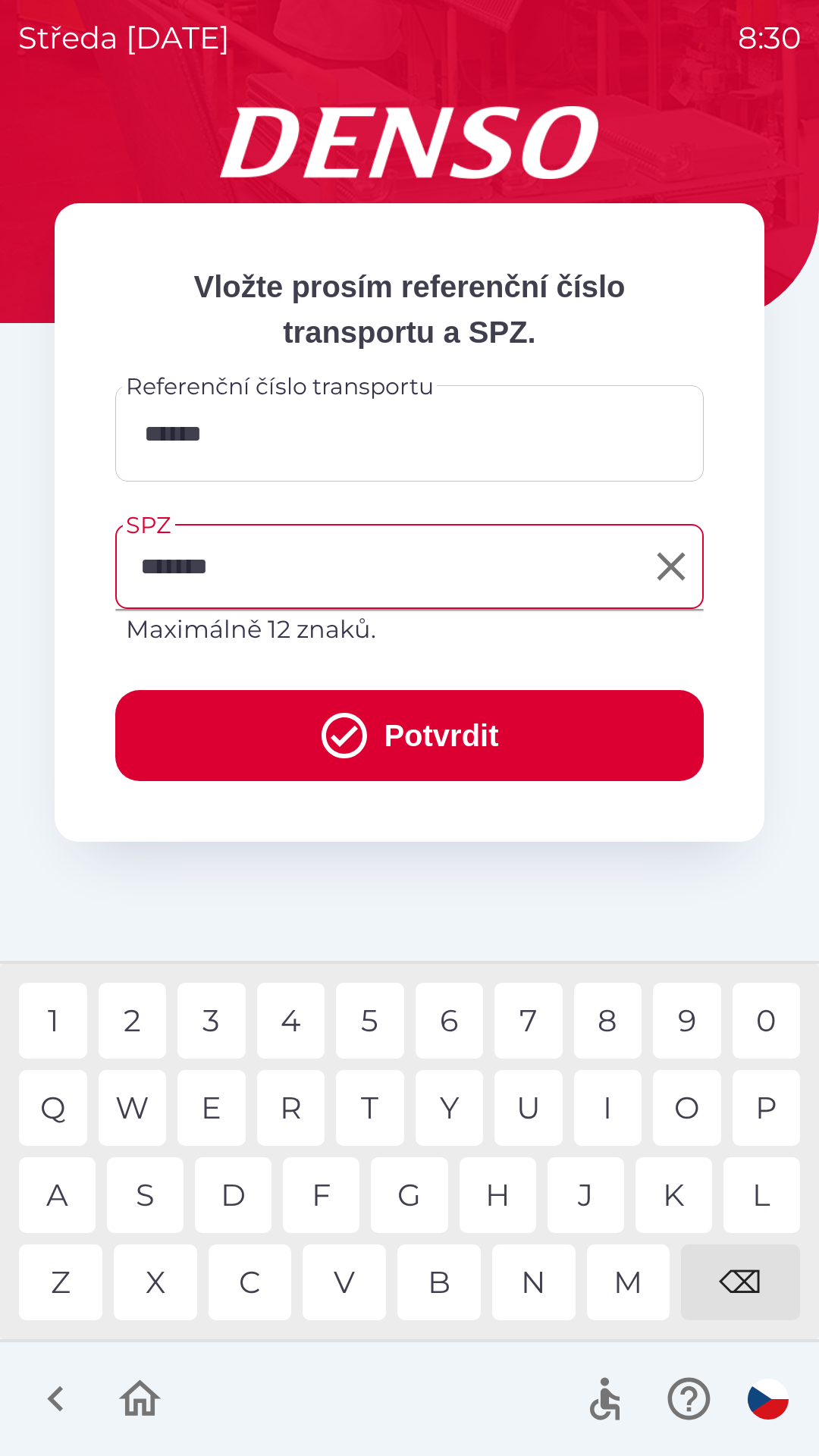
click at [518, 735] on button "Potvrdit" at bounding box center [410, 735] width 589 height 91
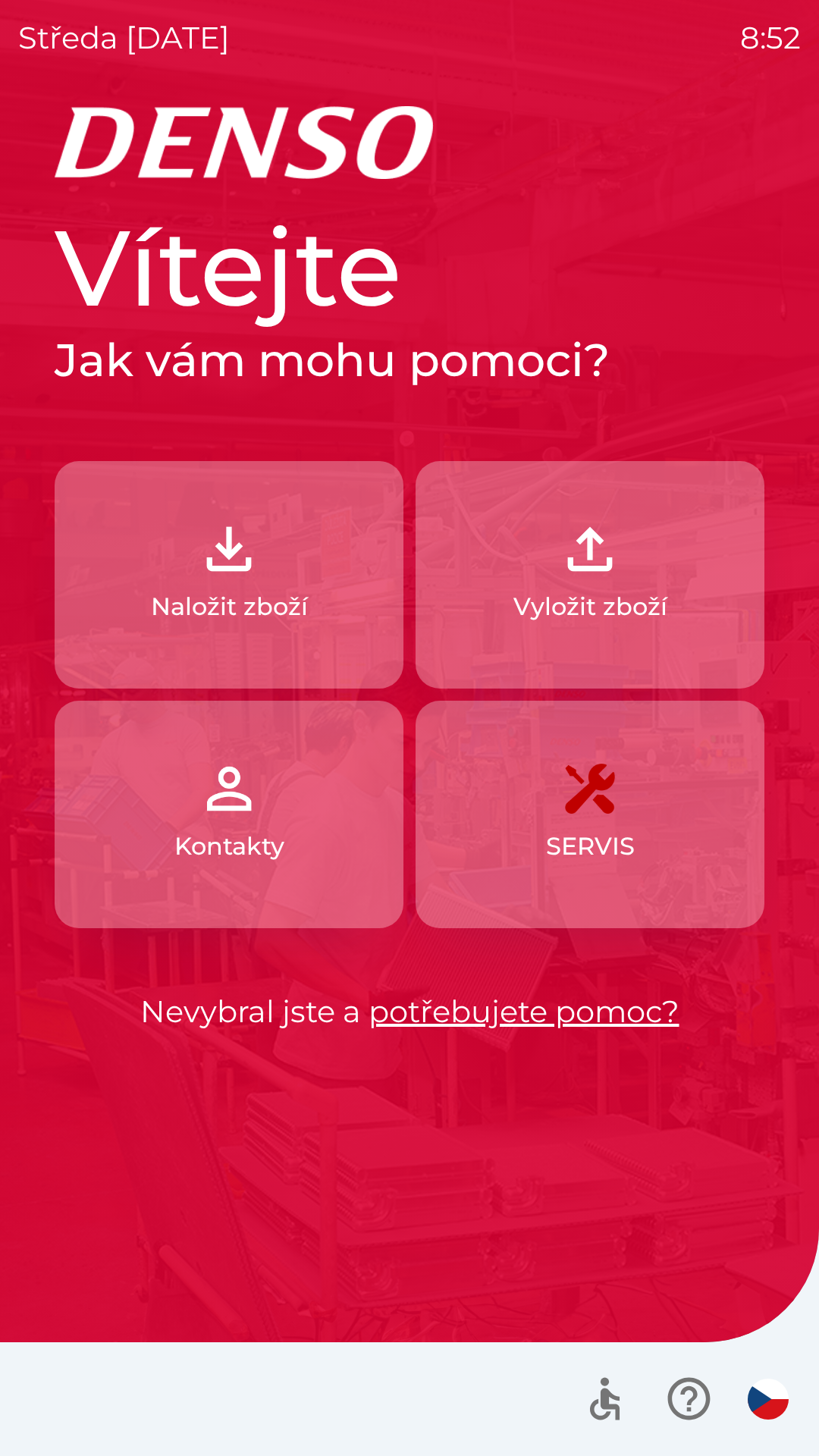
click at [605, 562] on img "button" at bounding box center [590, 549] width 66 height 66
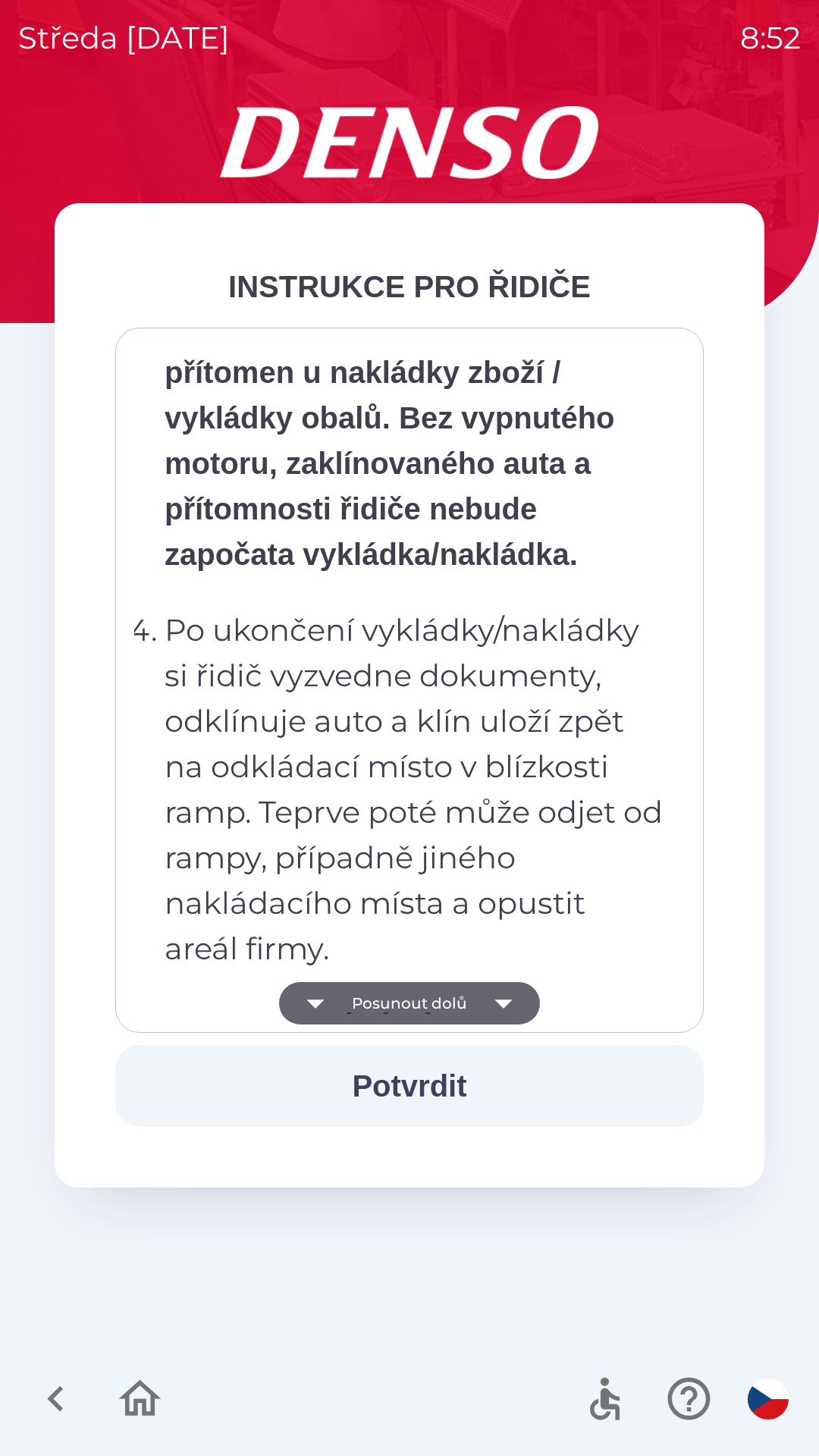
scroll to position [8521, 0]
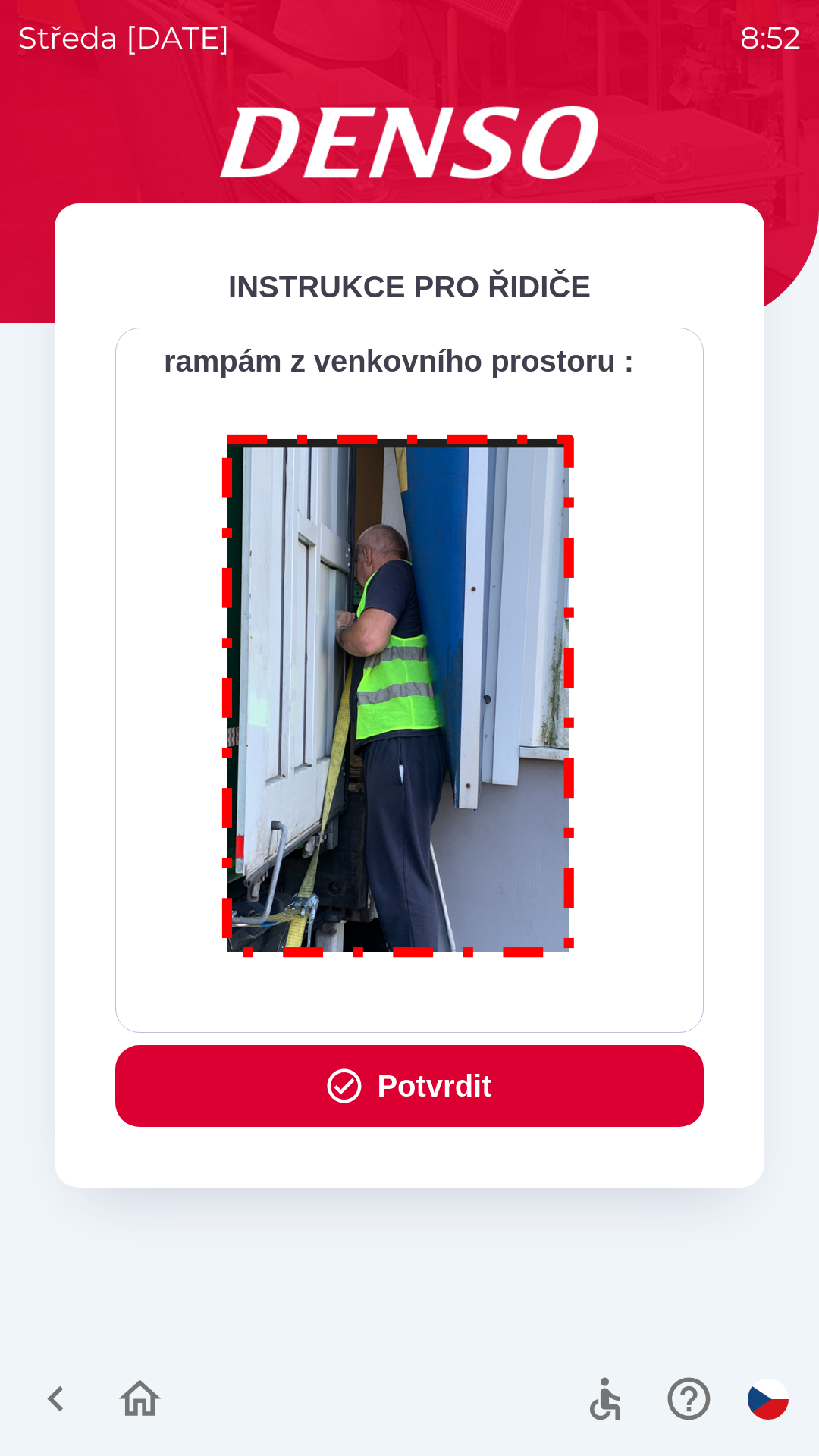
click at [425, 1084] on button "Potvrdit" at bounding box center [410, 1086] width 589 height 82
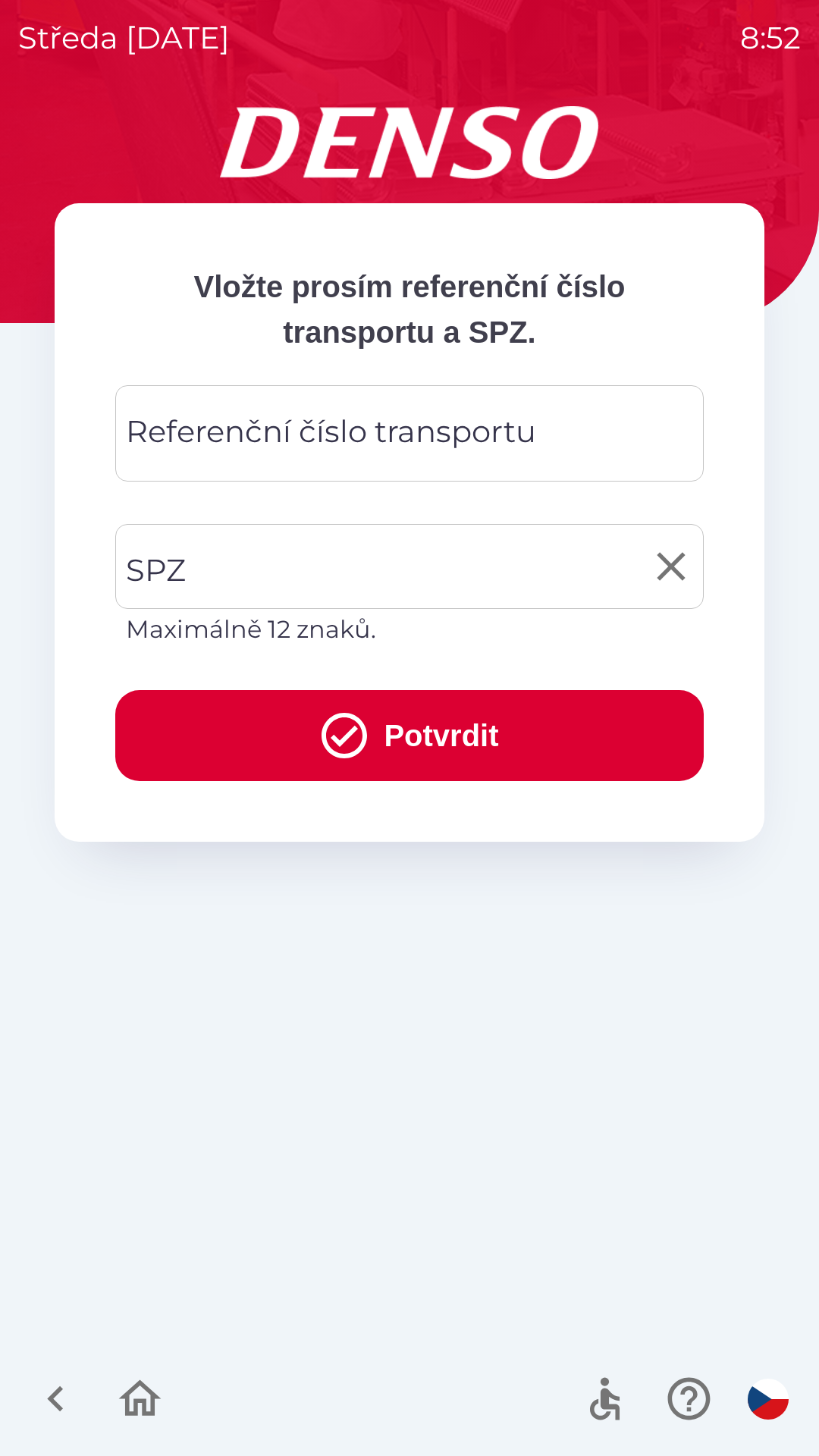
click at [304, 566] on input "SPZ" at bounding box center [398, 566] width 552 height 71
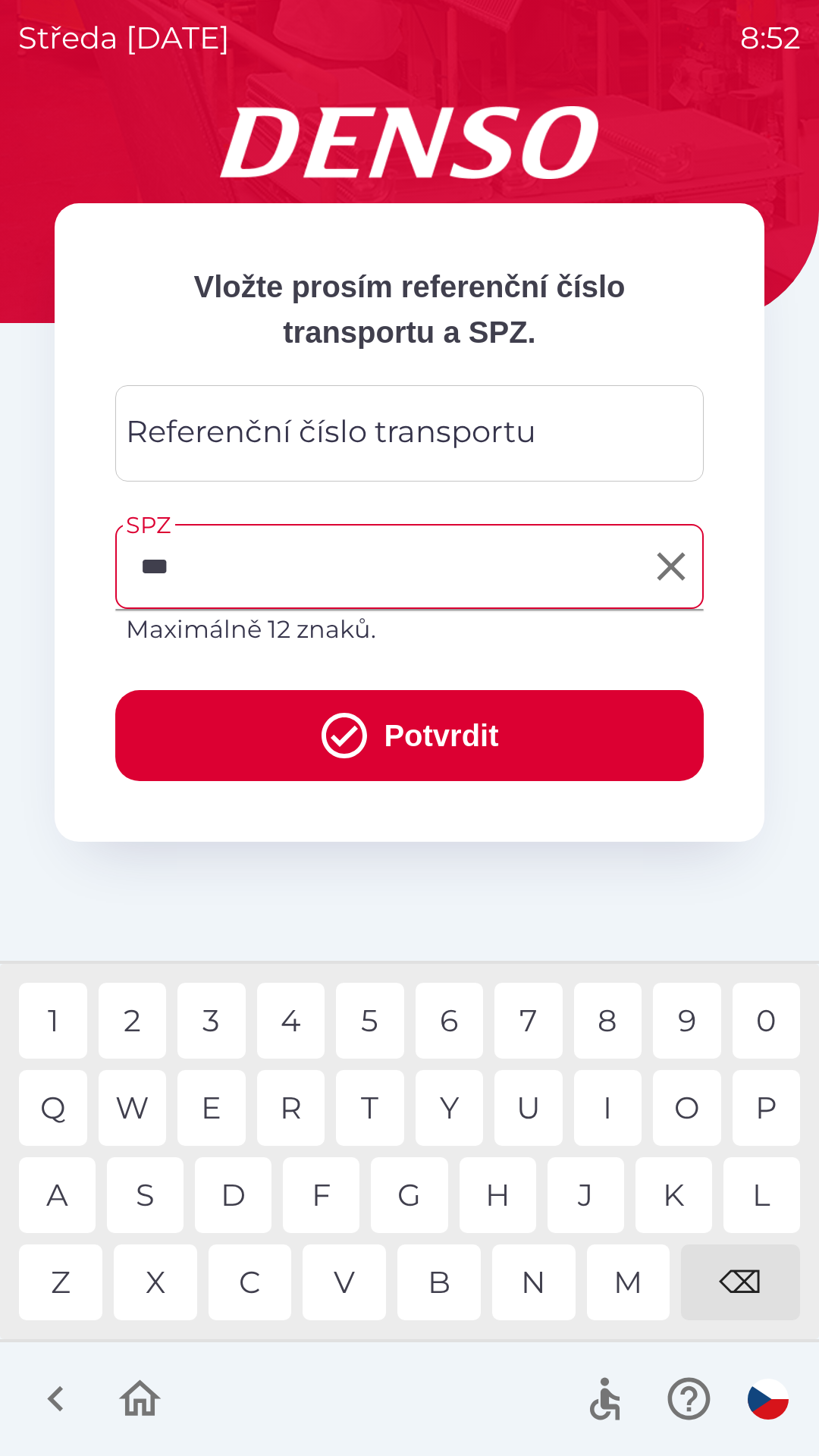
click at [611, 1003] on div "8" at bounding box center [608, 1020] width 68 height 76
click at [50, 1013] on div "1" at bounding box center [53, 1020] width 68 height 76
type input "*******"
click at [223, 1013] on div "3" at bounding box center [212, 1020] width 68 height 76
click at [402, 426] on div "Referenční číslo transportu Referenční číslo transportu" at bounding box center [410, 433] width 589 height 97
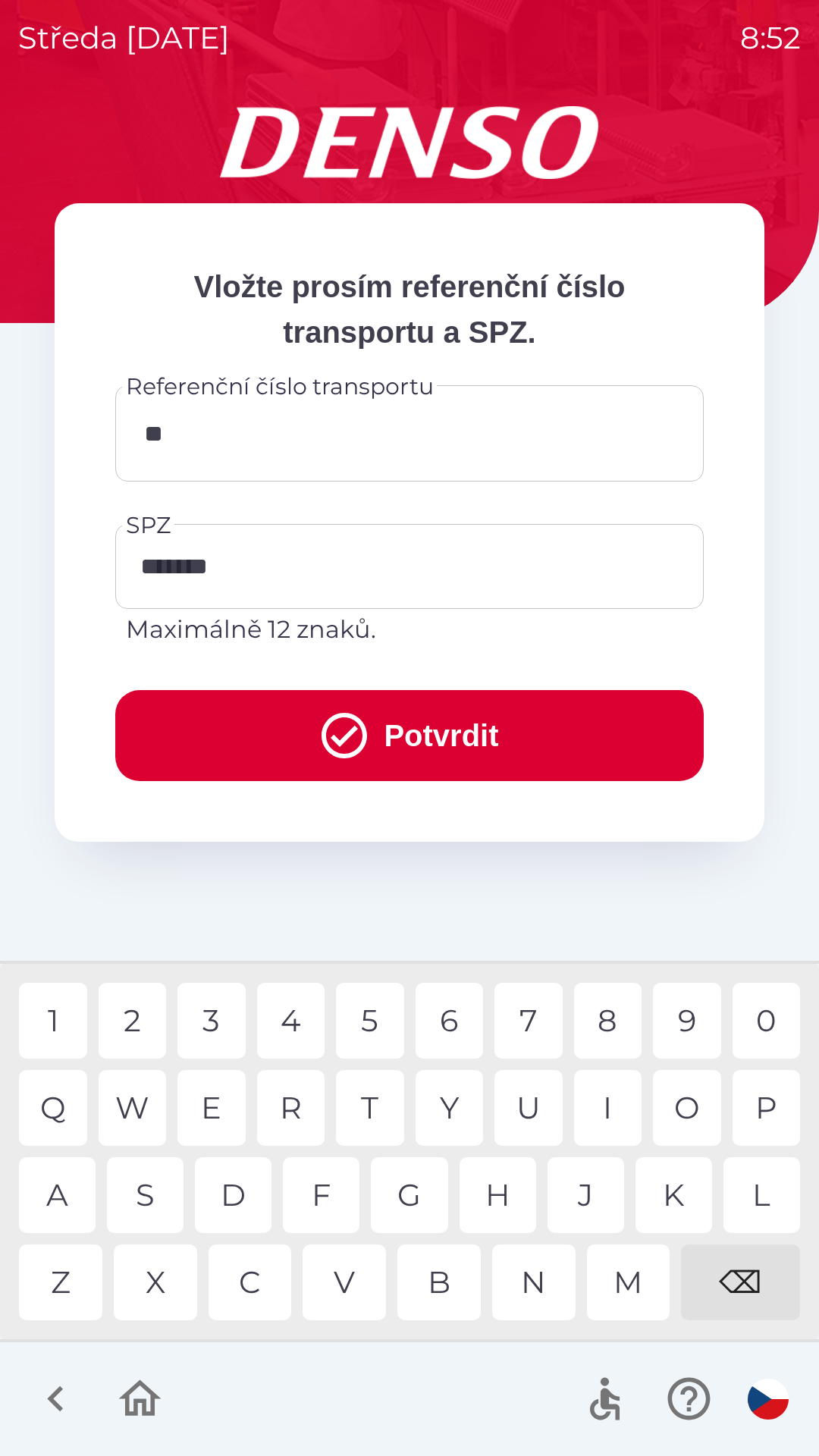
click at [386, 1014] on div "5" at bounding box center [370, 1020] width 68 height 76
type input "******"
click at [434, 725] on button "Potvrdit" at bounding box center [410, 735] width 589 height 91
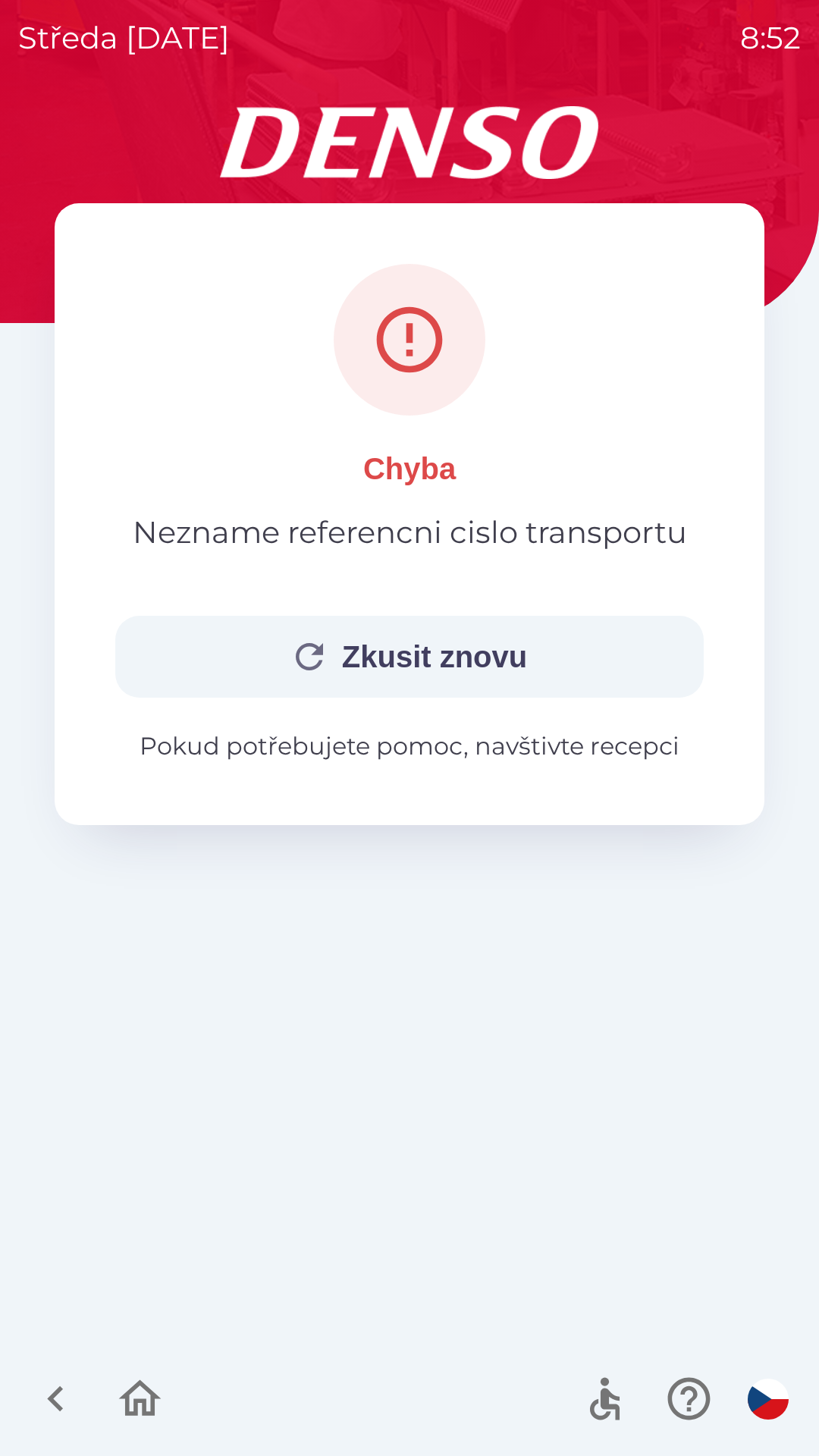
click at [388, 664] on button "Zkusit znovu" at bounding box center [410, 657] width 589 height 82
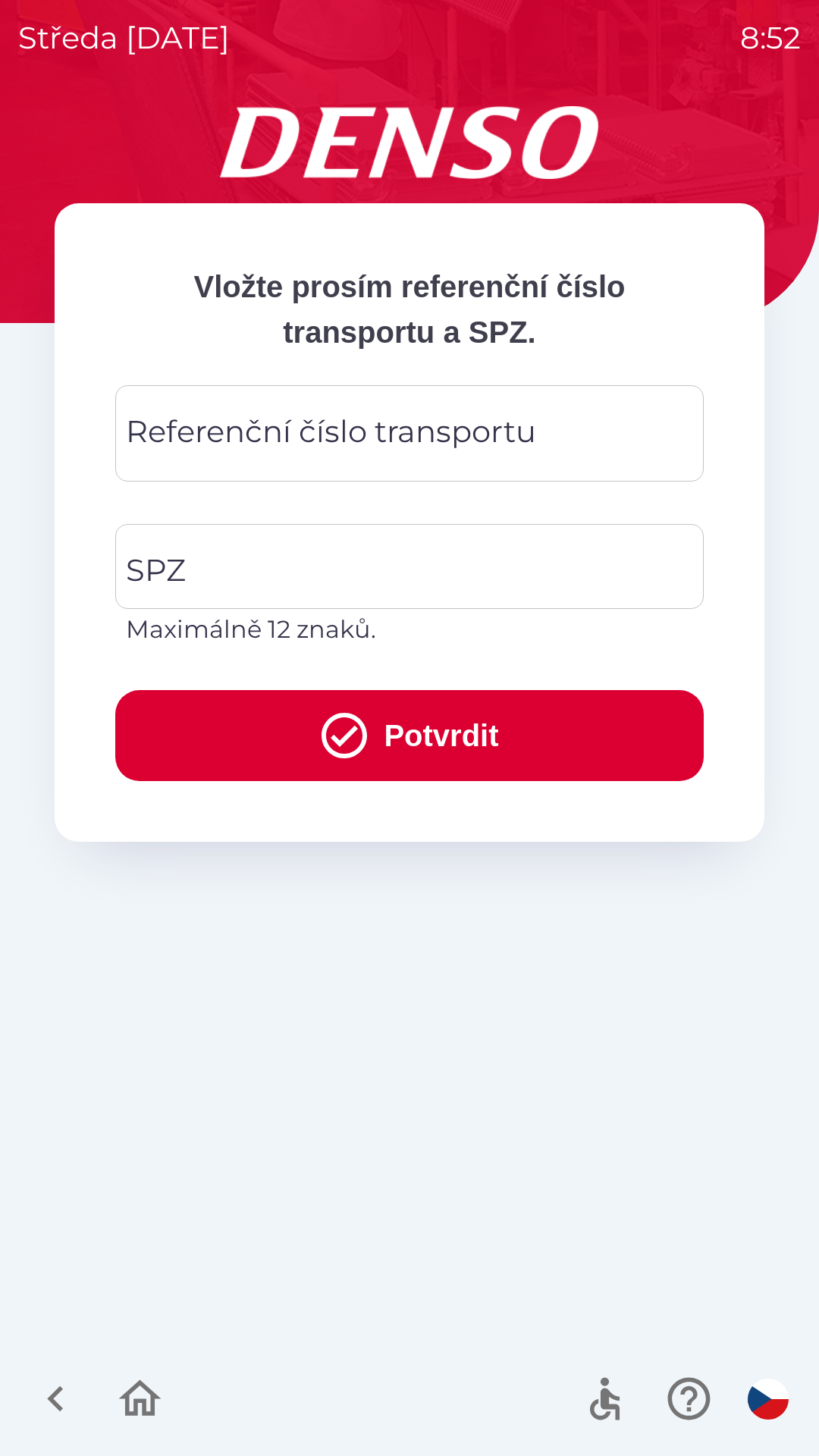
click at [365, 429] on div "Referenční číslo transportu Referenční číslo transportu" at bounding box center [410, 433] width 589 height 97
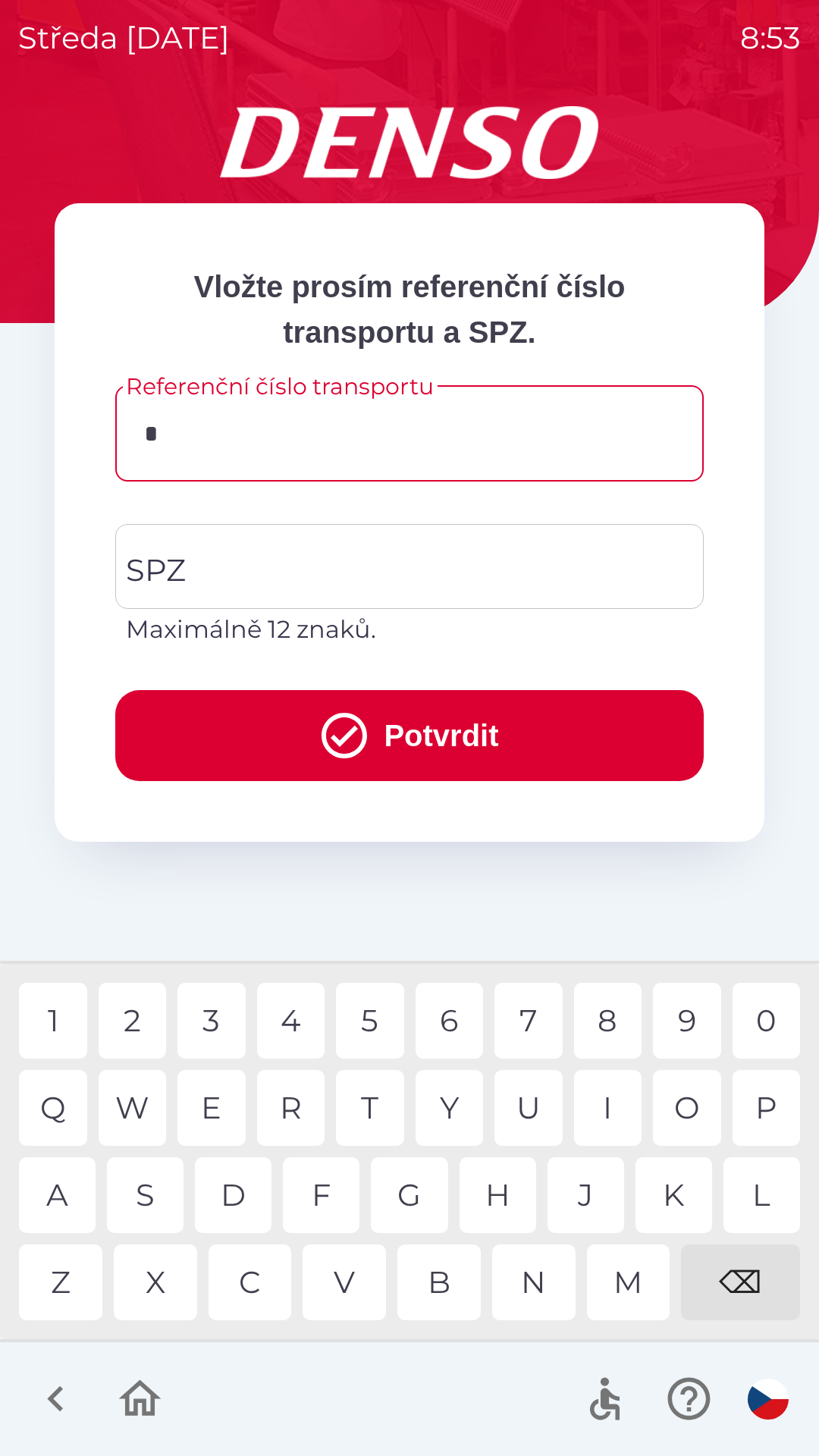
click at [54, 1010] on div "1" at bounding box center [53, 1020] width 68 height 76
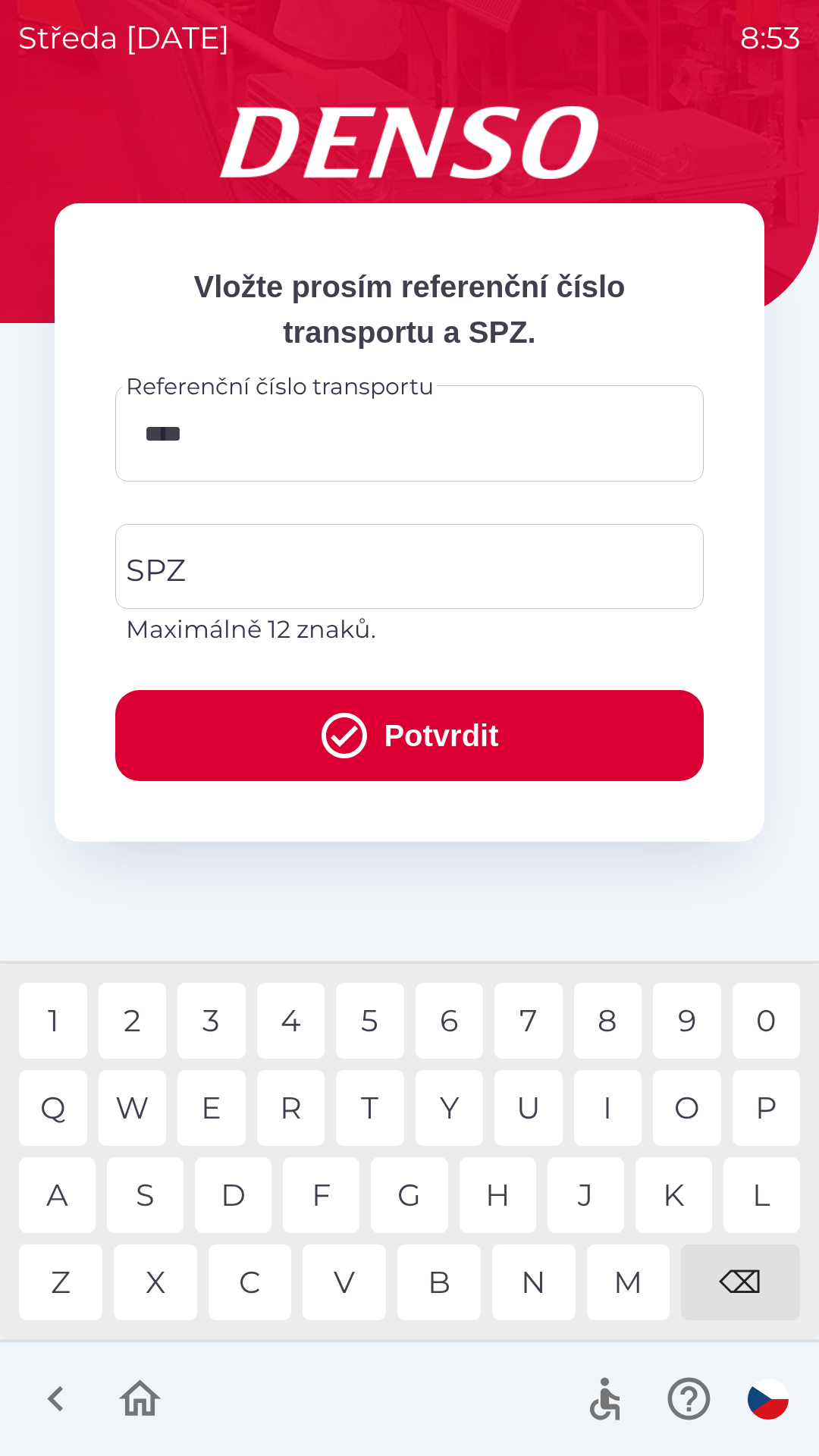
type input "*****"
click at [332, 572] on input "SPZ" at bounding box center [398, 566] width 552 height 71
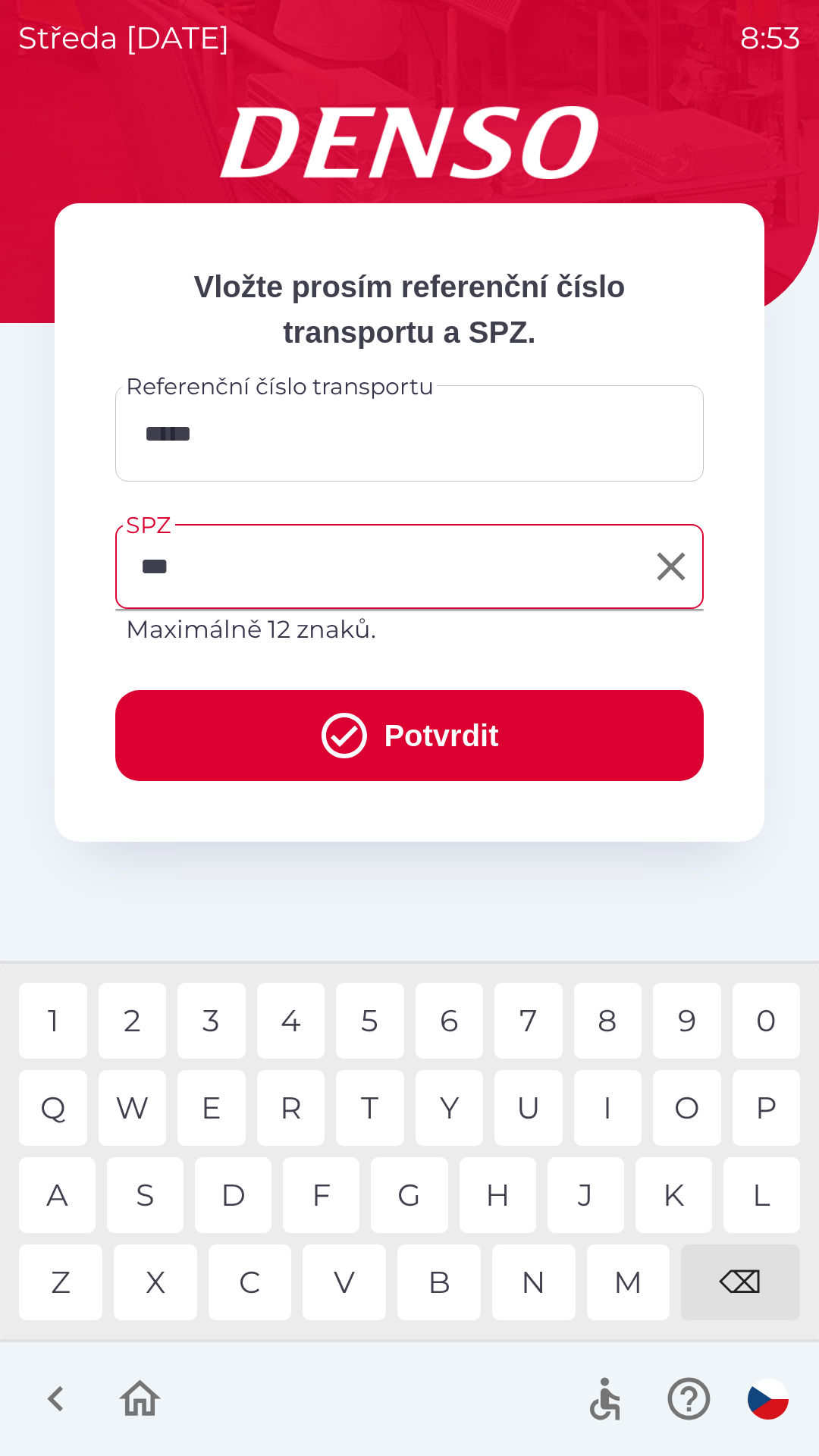
click at [616, 1006] on div "8" at bounding box center [608, 1020] width 68 height 76
click at [623, 1010] on div "8" at bounding box center [608, 1020] width 68 height 76
click at [464, 1022] on div "6" at bounding box center [450, 1020] width 68 height 76
type input "*******"
click at [416, 710] on button "Potvrdit" at bounding box center [410, 735] width 589 height 91
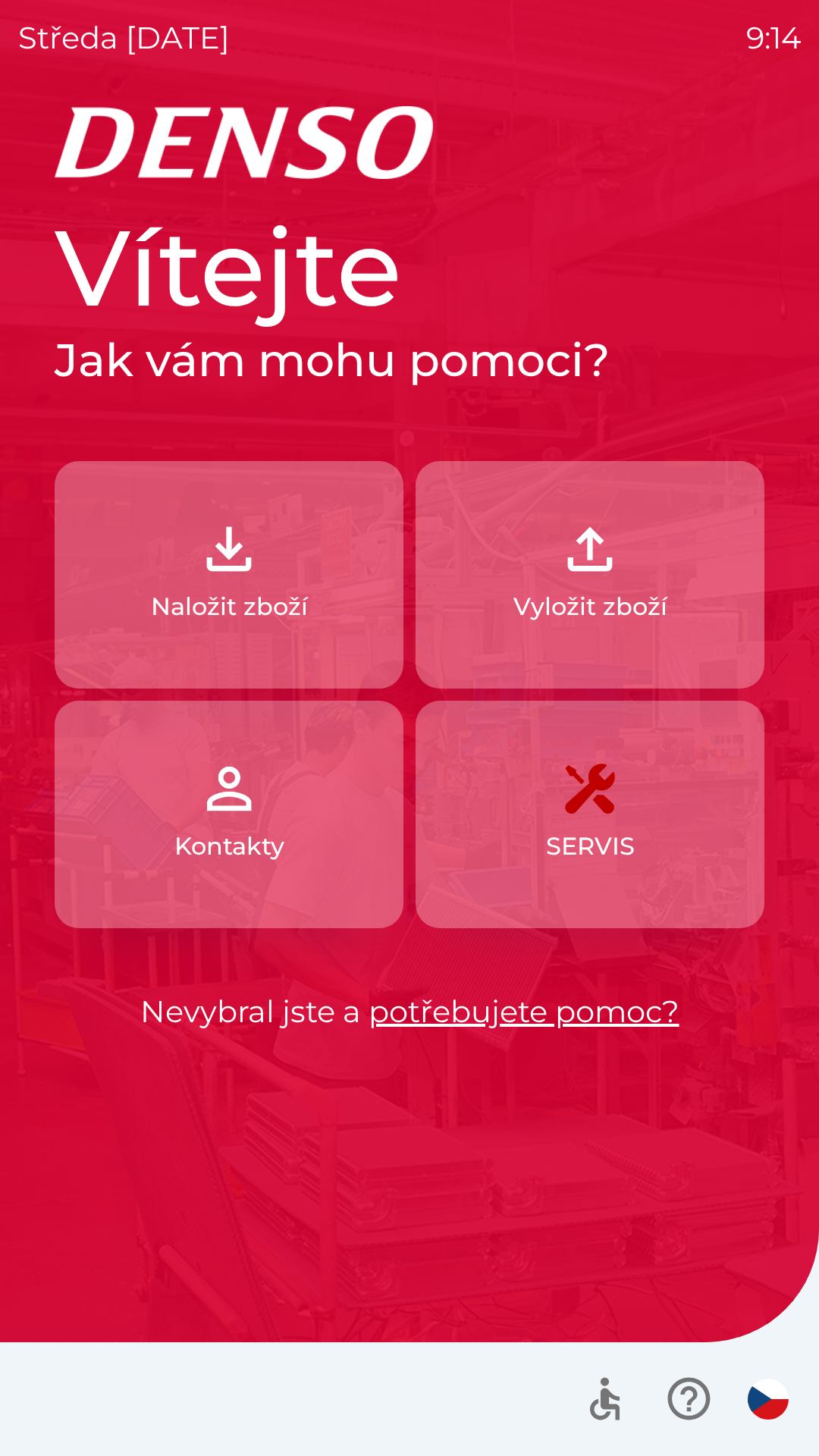
click at [155, 574] on button "Naložit zboží" at bounding box center [229, 575] width 349 height 227
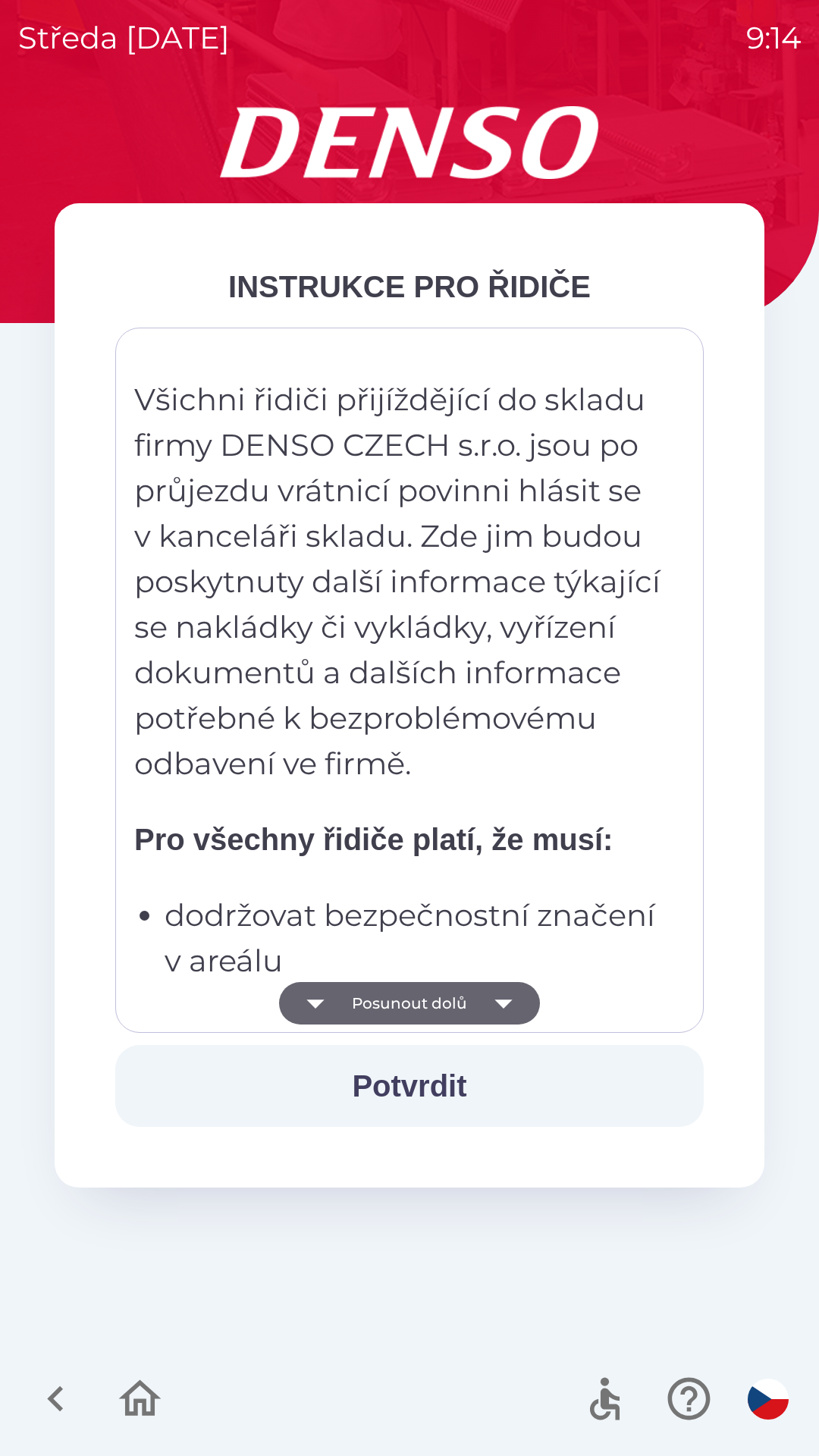
click at [360, 1003] on button "Posunout dolů" at bounding box center [410, 1003] width 261 height 42
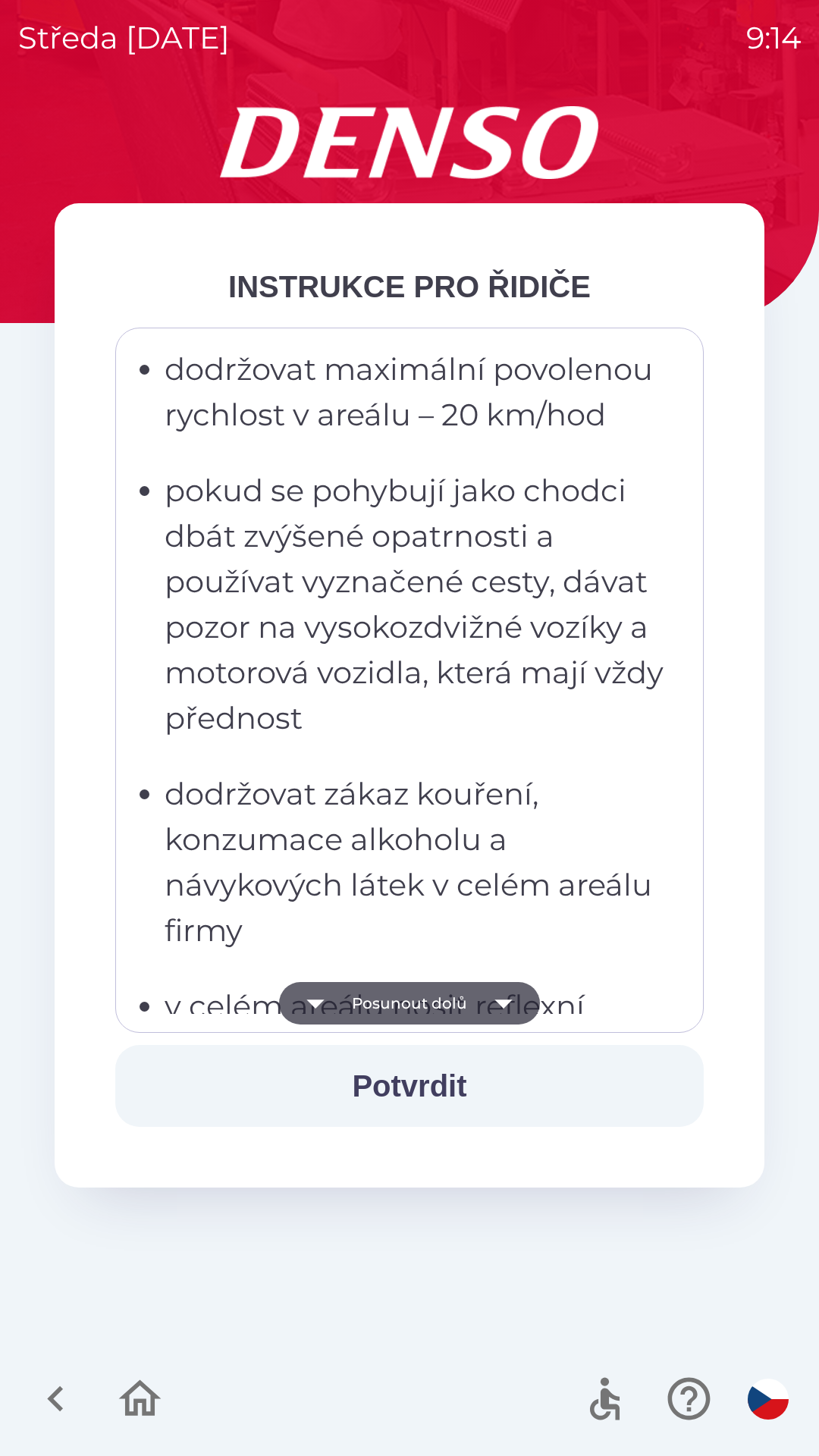
click at [369, 996] on button "Posunout dolů" at bounding box center [410, 1003] width 261 height 42
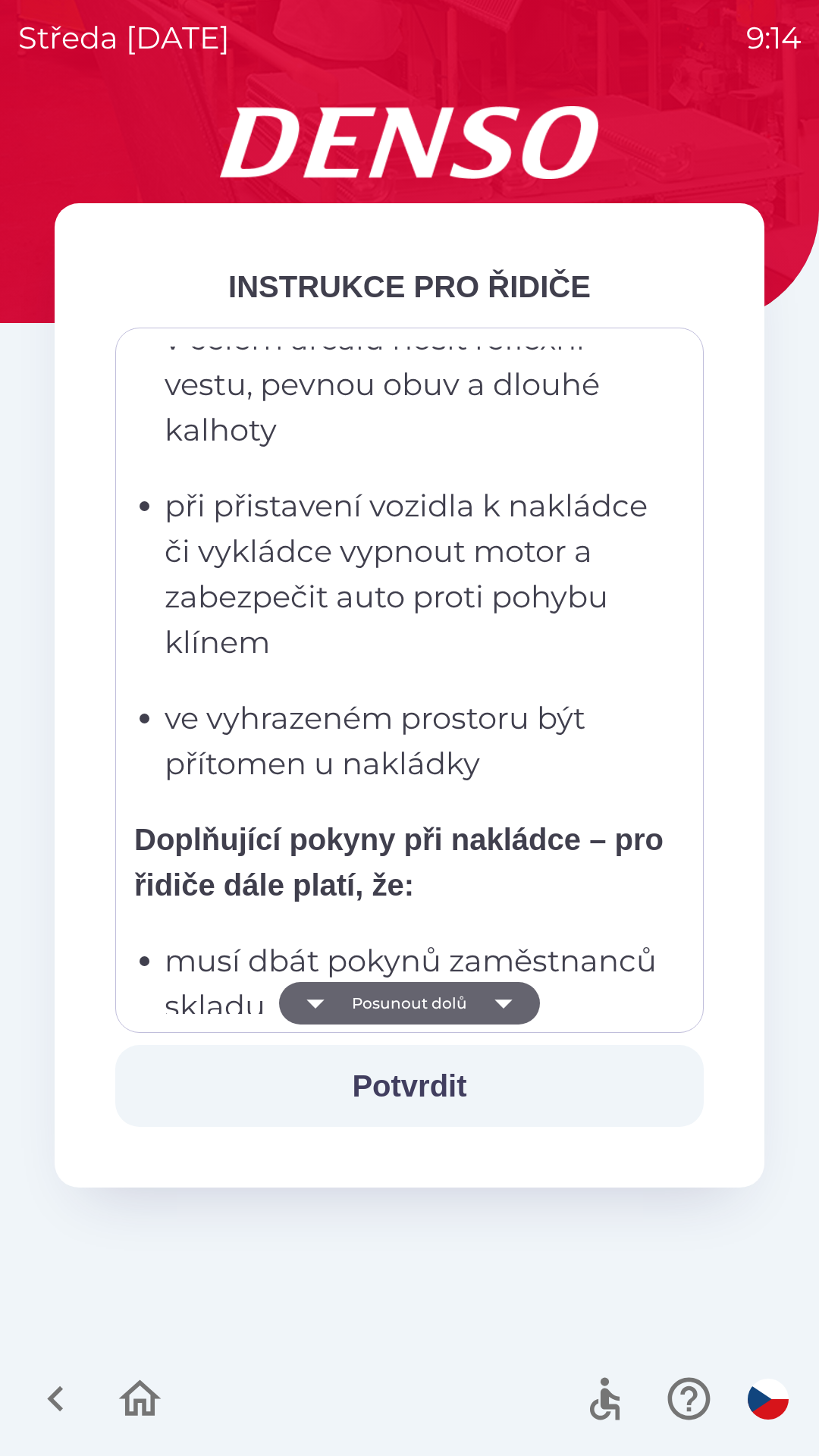
click at [381, 1000] on button "Posunout dolů" at bounding box center [410, 1003] width 261 height 42
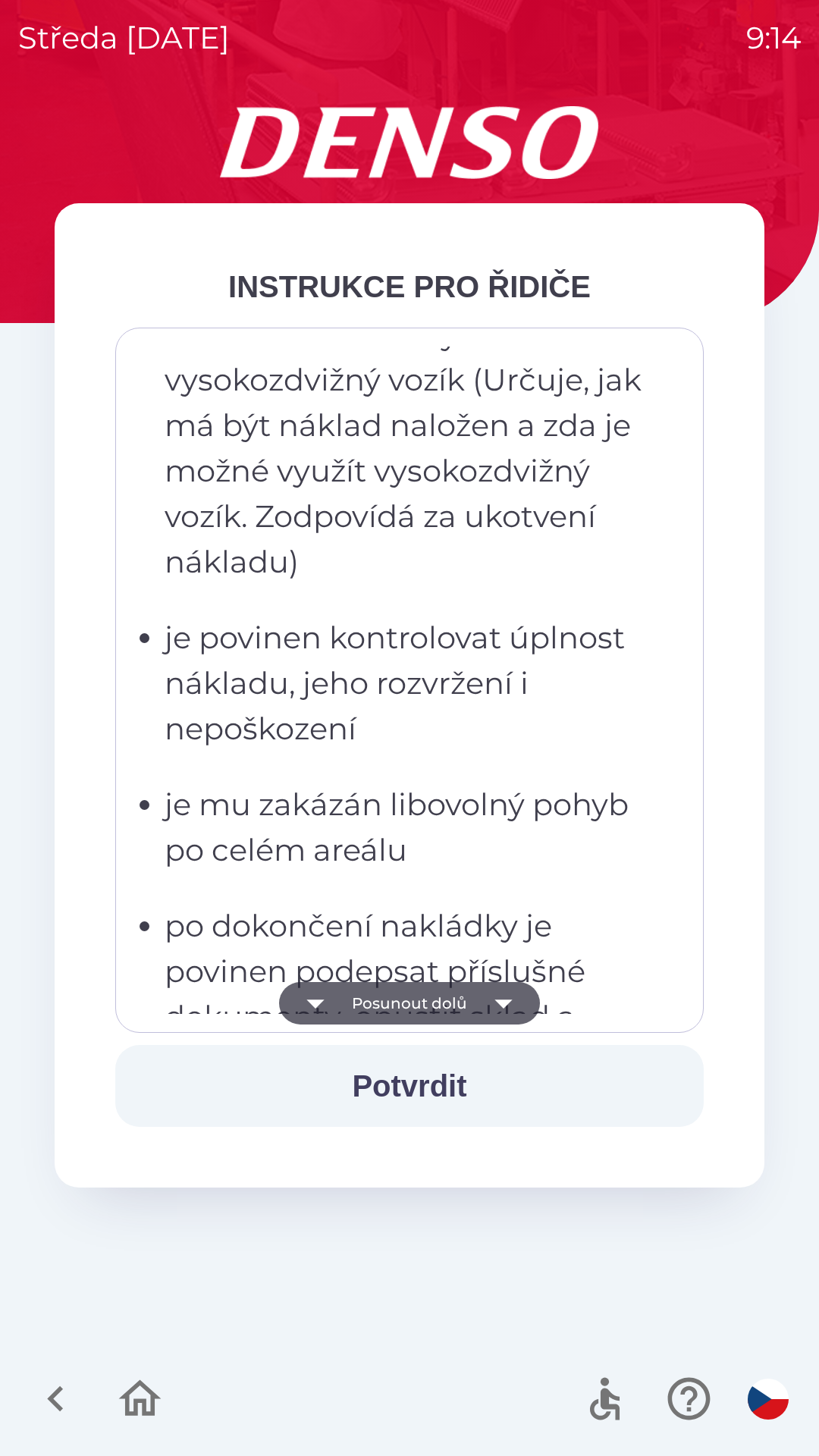
click at [389, 1012] on button "Posunout dolů" at bounding box center [410, 1003] width 261 height 42
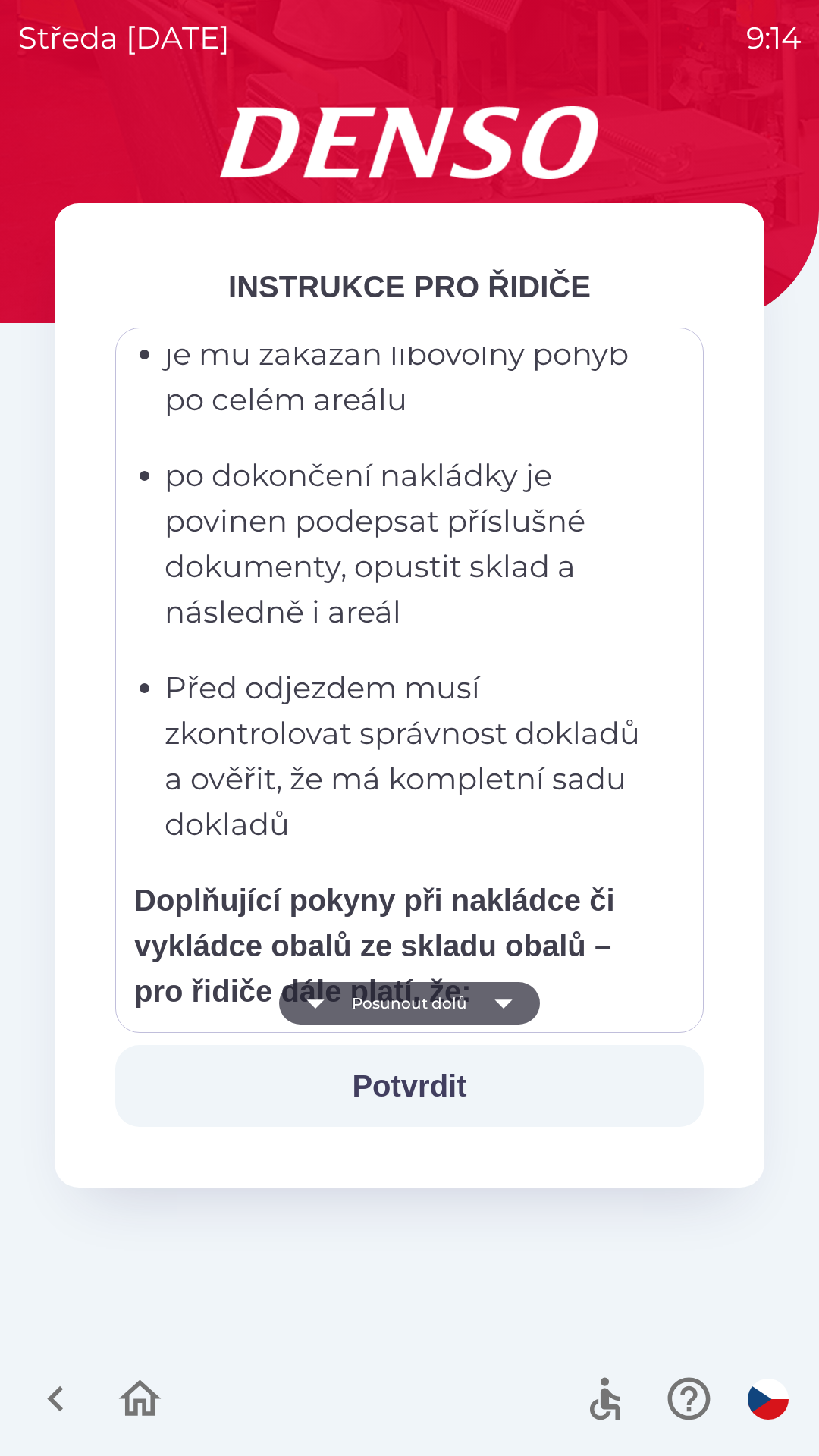
click at [395, 1006] on button "Posunout dolů" at bounding box center [410, 1003] width 261 height 42
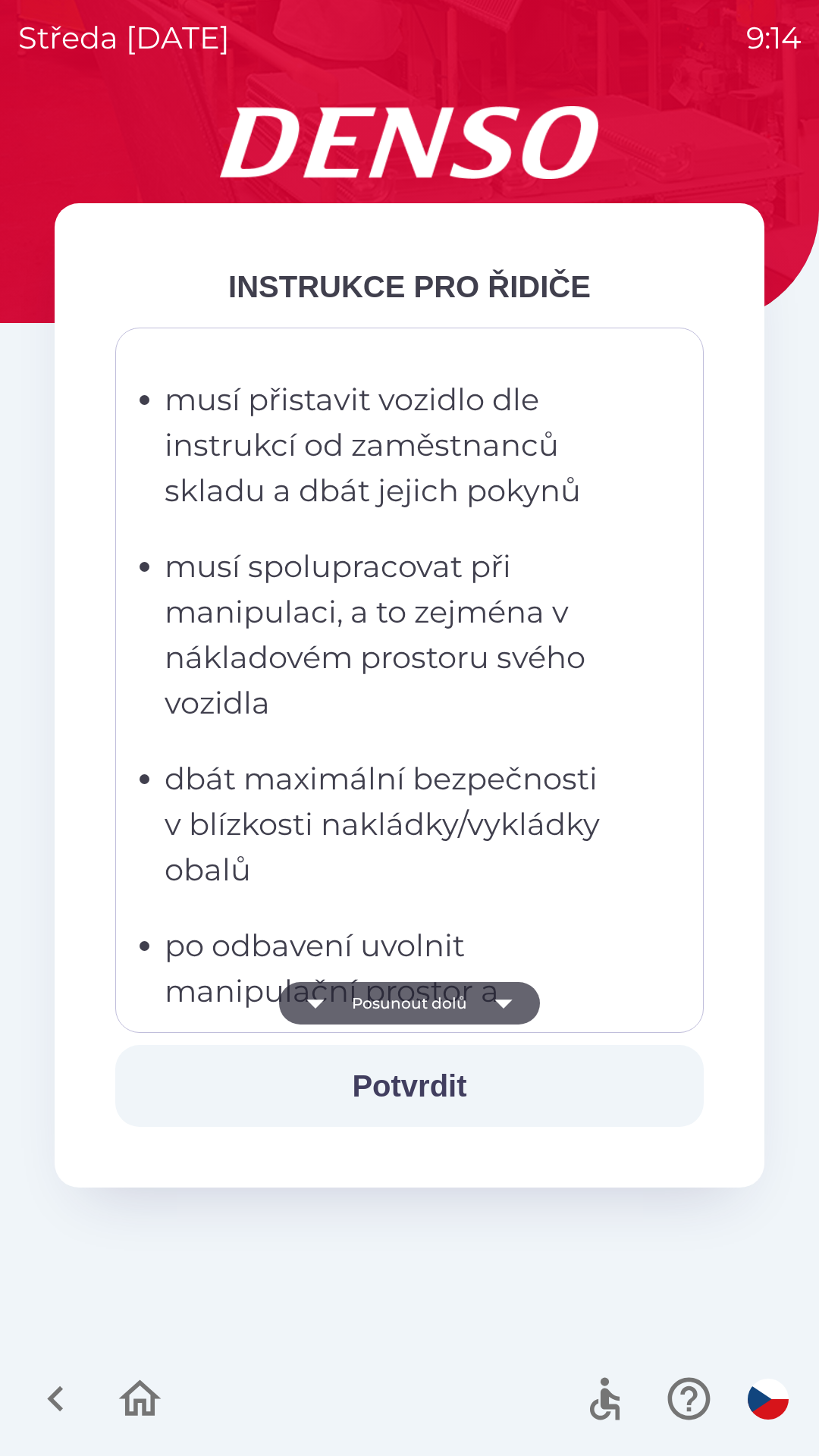
click at [391, 1010] on button "Posunout dolů" at bounding box center [410, 1003] width 261 height 42
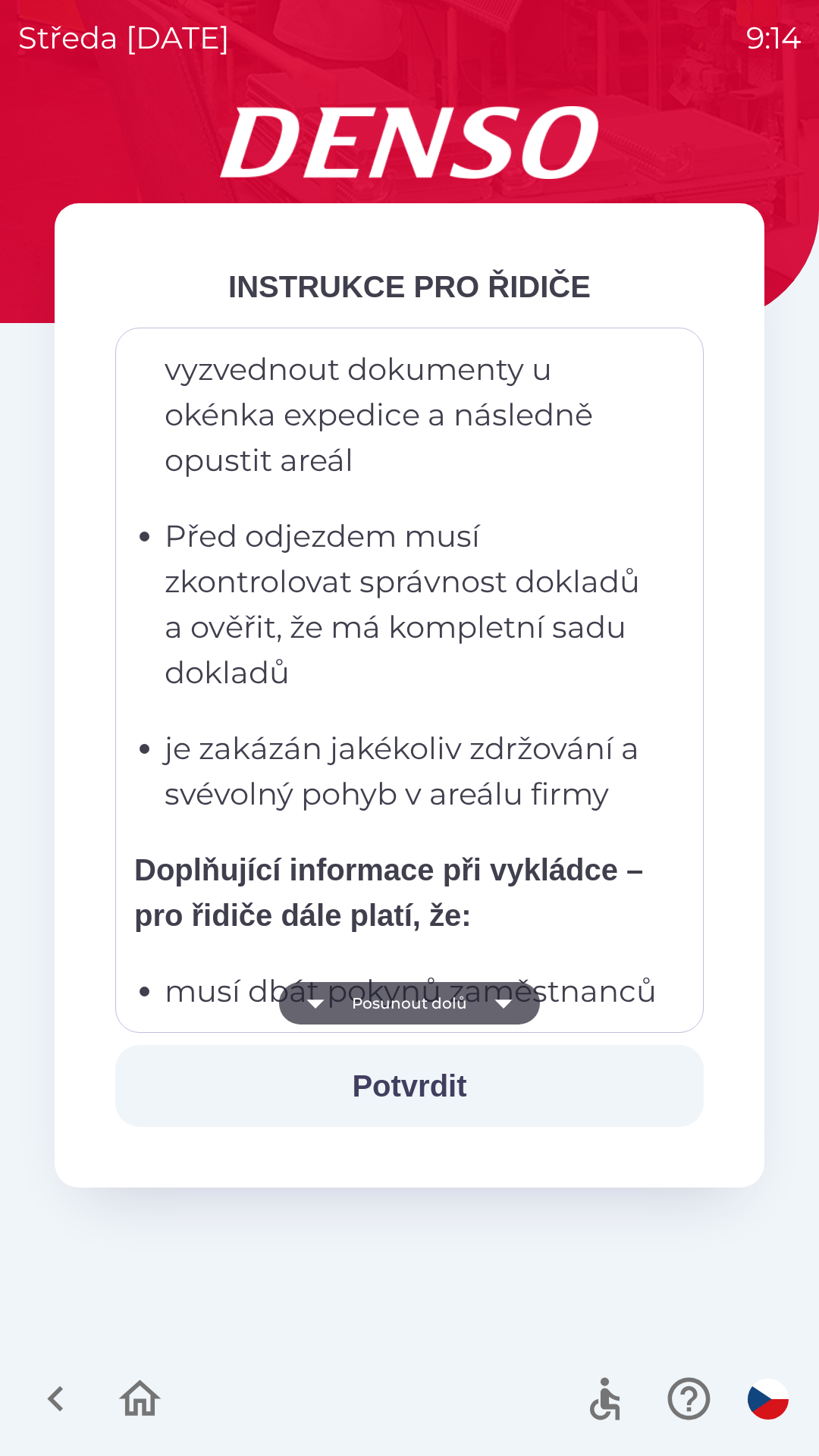
click at [391, 1010] on button "Posunout dolů" at bounding box center [410, 1003] width 261 height 42
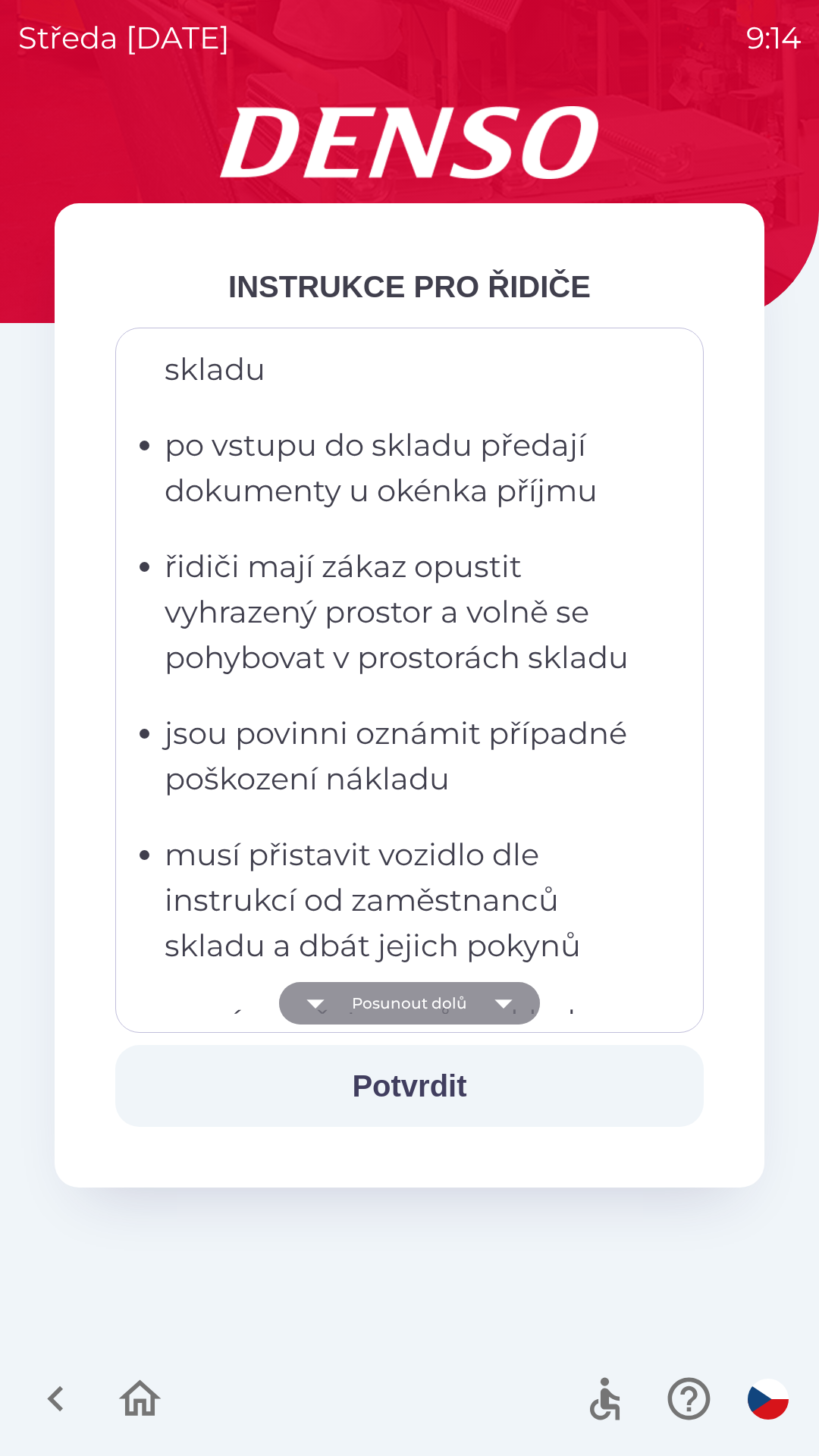
click at [395, 1007] on button "Posunout dolů" at bounding box center [410, 1003] width 261 height 42
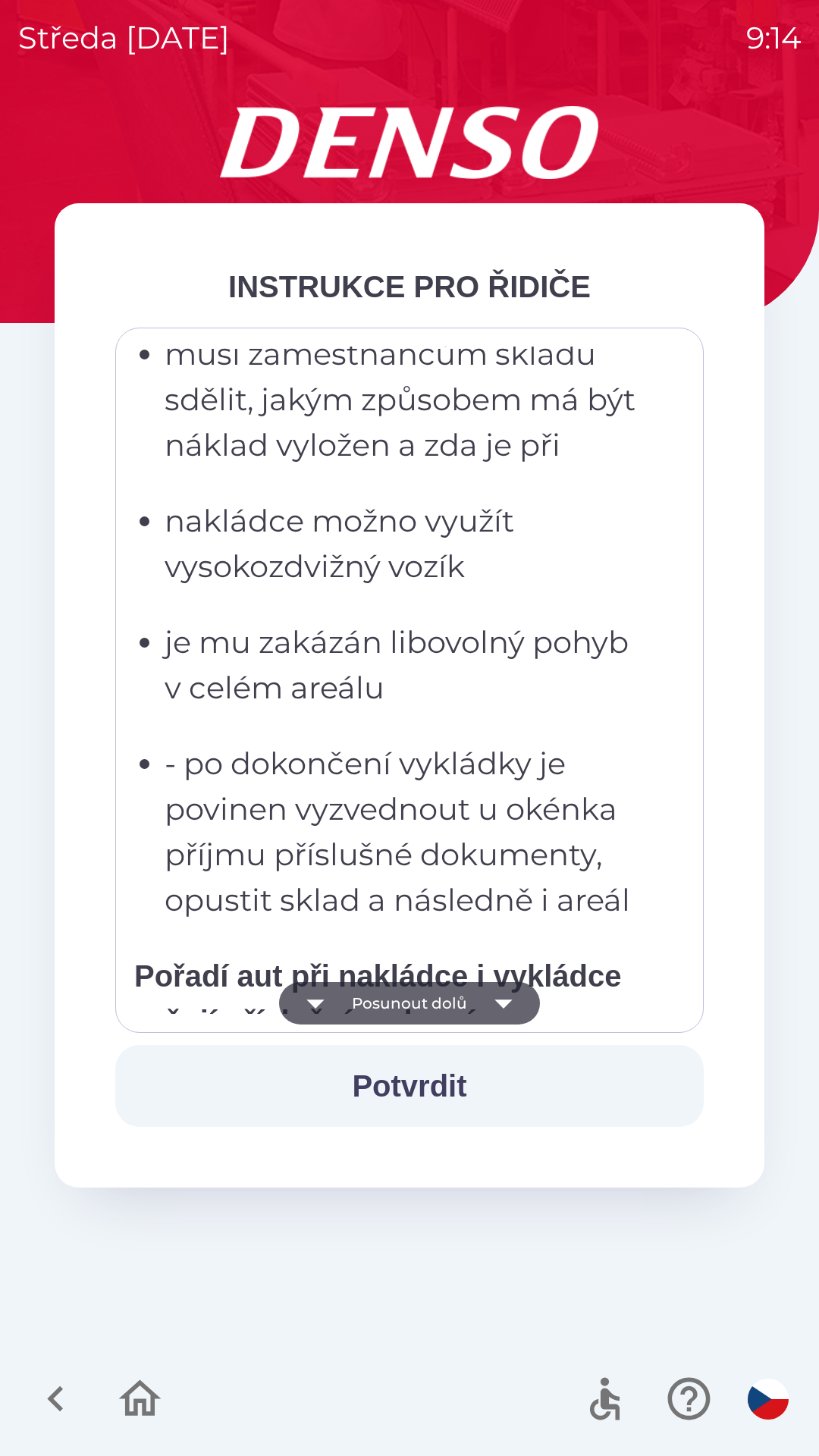
click at [393, 1003] on button "Posunout dolů" at bounding box center [410, 1003] width 261 height 42
click at [389, 1006] on button "Posunout dolů" at bounding box center [410, 1003] width 261 height 42
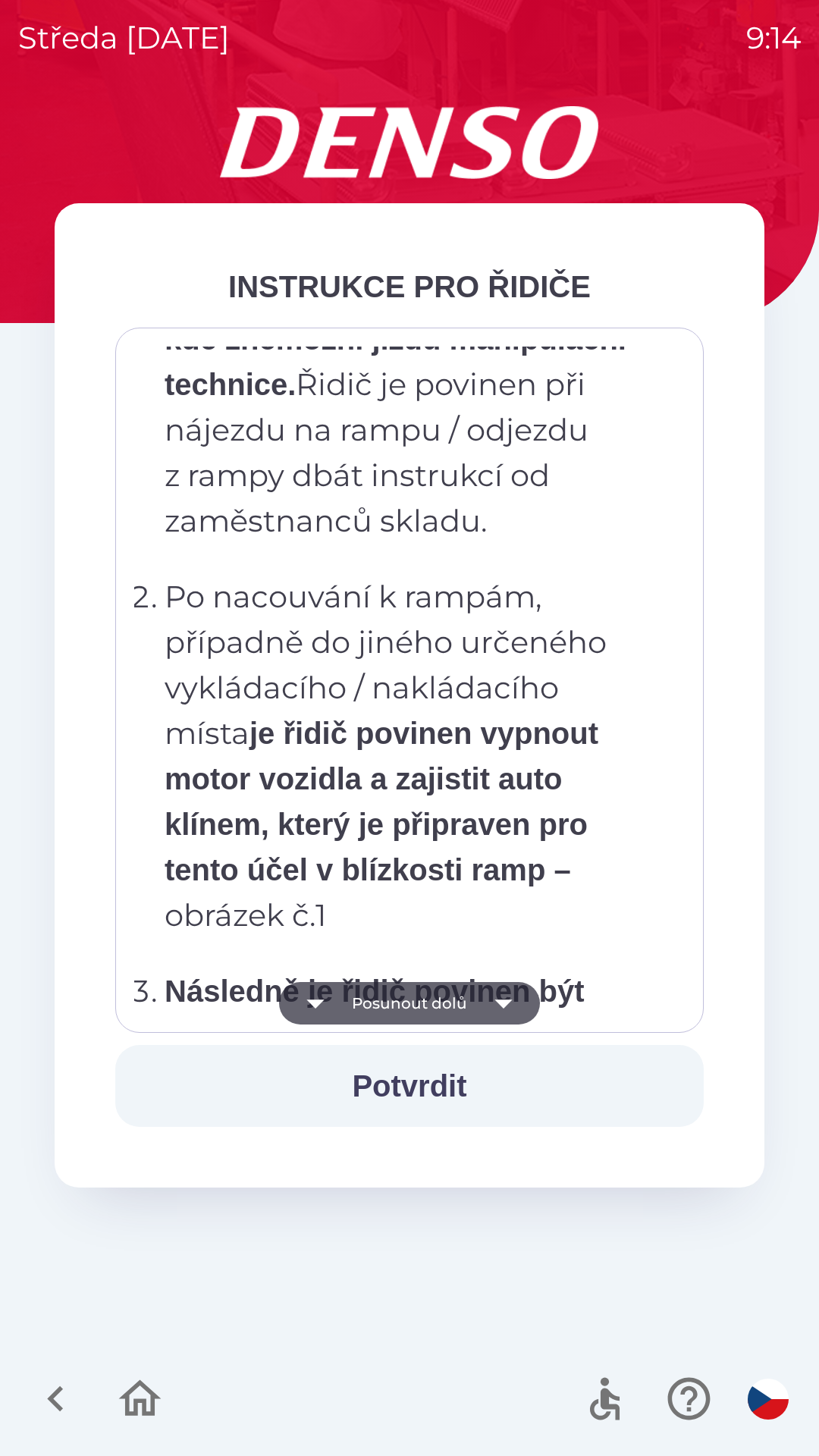
click at [384, 1006] on button "Posunout dolů" at bounding box center [410, 1003] width 261 height 42
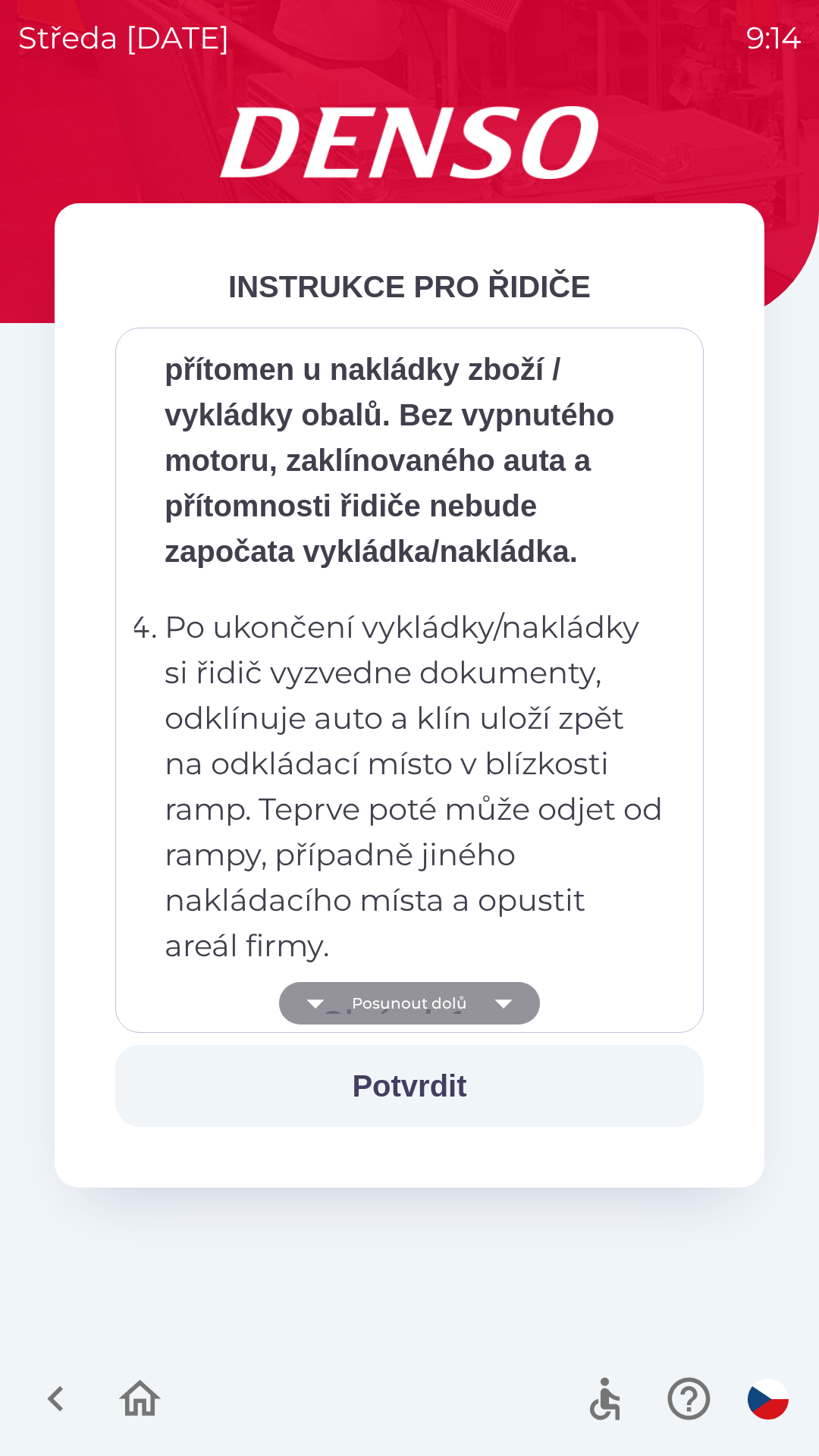
click at [392, 1007] on button "Posunout dolů" at bounding box center [410, 1003] width 261 height 42
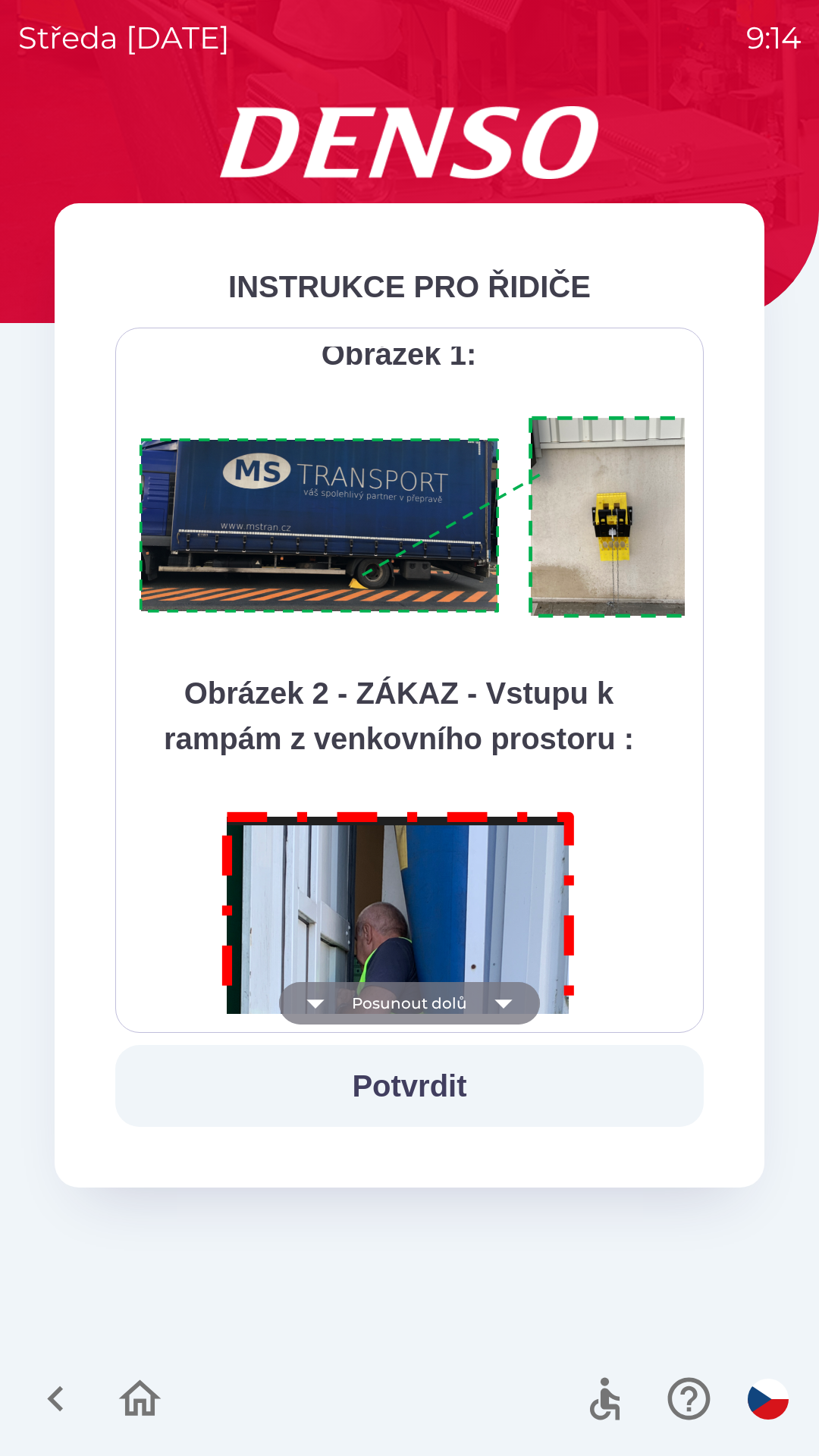
click at [393, 1003] on button "Posunout dolů" at bounding box center [410, 1003] width 261 height 42
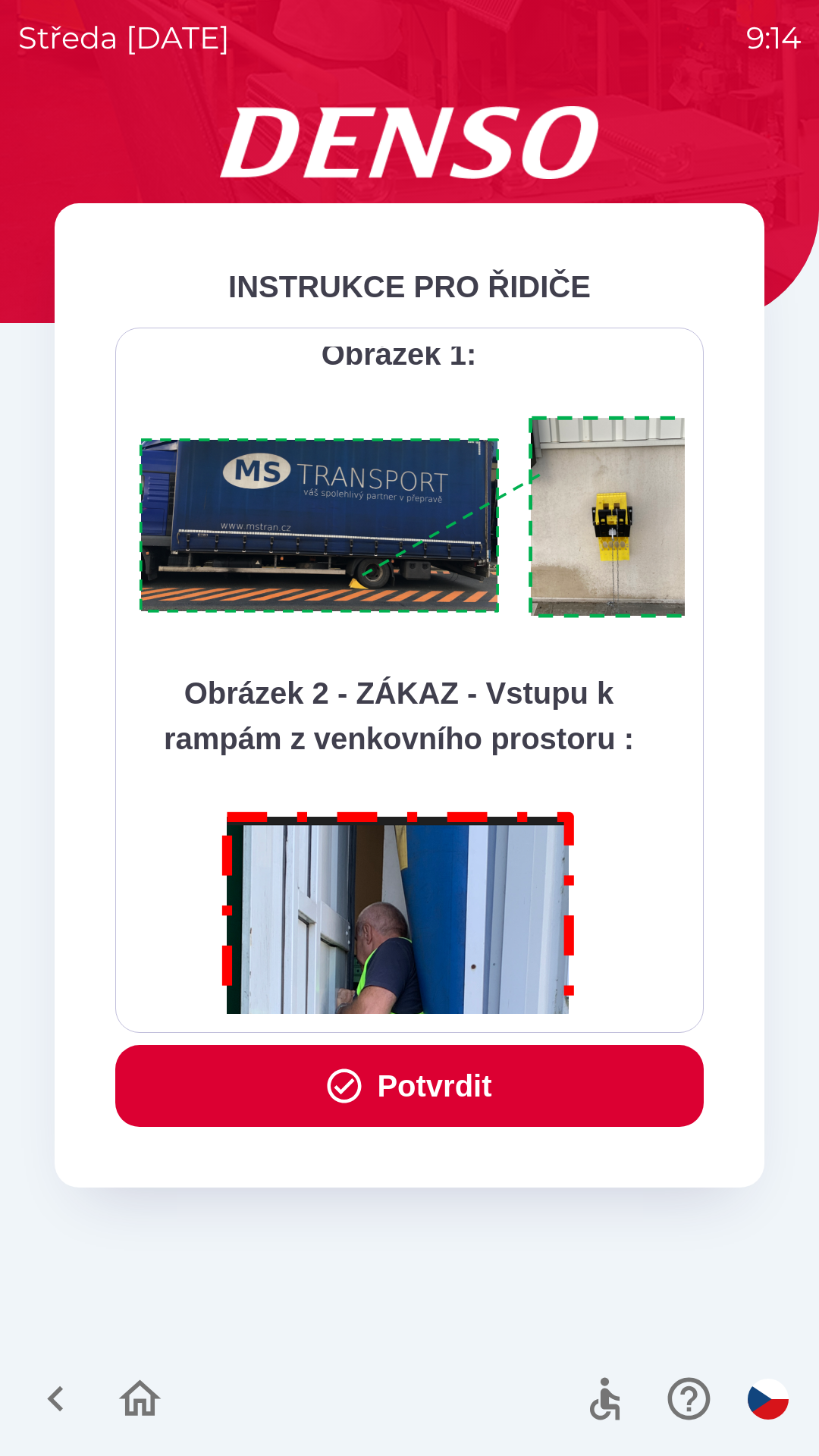
scroll to position [8521, 0]
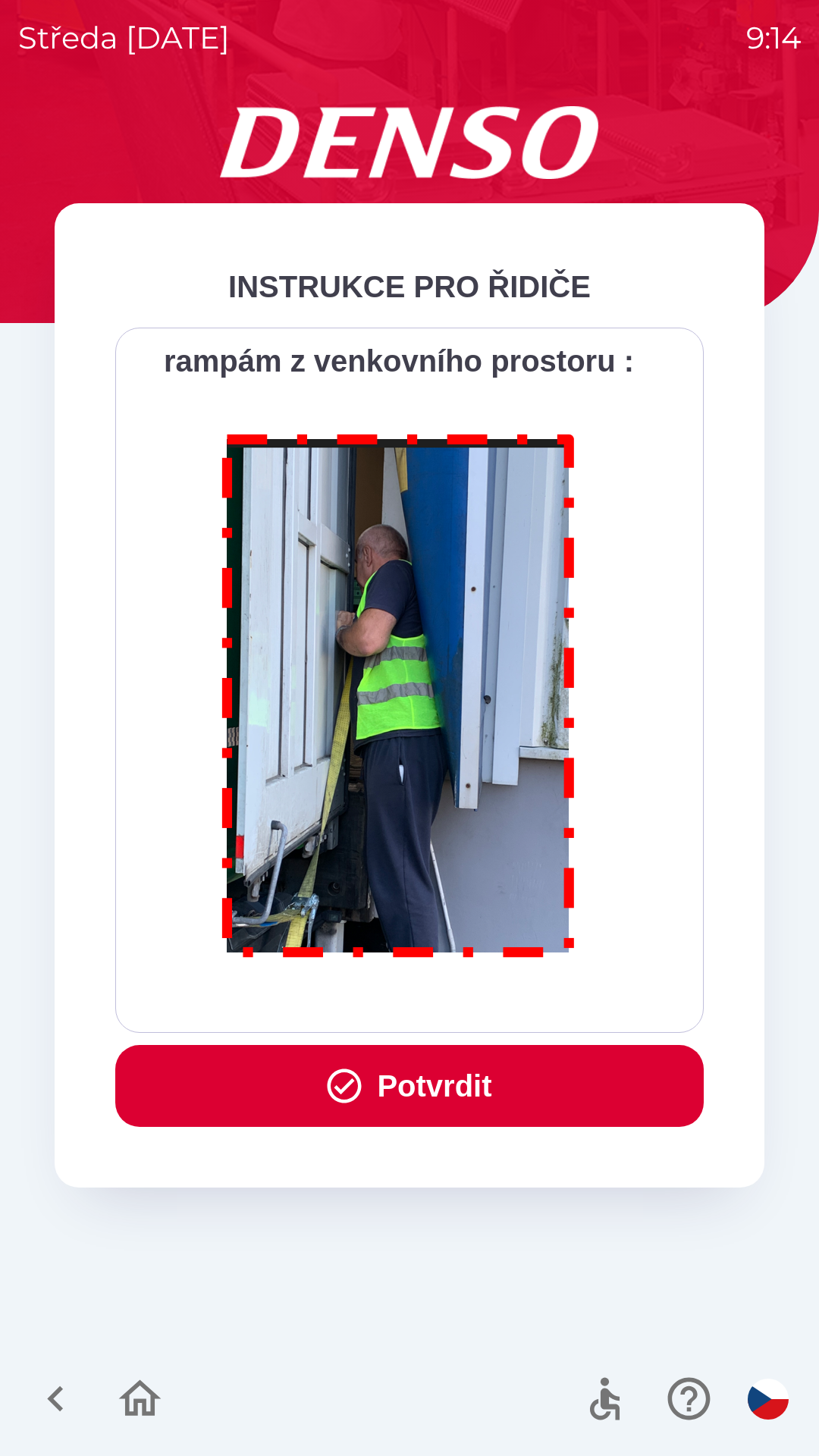
click at [387, 1000] on div "Všichni řidiči přijíždějící do skladu firmy DENSO CZECH s.r.o. jsou po průjezdu…" at bounding box center [410, 680] width 551 height 667
click at [392, 1006] on div "Všichni řidiči přijíždějící do skladu firmy DENSO CZECH s.r.o. jsou po průjezdu…" at bounding box center [410, 680] width 551 height 667
click at [370, 1085] on button "Potvrdit" at bounding box center [410, 1086] width 589 height 82
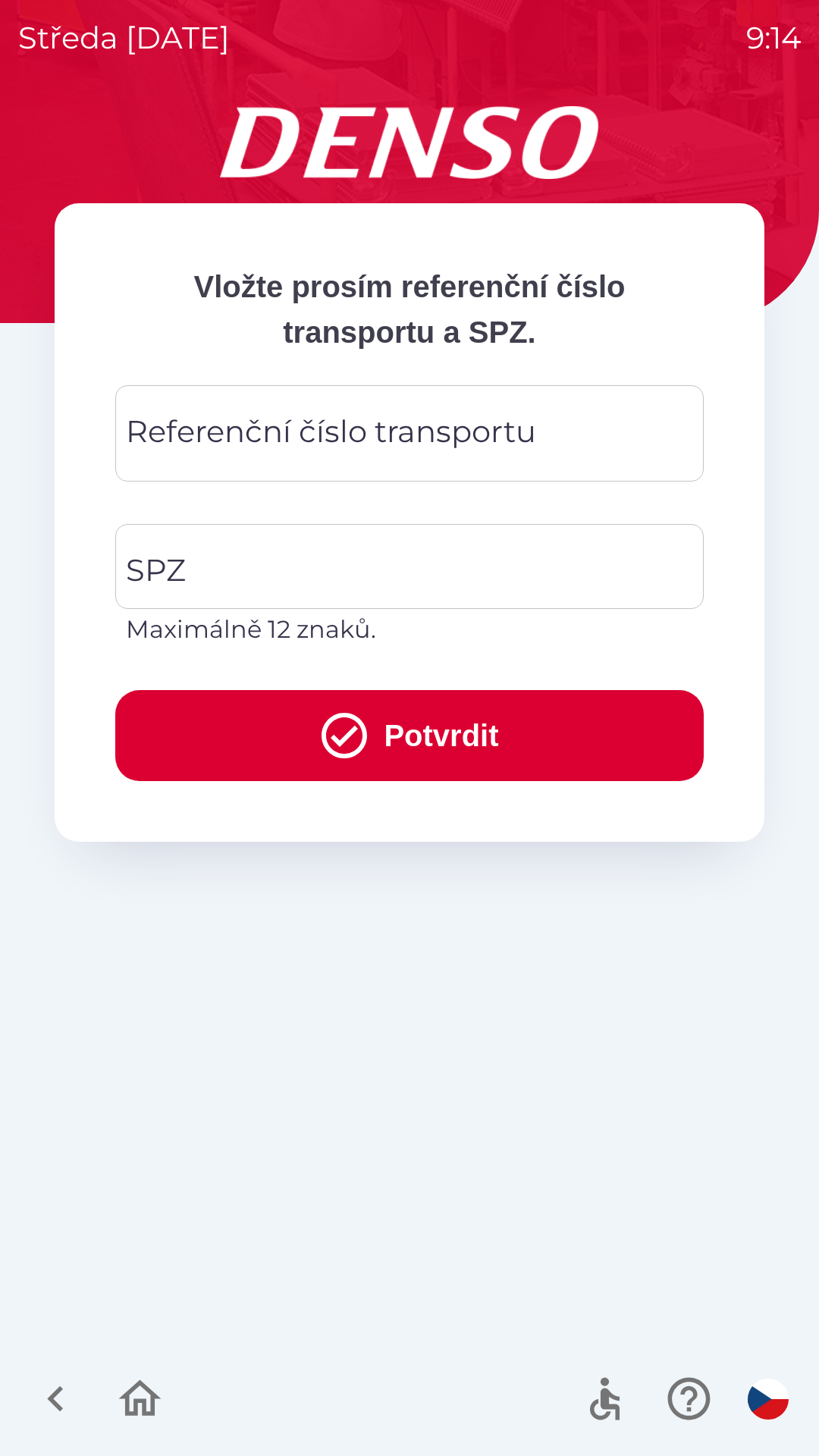
click at [172, 441] on div "Referenční číslo transportu Referenční číslo transportu" at bounding box center [410, 433] width 589 height 97
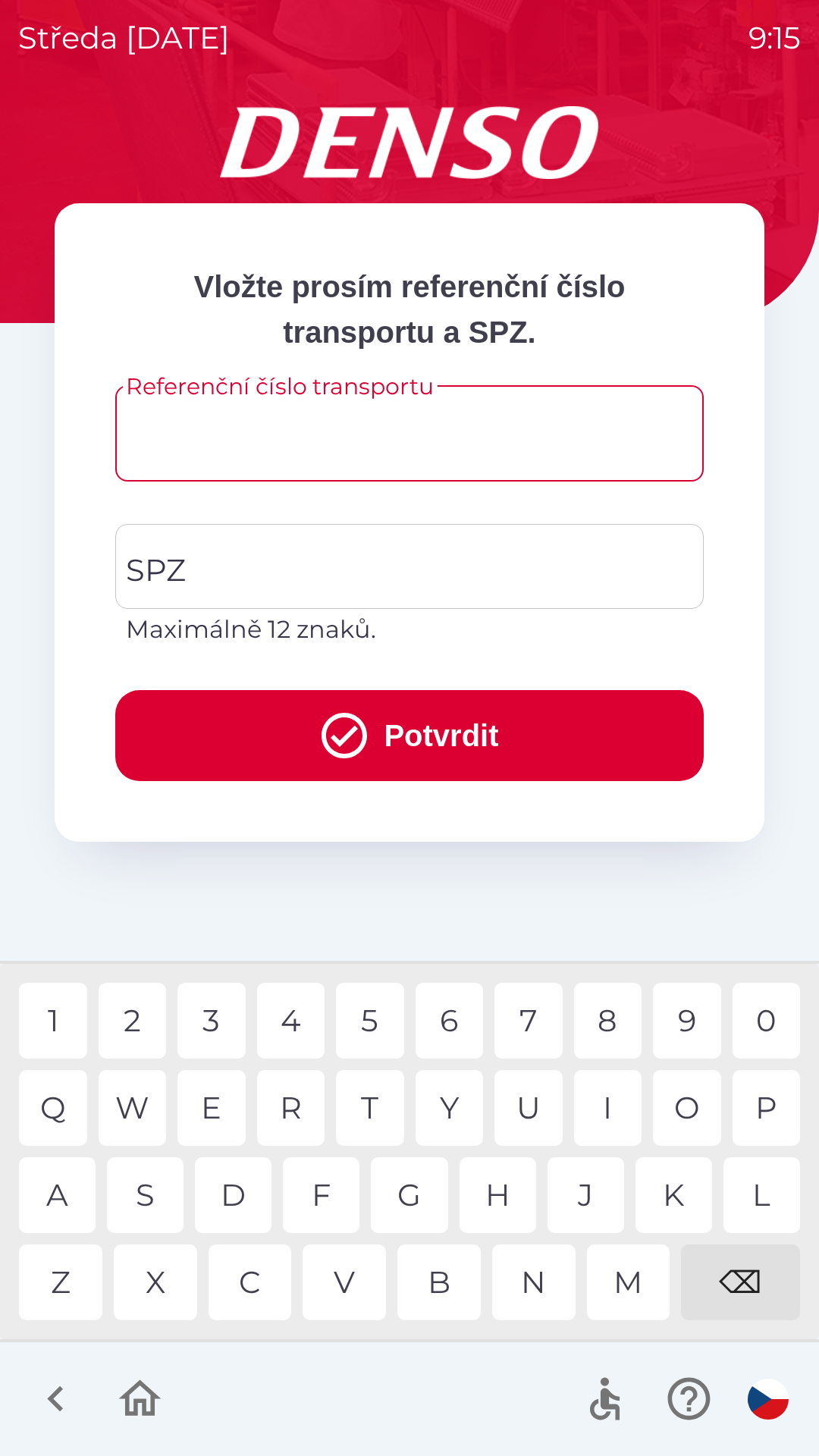
type input "*"
click at [452, 1022] on div "6" at bounding box center [450, 1020] width 68 height 76
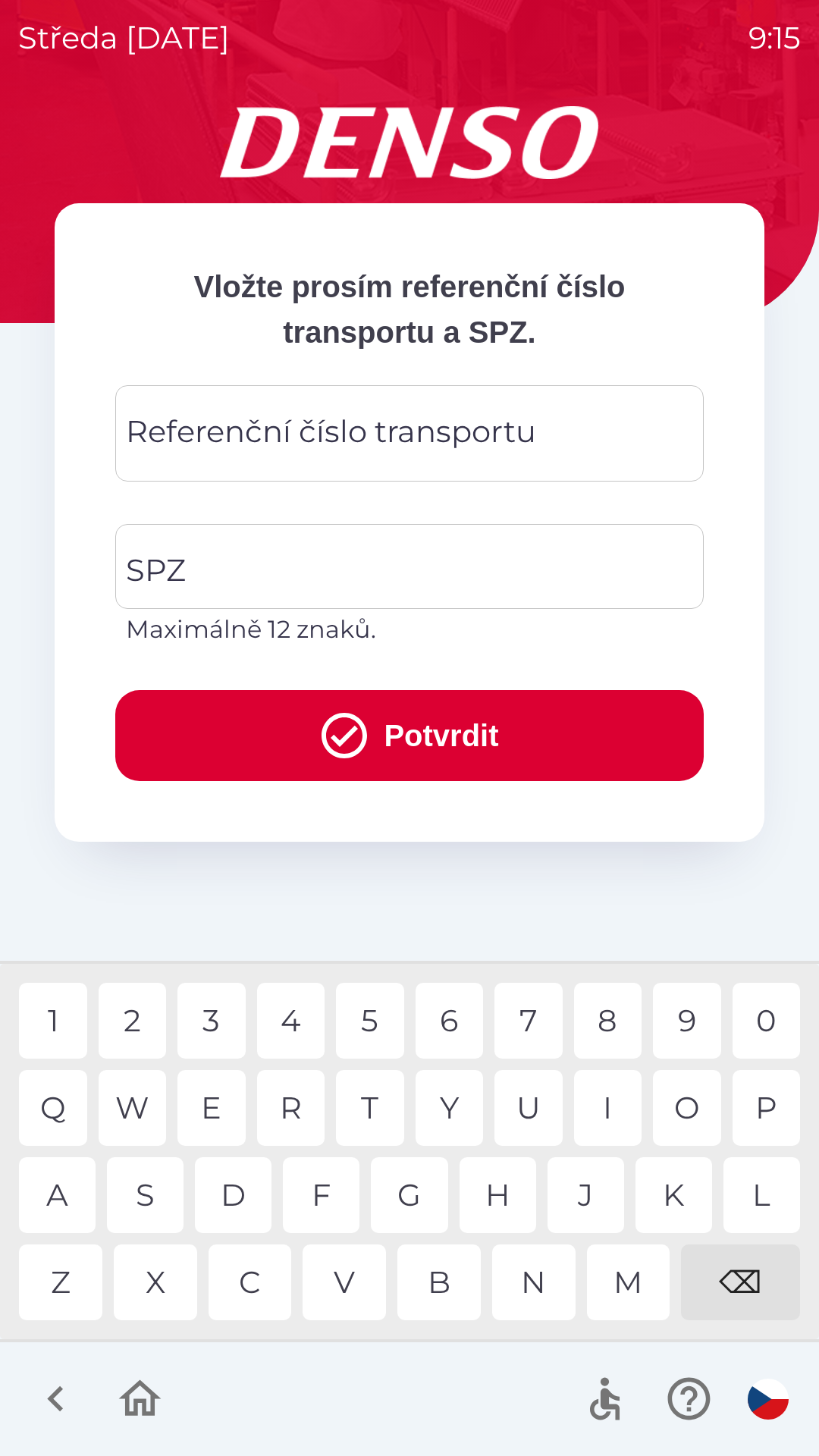
click at [729, 1277] on div "⌫" at bounding box center [741, 1282] width 119 height 76
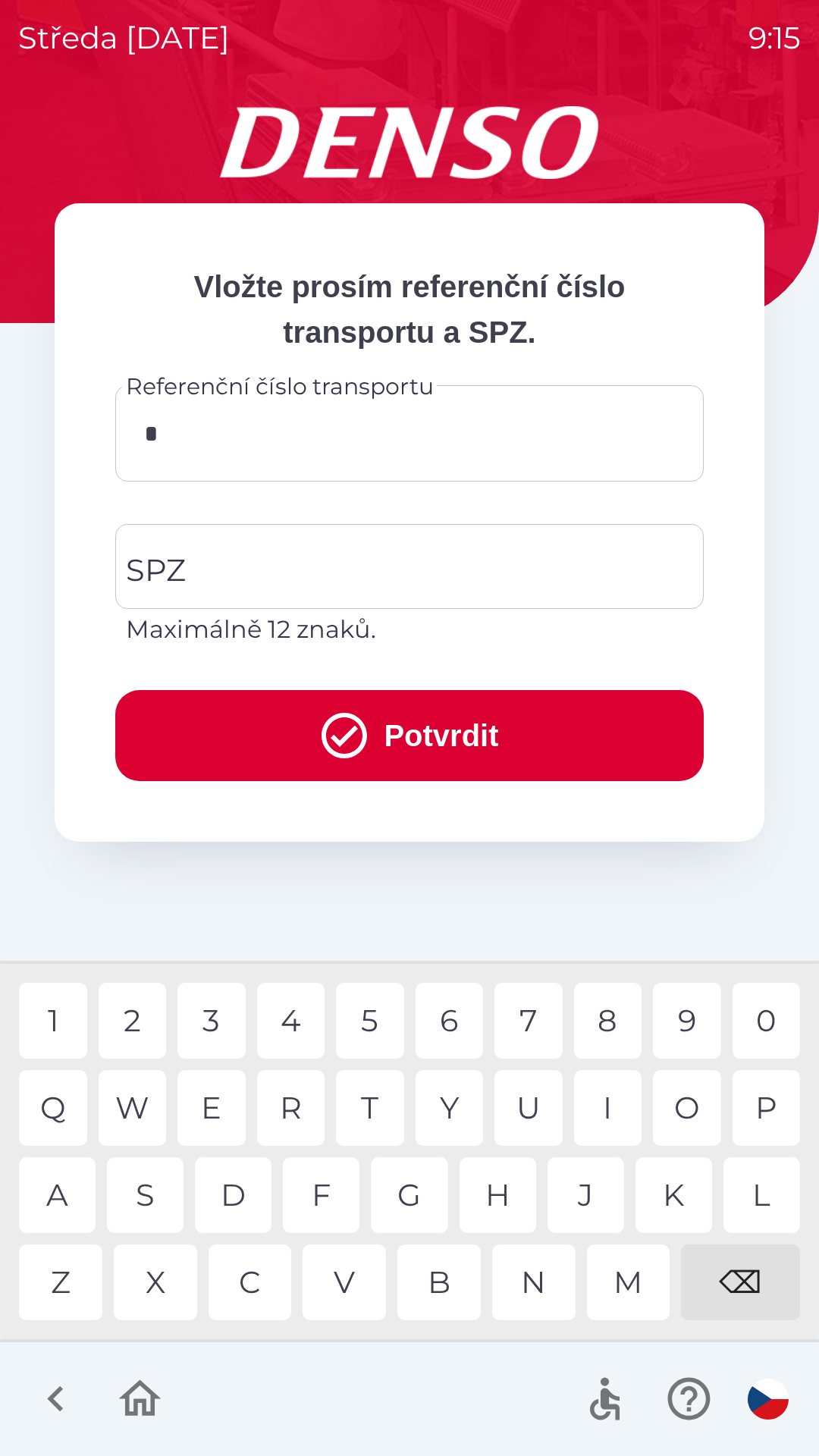
click at [367, 1025] on div "5" at bounding box center [370, 1020] width 68 height 76
click at [523, 1026] on div "7" at bounding box center [528, 1020] width 68 height 76
click at [454, 1034] on div "6" at bounding box center [450, 1020] width 68 height 76
click at [453, 1020] on div "6" at bounding box center [450, 1020] width 68 height 76
click at [437, 1024] on div "6" at bounding box center [450, 1020] width 68 height 76
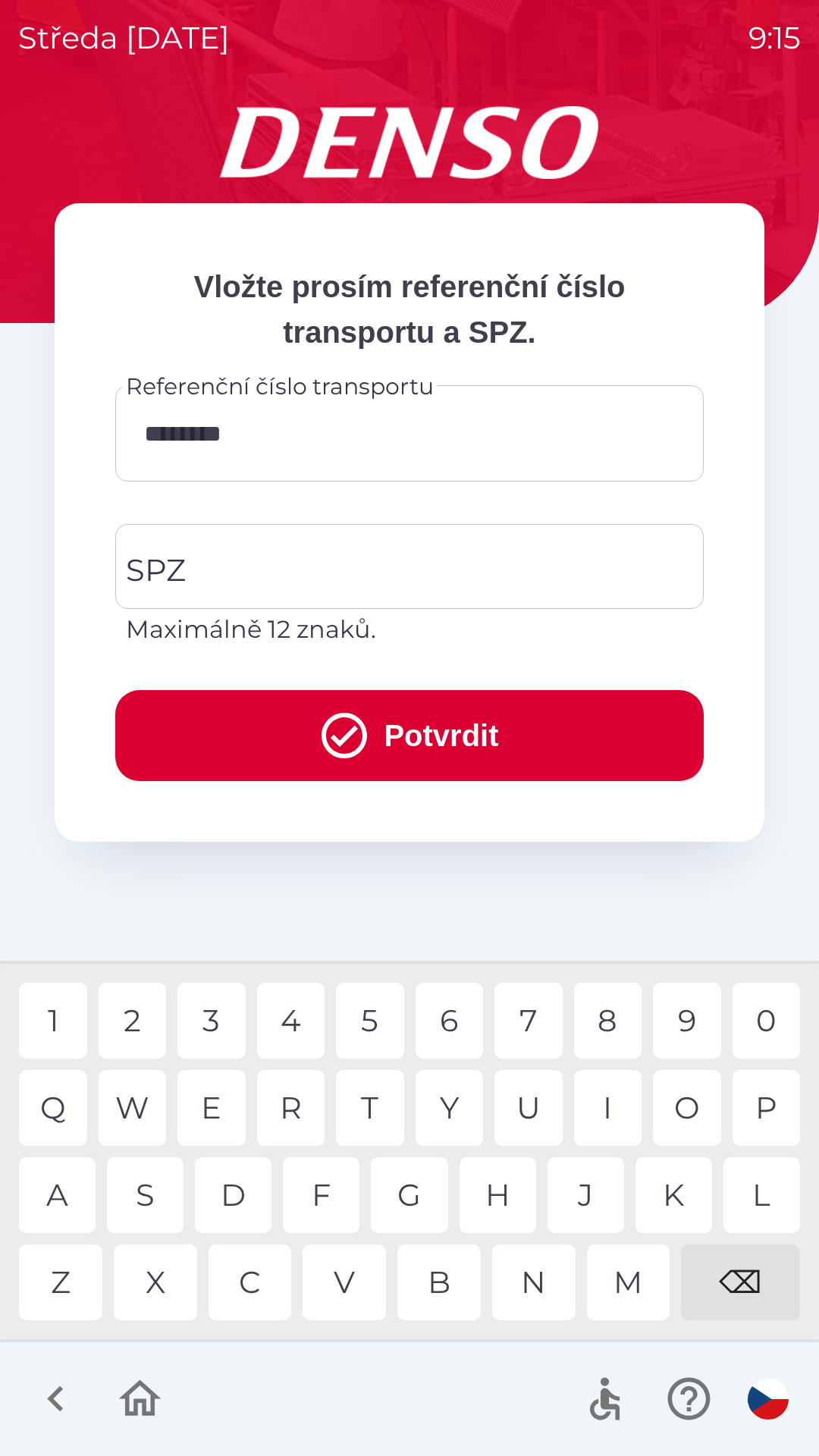
click at [206, 1025] on div "3" at bounding box center [212, 1020] width 68 height 76
type input "*********"
click at [175, 572] on div "SPZ SPZ Maximálně 12 znaků." at bounding box center [410, 585] width 589 height 124
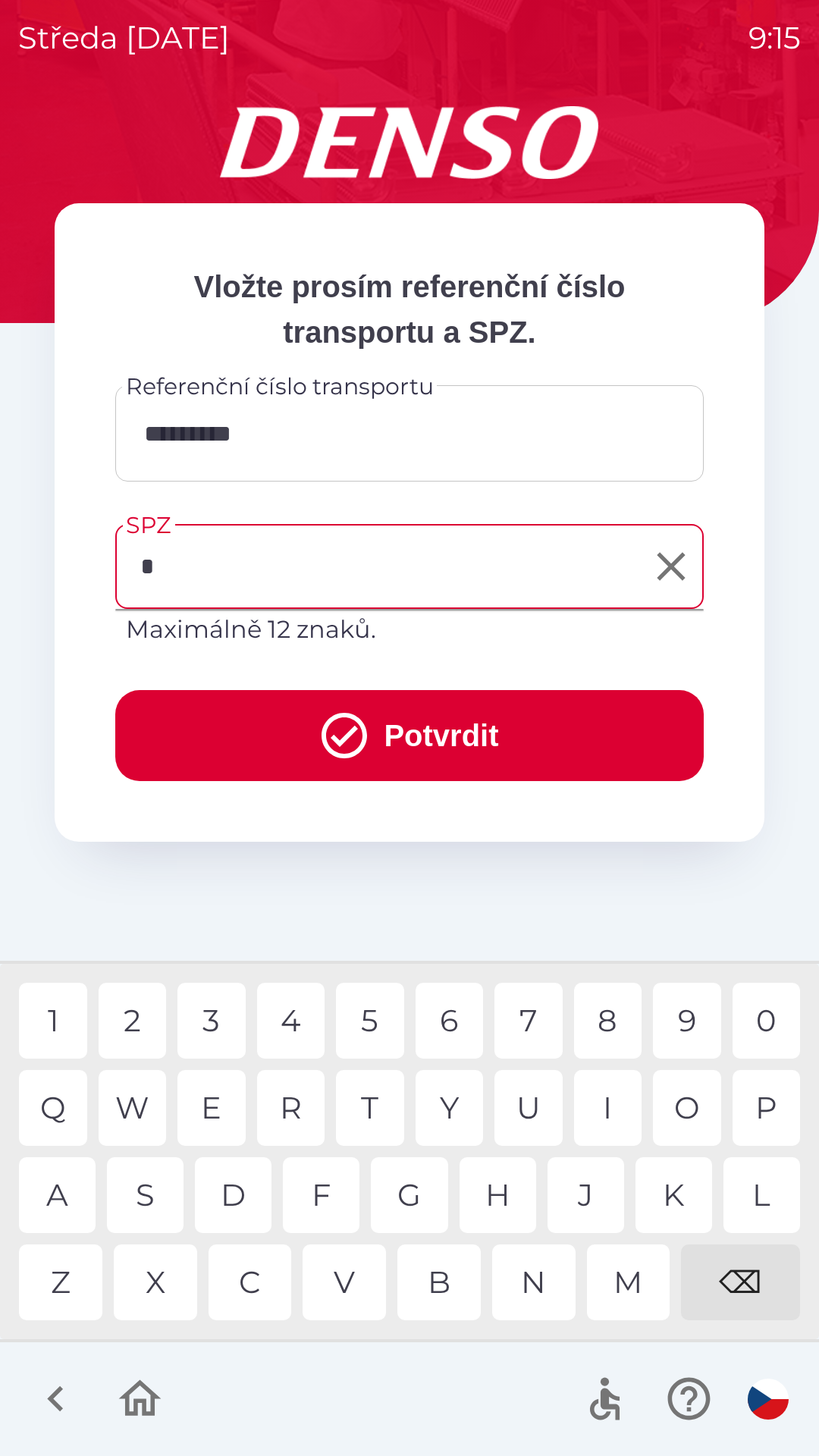
click at [533, 1020] on div "7" at bounding box center [528, 1020] width 68 height 76
click at [124, 1027] on div "2" at bounding box center [133, 1020] width 68 height 76
click at [773, 1032] on div "0" at bounding box center [766, 1020] width 68 height 76
type input "*******"
click at [609, 1023] on div "8" at bounding box center [608, 1020] width 68 height 76
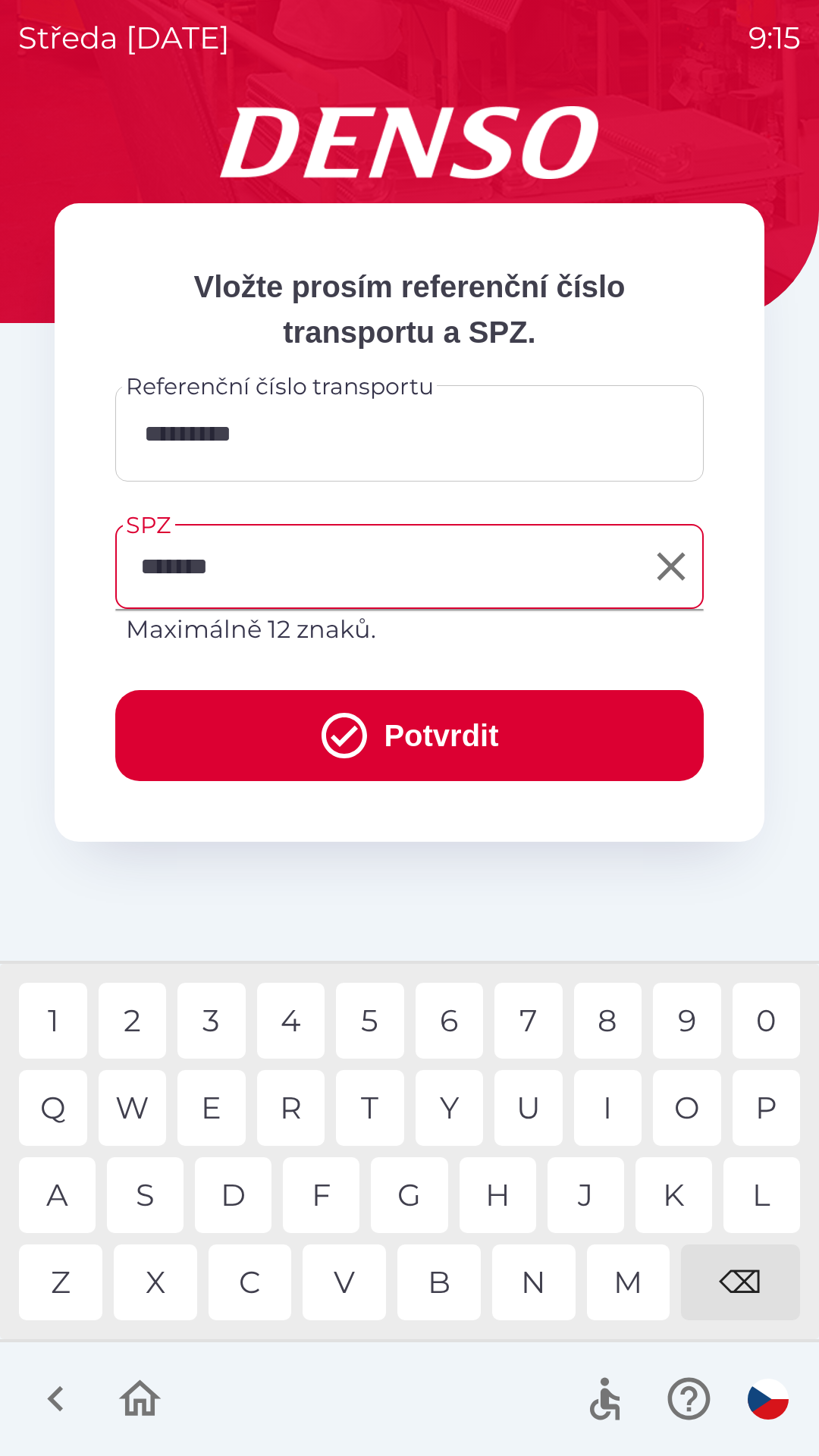
click at [340, 748] on icon "submit" at bounding box center [344, 735] width 55 height 55
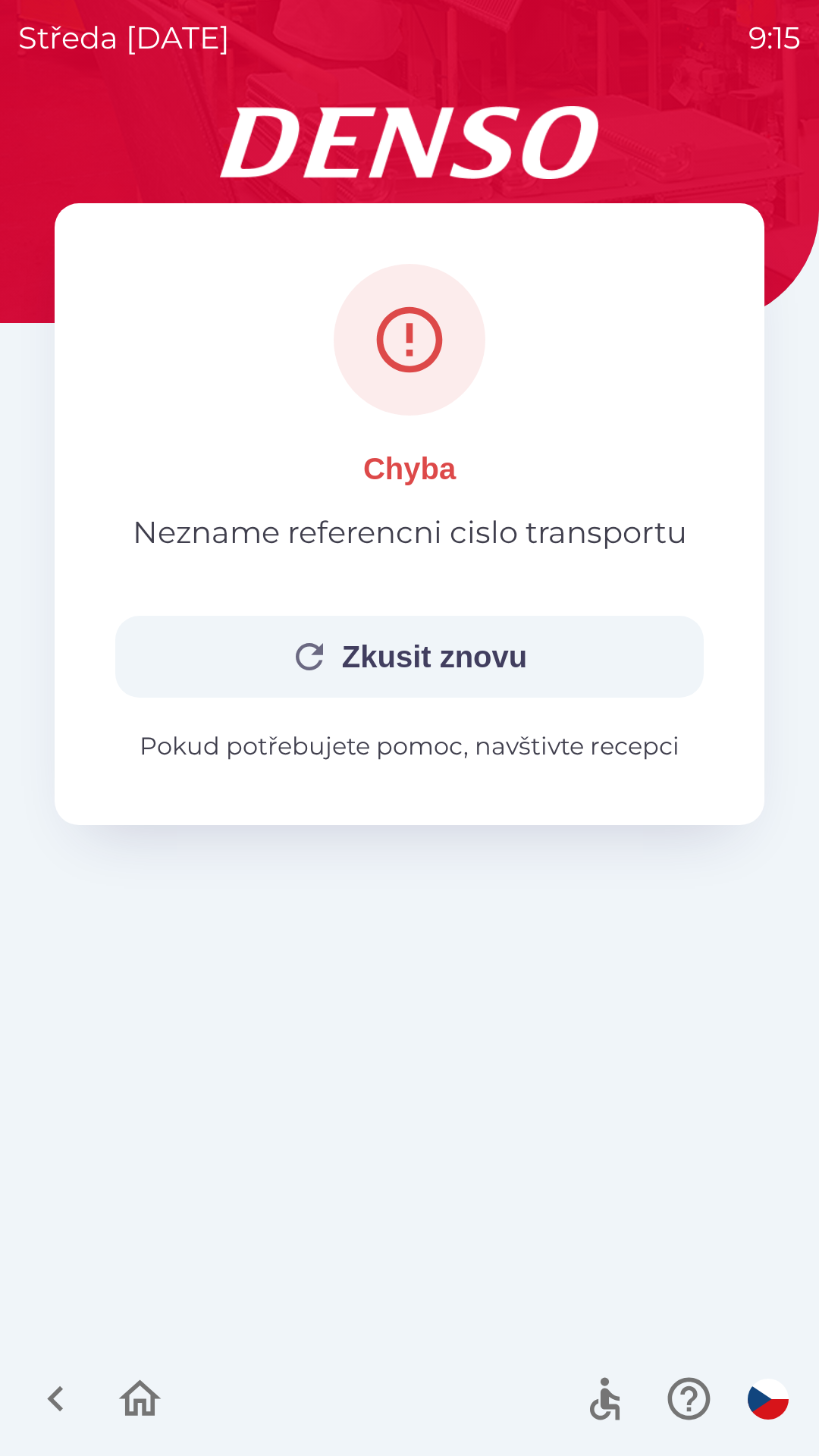
click at [364, 650] on button "Zkusit znovu" at bounding box center [410, 657] width 589 height 82
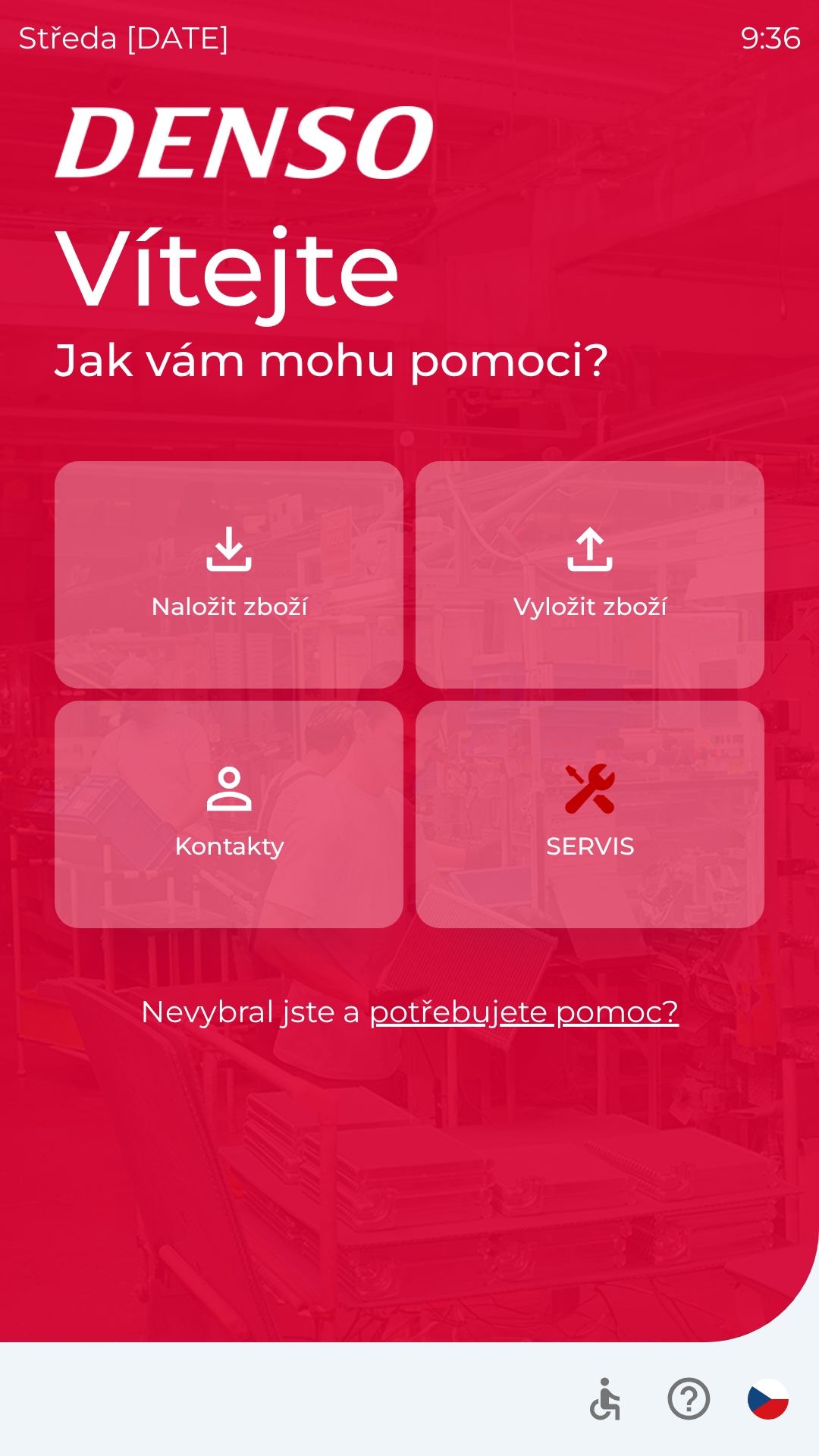
click at [301, 607] on p "Naložit zboží" at bounding box center [229, 606] width 157 height 36
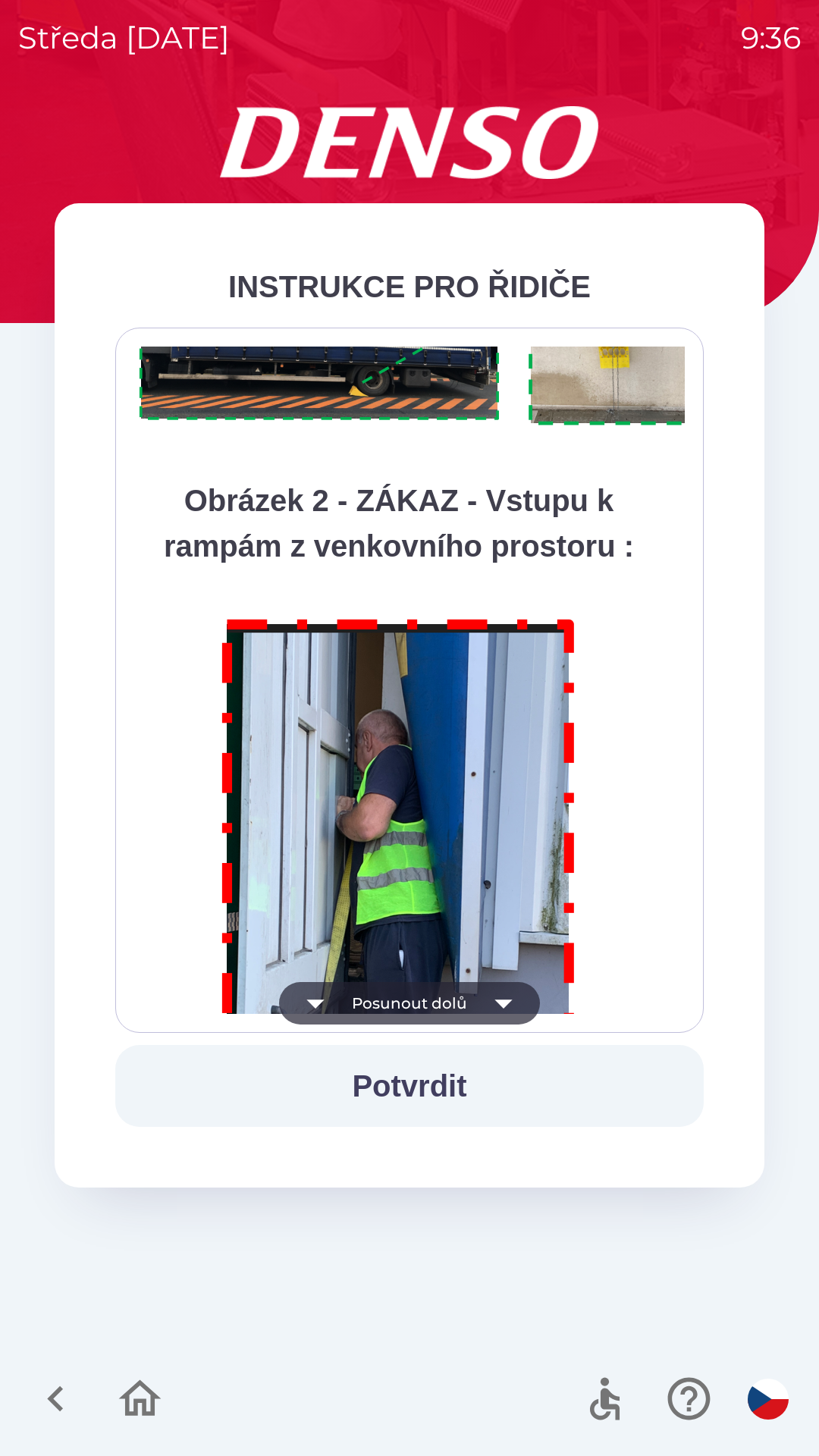
scroll to position [8521, 0]
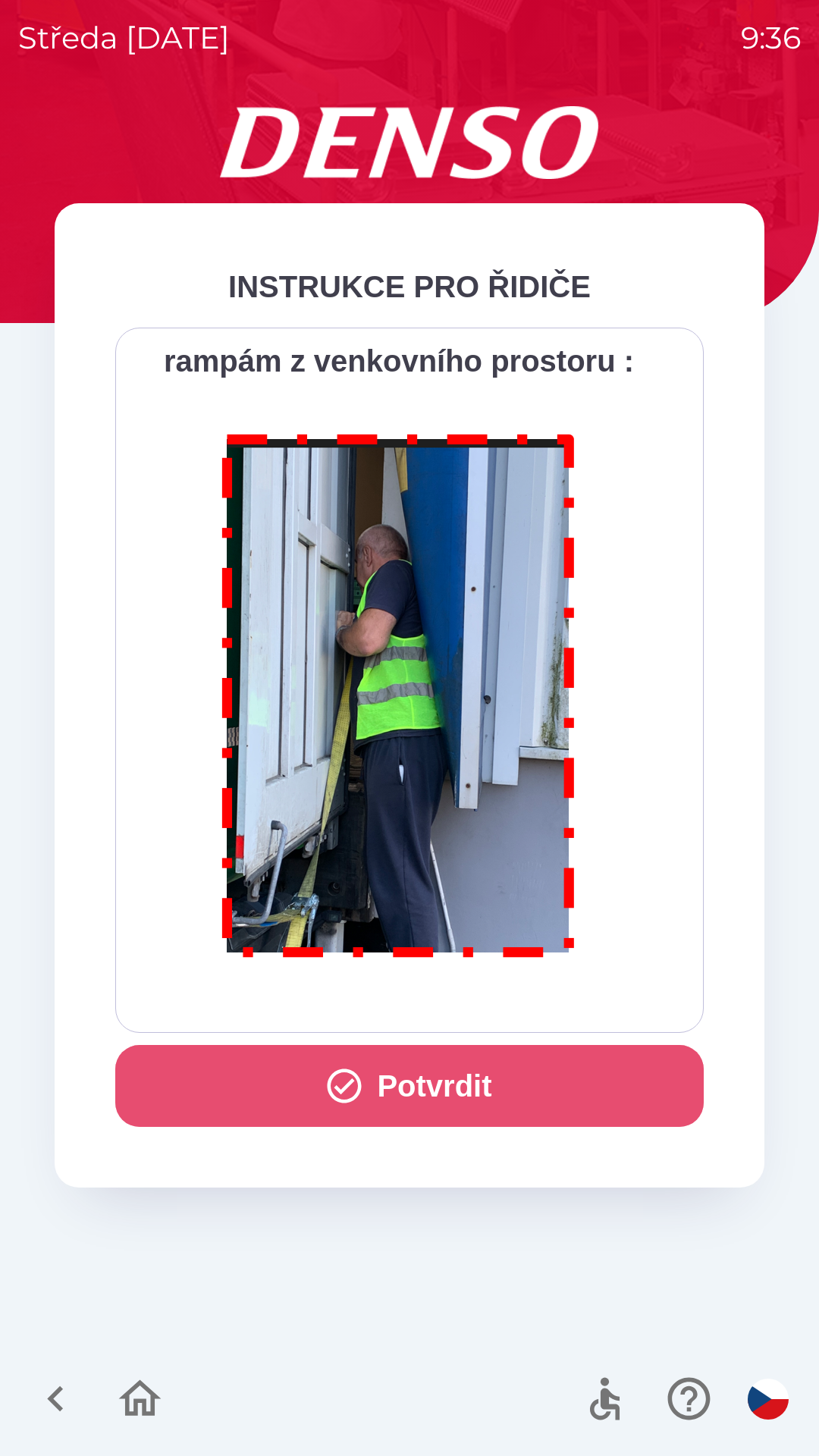
click at [471, 1076] on button "Potvrdit" at bounding box center [410, 1086] width 589 height 82
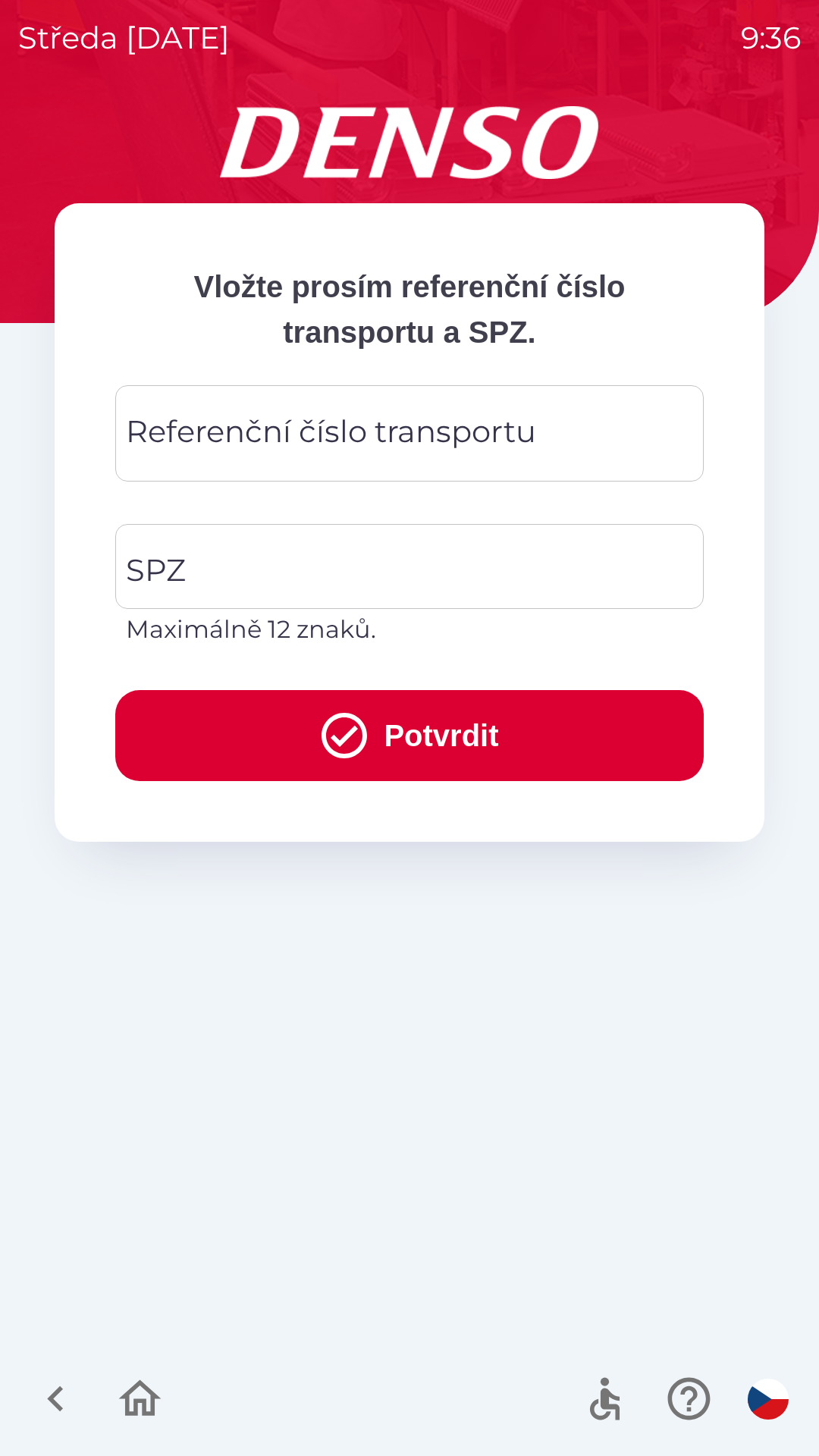
click at [389, 451] on div "Referenční číslo transportu Referenční číslo transportu" at bounding box center [410, 433] width 589 height 97
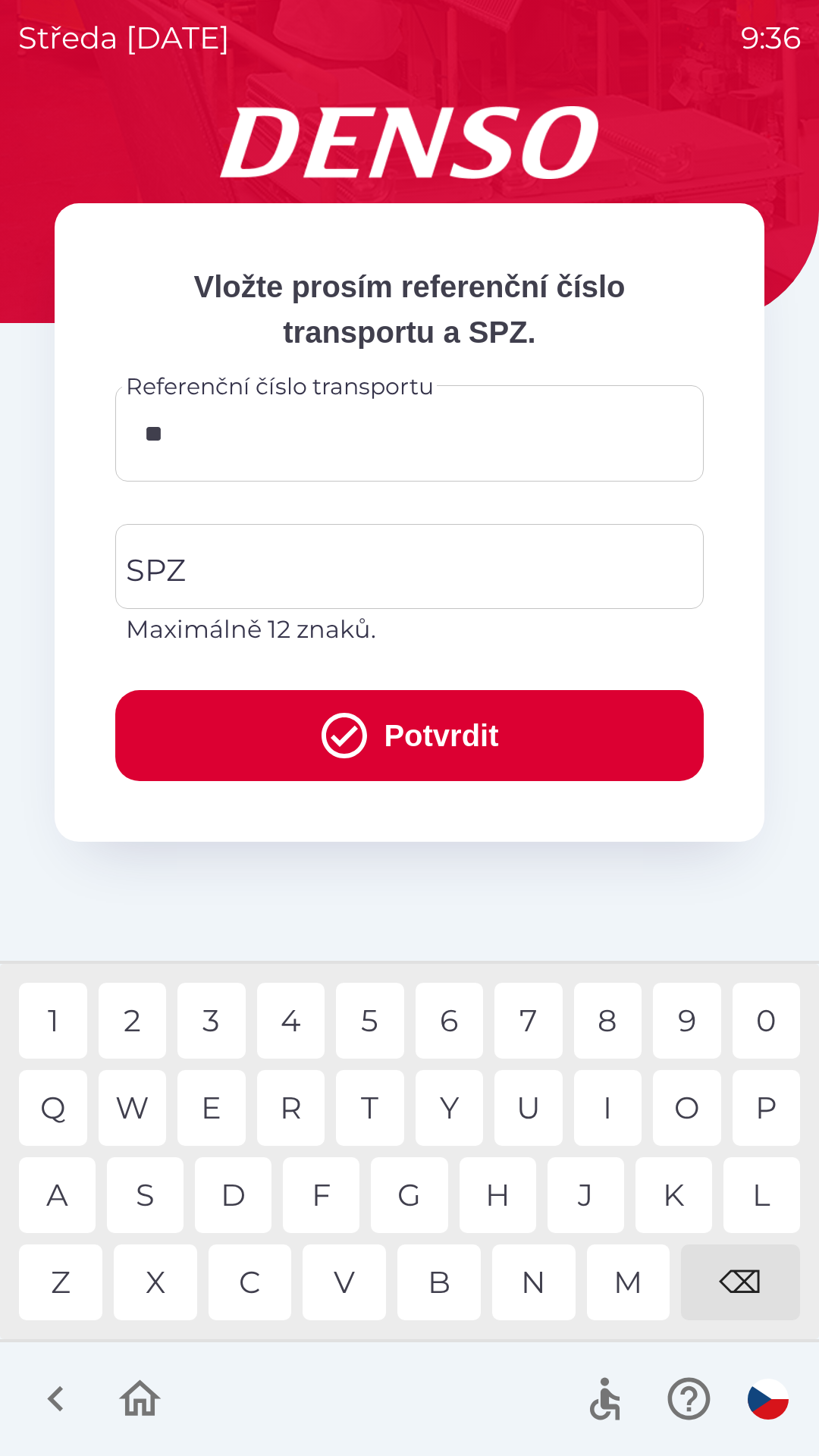
click at [297, 1023] on div "4" at bounding box center [291, 1020] width 68 height 76
click at [379, 1020] on div "5" at bounding box center [370, 1020] width 68 height 76
type input "******"
click at [372, 558] on input "SPZ" at bounding box center [398, 566] width 552 height 71
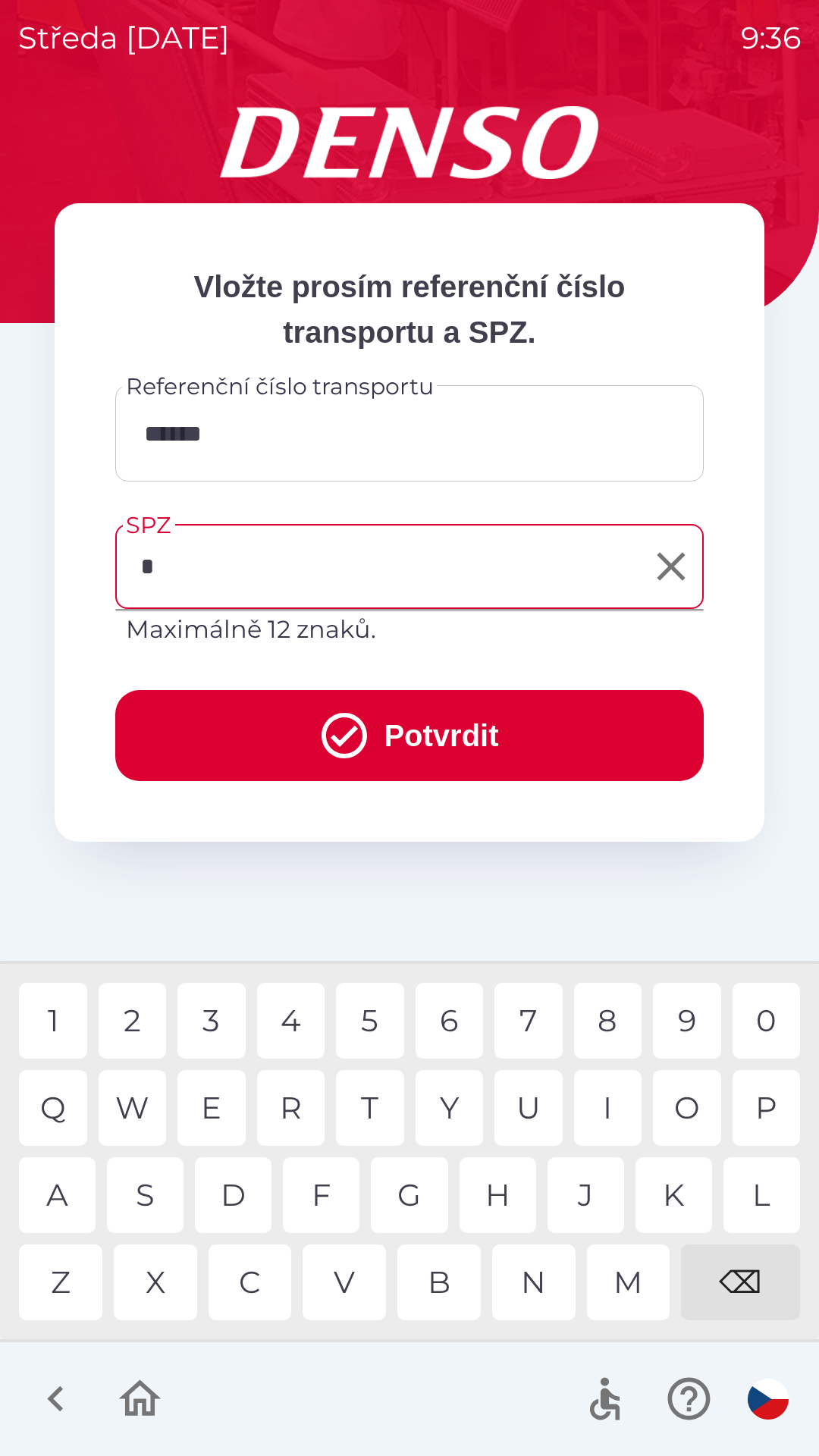
click at [224, 1019] on div "3" at bounding box center [212, 1020] width 68 height 76
click at [594, 1090] on div "I" at bounding box center [608, 1108] width 68 height 76
click at [360, 1017] on div "5" at bounding box center [370, 1020] width 68 height 76
type input "*******"
click at [479, 721] on button "Potvrdit" at bounding box center [410, 735] width 589 height 91
